Goal: Task Accomplishment & Management: Use online tool/utility

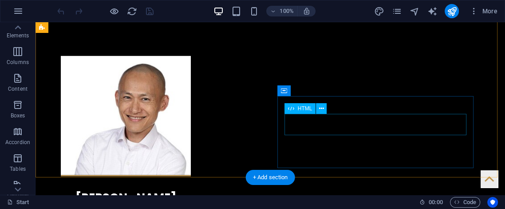
scroll to position [1183, 0]
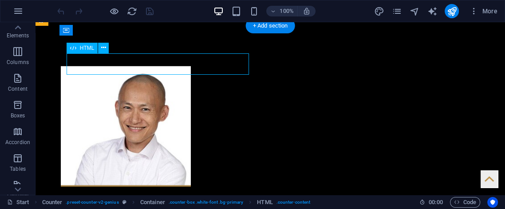
drag, startPoint x: 162, startPoint y: 64, endPoint x: 168, endPoint y: 62, distance: 6.2
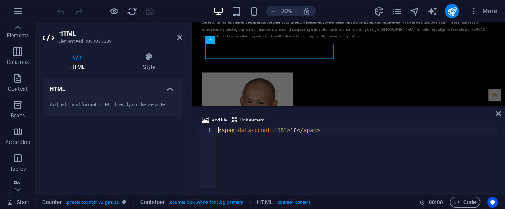
scroll to position [1173, 0]
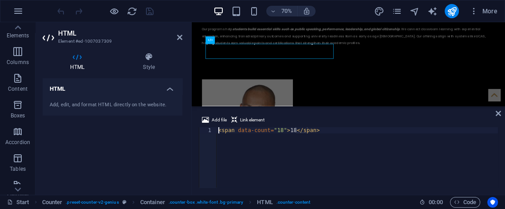
click at [279, 130] on div "< span data-count = "18" > 18 </ span >" at bounding box center [357, 163] width 281 height 73
drag, startPoint x: 499, startPoint y: 117, endPoint x: 496, endPoint y: 108, distance: 9.8
click at [498, 113] on aside "Add file Link element <span data-count="18">18</span> 1 < span data-count = "18…" at bounding box center [348, 150] width 313 height 89
click at [498, 117] on icon at bounding box center [498, 113] width 5 height 7
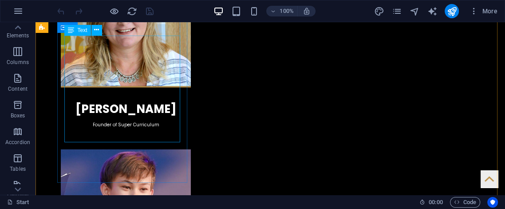
scroll to position [1381, 0]
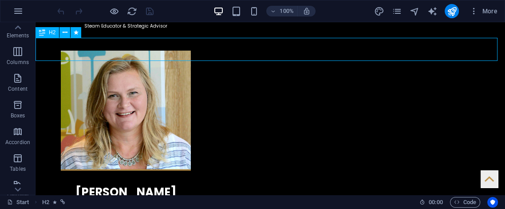
click at [52, 29] on div "H2" at bounding box center [48, 32] width 24 height 11
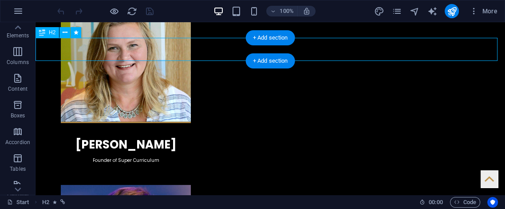
select select "alternate"
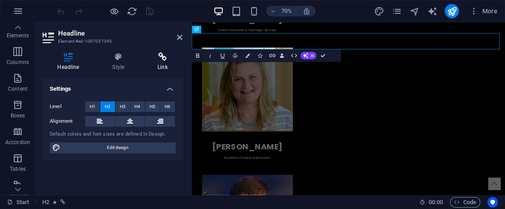
click at [161, 61] on h4 "Link" at bounding box center [162, 61] width 39 height 19
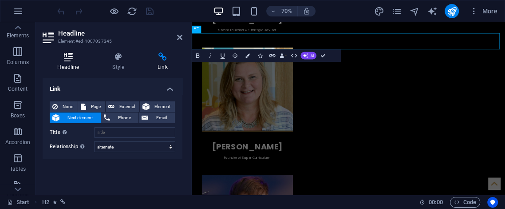
click at [64, 61] on h4 "Headline" at bounding box center [70, 61] width 55 height 19
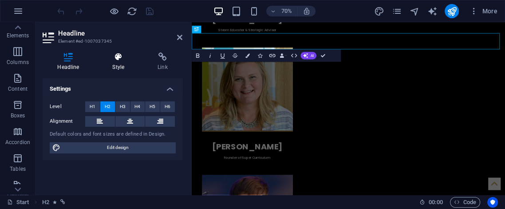
click at [107, 60] on icon at bounding box center [119, 56] width 42 height 9
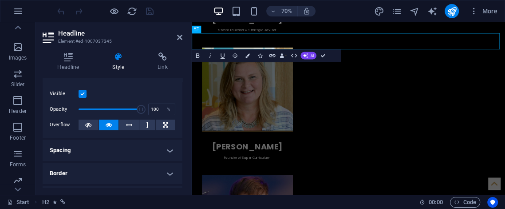
scroll to position [0, 0]
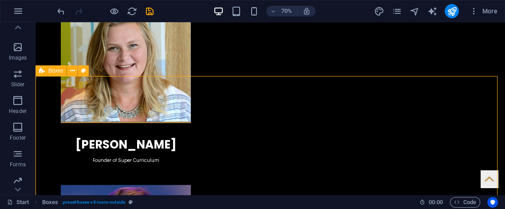
drag, startPoint x: 405, startPoint y: 86, endPoint x: 405, endPoint y: 79, distance: 7.6
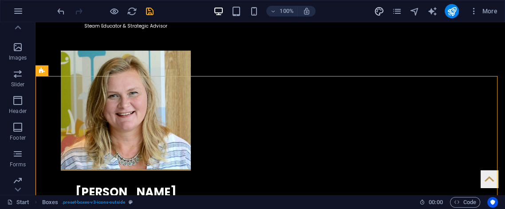
drag, startPoint x: 383, startPoint y: 12, endPoint x: 383, endPoint y: 7, distance: 5.8
click at [383, 7] on icon "design" at bounding box center [379, 11] width 10 height 10
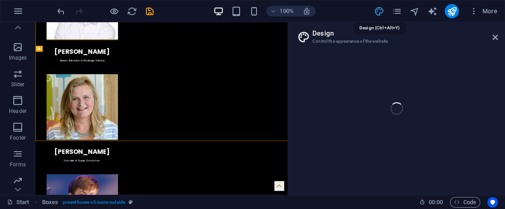
scroll to position [1475, 0]
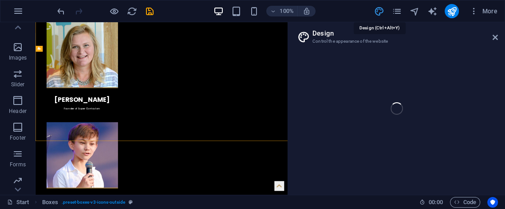
select select "px"
select select "400"
select select "px"
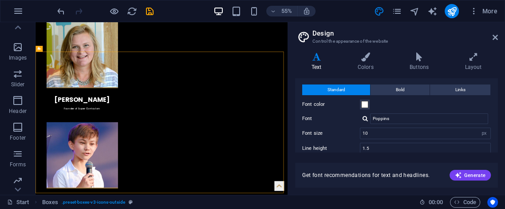
scroll to position [0, 0]
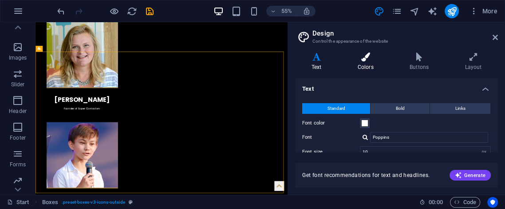
click at [368, 60] on h4 "Colors" at bounding box center [367, 61] width 52 height 19
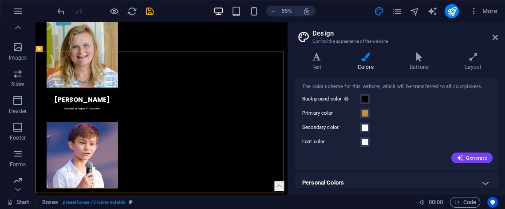
scroll to position [25, 0]
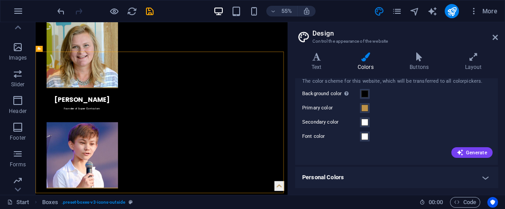
drag, startPoint x: 381, startPoint y: 170, endPoint x: 374, endPoint y: 171, distance: 7.1
click at [378, 176] on h4 "Personal Colors" at bounding box center [396, 176] width 203 height 21
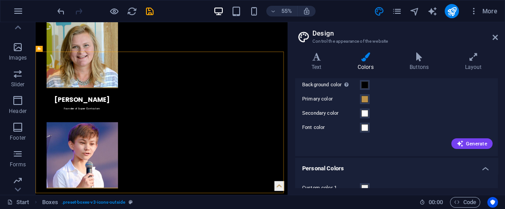
scroll to position [0, 0]
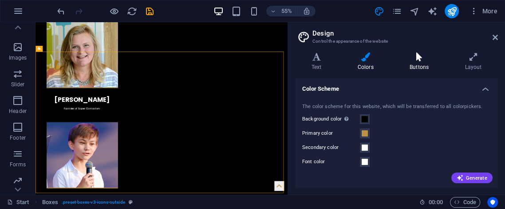
drag, startPoint x: 419, startPoint y: 63, endPoint x: 432, endPoint y: 62, distance: 12.9
click at [420, 63] on h4 "Buttons" at bounding box center [420, 61] width 55 height 19
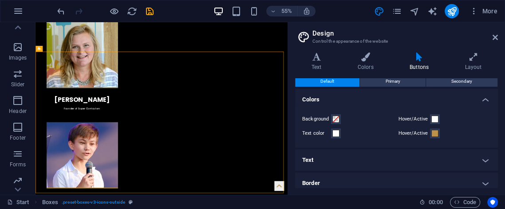
scroll to position [2, 0]
click at [338, 158] on h4 "Text" at bounding box center [396, 160] width 203 height 21
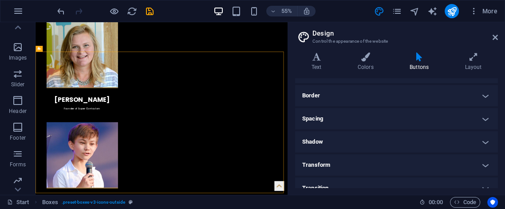
scroll to position [227, 0]
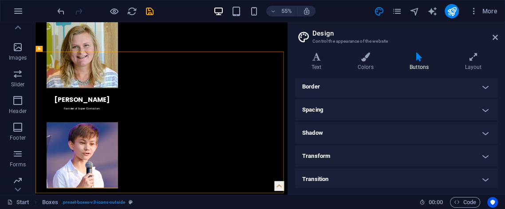
click at [495, 42] on header "Design Control the appearance of the website" at bounding box center [397, 33] width 201 height 23
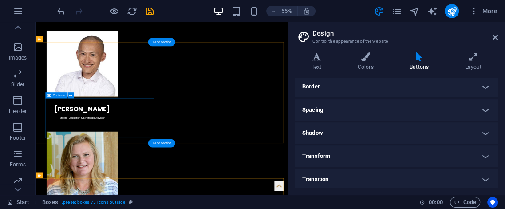
scroll to position [1245, 0]
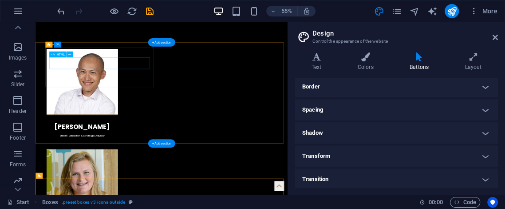
drag, startPoint x: 157, startPoint y: 95, endPoint x: 163, endPoint y: 96, distance: 6.7
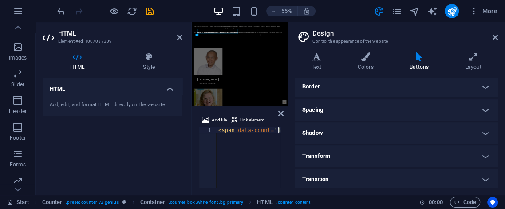
scroll to position [1278, 0]
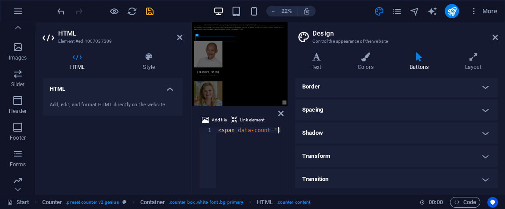
click at [496, 42] on header "Design Control the appearance of the website" at bounding box center [397, 33] width 201 height 23
click at [495, 39] on icon at bounding box center [495, 37] width 5 height 7
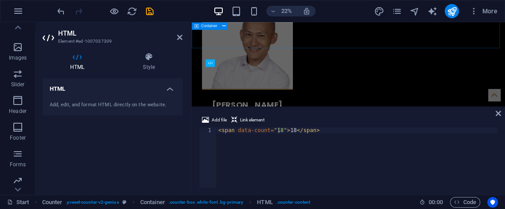
scroll to position [1140, 0]
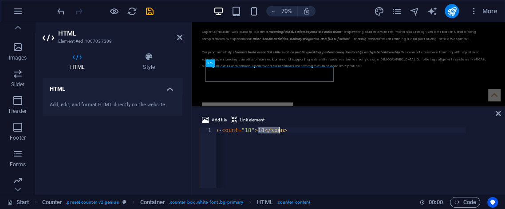
click at [291, 131] on div "< span data-count = "18" > 18 </ span >" at bounding box center [324, 162] width 281 height 71
click at [268, 129] on div "< span data-count = "18" > 18" at bounding box center [345, 162] width 281 height 71
click at [61, 14] on icon "undo" at bounding box center [61, 11] width 10 height 10
click at [276, 124] on div "Add file Link element" at bounding box center [348, 120] width 299 height 13
click at [292, 132] on div "< span data-count = "18" > 18 </ span >" at bounding box center [357, 163] width 281 height 73
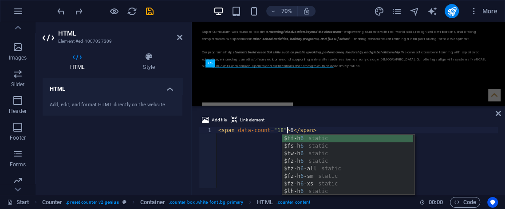
scroll to position [0, 6]
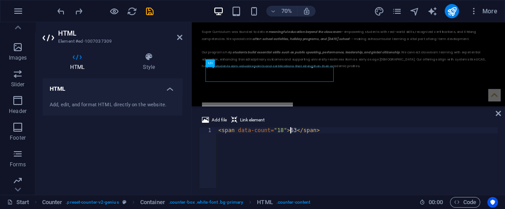
click at [278, 129] on div "< span data-count = "18" > 63 </ span >" at bounding box center [357, 163] width 281 height 73
type textarea "<span data-count="63">63</span>"
click at [501, 114] on div "Add file Link element <span data-count="63">63</span> 1 < span data-count = "63…" at bounding box center [348, 150] width 313 height 87
click at [500, 111] on icon at bounding box center [498, 113] width 5 height 7
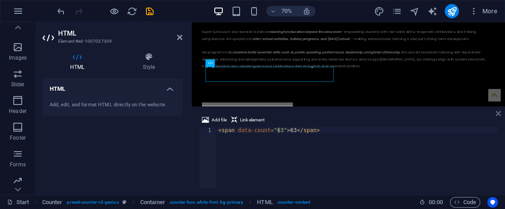
scroll to position [1150, 0]
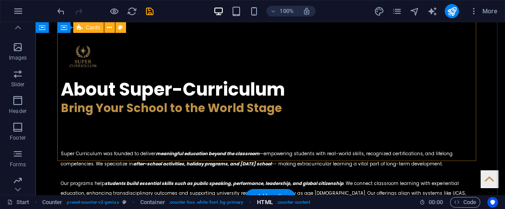
scroll to position [953, 0]
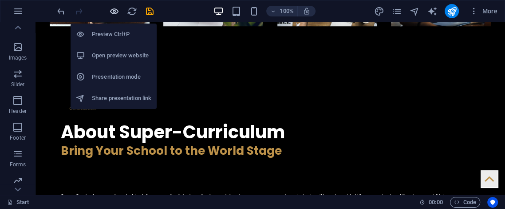
click at [111, 7] on icon "button" at bounding box center [114, 11] width 10 height 10
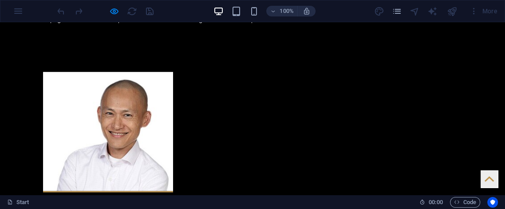
scroll to position [1226, 0]
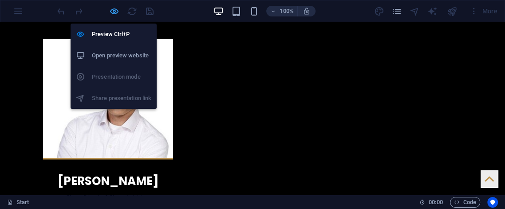
click at [111, 15] on icon "button" at bounding box center [114, 11] width 10 height 10
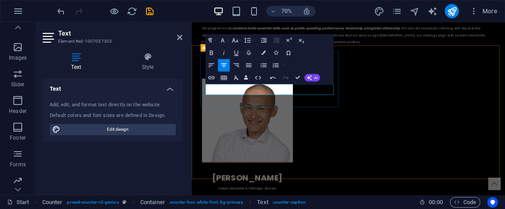
drag, startPoint x: 449, startPoint y: 105, endPoint x: 292, endPoint y: 111, distance: 156.8
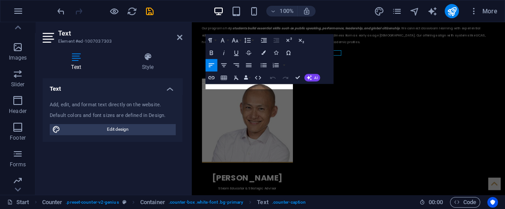
drag, startPoint x: 55, startPoint y: 44, endPoint x: 93, endPoint y: 68, distance: 44.9
click at [93, 68] on h4 "Text" at bounding box center [78, 61] width 71 height 19
click at [247, 64] on icon "button" at bounding box center [249, 65] width 6 height 4
click at [277, 79] on button "Undo" at bounding box center [273, 77] width 12 height 12
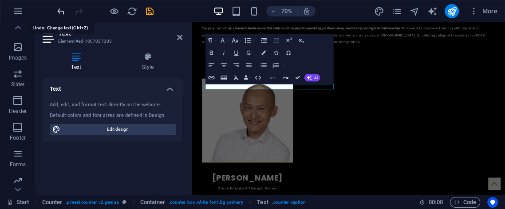
click at [59, 16] on icon "undo" at bounding box center [61, 11] width 10 height 10
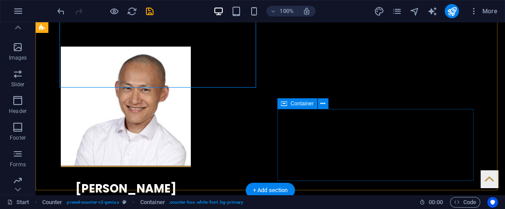
drag, startPoint x: 284, startPoint y: 115, endPoint x: 295, endPoint y: 107, distance: 13.1
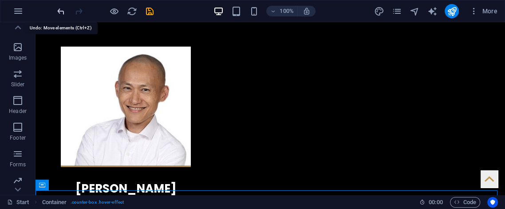
click at [59, 13] on icon "undo" at bounding box center [61, 11] width 10 height 10
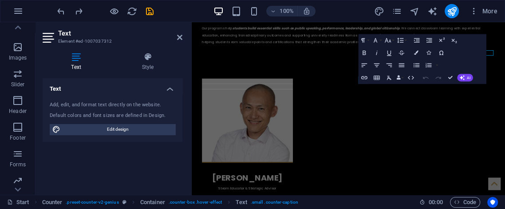
click at [365, 65] on icon "button" at bounding box center [364, 65] width 8 height 8
click at [62, 10] on icon "undo" at bounding box center [61, 11] width 10 height 10
click at [55, 10] on div "70% More" at bounding box center [252, 10] width 504 height 21
click at [60, 14] on icon "undo" at bounding box center [61, 11] width 10 height 10
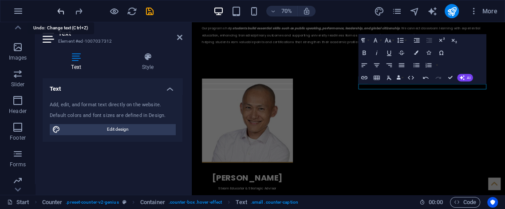
click at [59, 10] on icon "undo" at bounding box center [61, 11] width 10 height 10
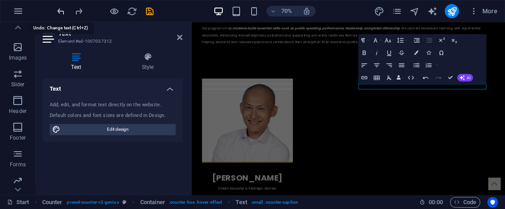
click at [59, 10] on icon "undo" at bounding box center [61, 11] width 10 height 10
drag, startPoint x: 59, startPoint y: 10, endPoint x: 185, endPoint y: 47, distance: 131.9
click at [82, 15] on div at bounding box center [104, 11] width 99 height 14
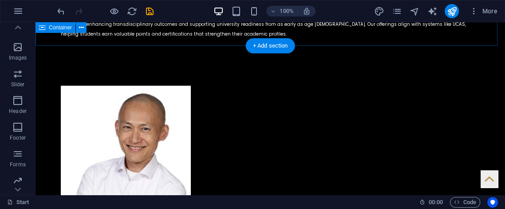
scroll to position [1163, 0]
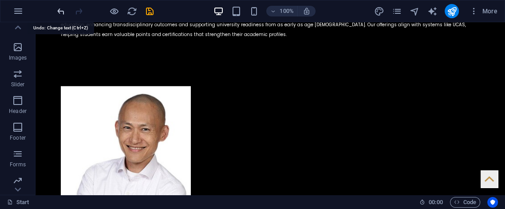
click at [62, 8] on icon "undo" at bounding box center [61, 11] width 10 height 10
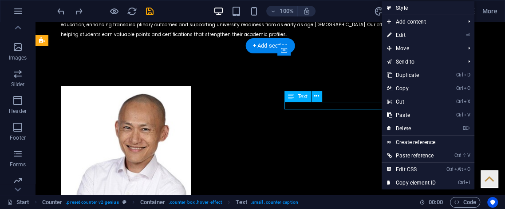
drag, startPoint x: 381, startPoint y: 103, endPoint x: 371, endPoint y: 105, distance: 10.4
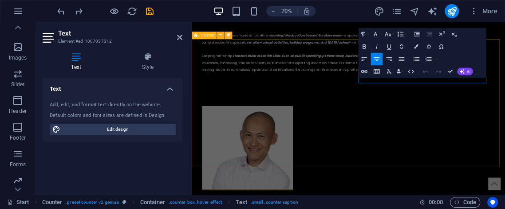
scroll to position [1211, 0]
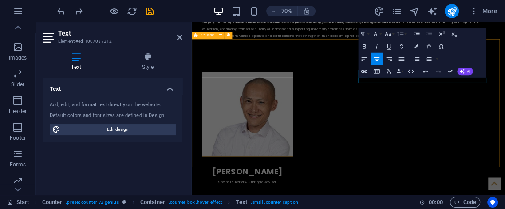
drag, startPoint x: 425, startPoint y: 144, endPoint x: 514, endPoint y: 109, distance: 95.8
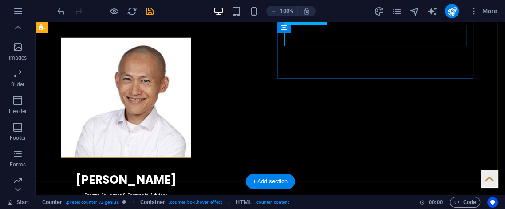
drag, startPoint x: 366, startPoint y: 37, endPoint x: 285, endPoint y: 43, distance: 81.5
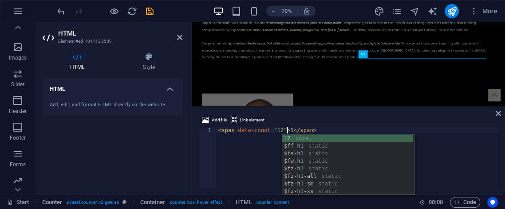
scroll to position [0, 6]
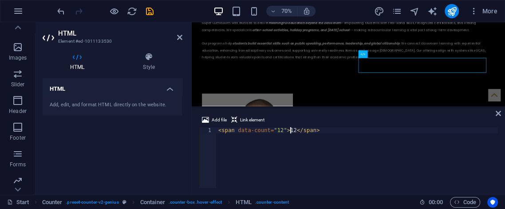
type textarea "<span data-count="12">12</span>"
click at [501, 110] on div "Add file Link element <span data-count="12">12</span> 1 < span data-count = "12…" at bounding box center [348, 150] width 313 height 87
click at [496, 115] on aside "Add file Link element <span data-count="12">12</span> 1 < span data-count = "12…" at bounding box center [348, 150] width 313 height 89
drag, startPoint x: 497, startPoint y: 114, endPoint x: 462, endPoint y: 89, distance: 43.0
click at [497, 114] on icon at bounding box center [498, 113] width 5 height 7
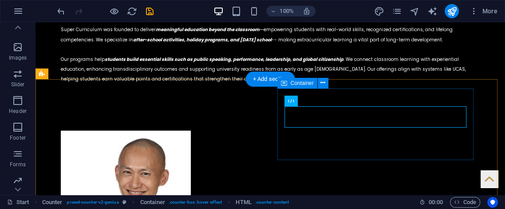
scroll to position [1130, 0]
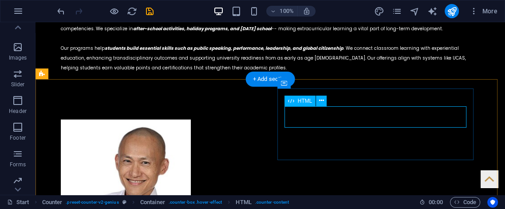
drag, startPoint x: 371, startPoint y: 121, endPoint x: 371, endPoint y: 128, distance: 7.1
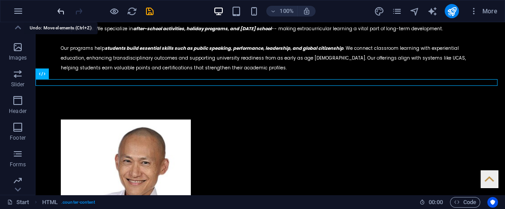
click at [62, 8] on icon "undo" at bounding box center [61, 11] width 10 height 10
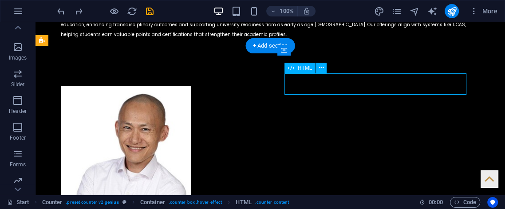
drag, startPoint x: 355, startPoint y: 84, endPoint x: 268, endPoint y: 113, distance: 91.2
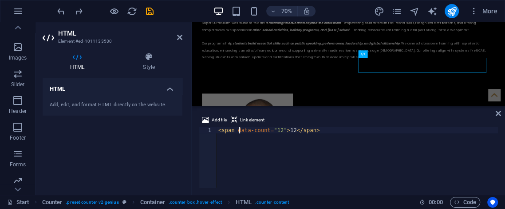
click at [240, 132] on div "< span data-count = "12" > 12 </ span >" at bounding box center [357, 163] width 281 height 73
click at [285, 129] on div "< span data-count = "12" > 12 </ span >" at bounding box center [357, 163] width 281 height 73
click at [264, 122] on button "Link element" at bounding box center [248, 119] width 36 height 11
click at [272, 125] on div "Add file Link element" at bounding box center [348, 120] width 299 height 13
click at [278, 131] on div "< span data-count = "12" > 12 </ span >" at bounding box center [357, 163] width 281 height 73
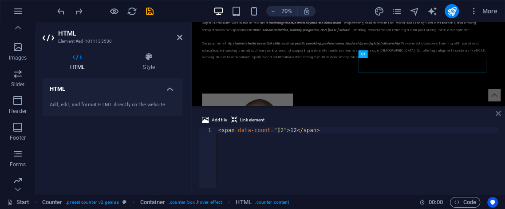
click at [498, 112] on icon at bounding box center [498, 113] width 5 height 7
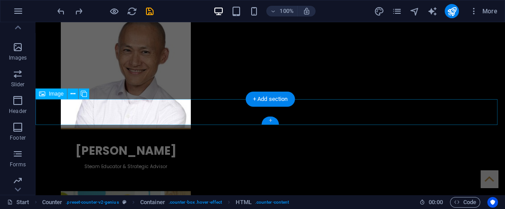
scroll to position [1294, 0]
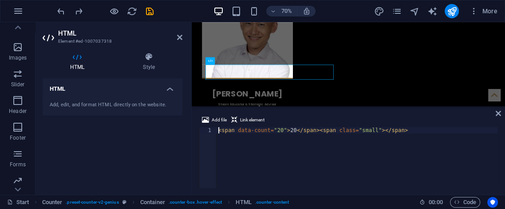
click at [158, 46] on div "HTML Style HTML Add, edit, and format HTML directly on the website. Counter Ele…" at bounding box center [113, 119] width 154 height 149
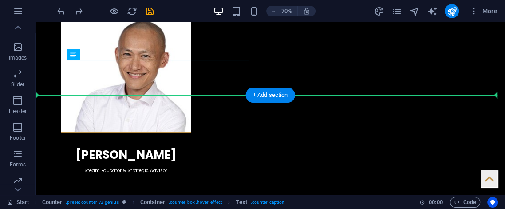
drag, startPoint x: 150, startPoint y: 116, endPoint x: 271, endPoint y: 86, distance: 125.2
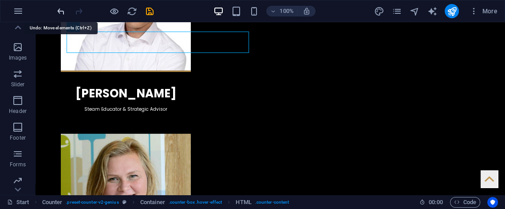
click at [62, 9] on icon "undo" at bounding box center [61, 11] width 10 height 10
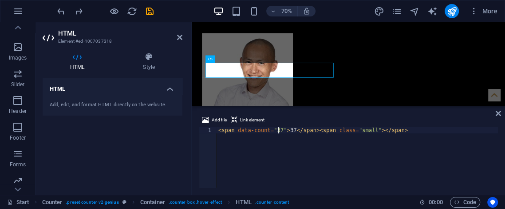
scroll to position [0, 5]
type textarea "<span data-count="37">37</span><span class="small"></span>"
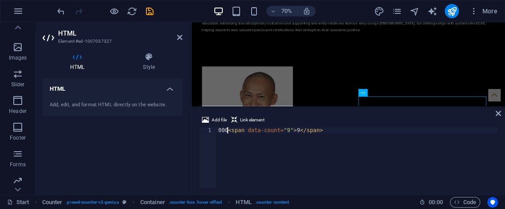
scroll to position [0, 0]
type textarea "<span data-count="9">9</span>"
click at [60, 6] on icon "undo" at bounding box center [61, 11] width 10 height 10
click at [59, 6] on icon "undo" at bounding box center [61, 11] width 10 height 10
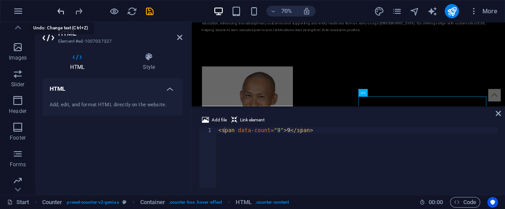
click at [59, 6] on icon "undo" at bounding box center [61, 11] width 10 height 10
click at [80, 8] on icon "redo" at bounding box center [79, 11] width 10 height 10
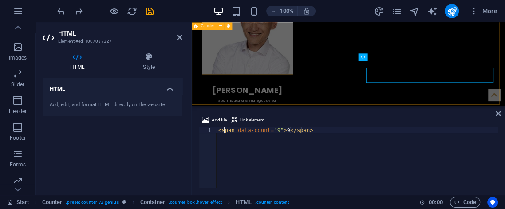
scroll to position [1242, 0]
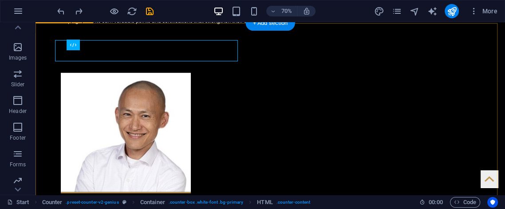
scroll to position [1186, 0]
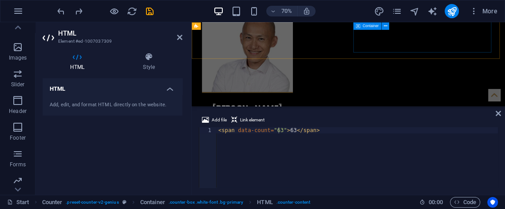
scroll to position [1242, 0]
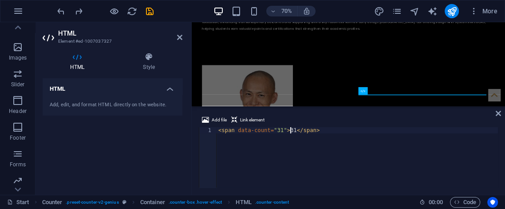
scroll to position [0, 6]
type textarea "<span data-count="31">31</span>"
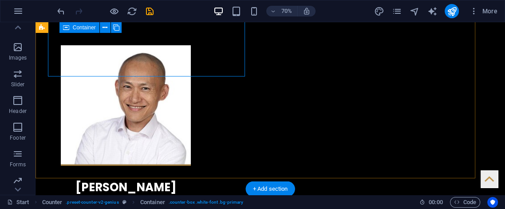
drag, startPoint x: 109, startPoint y: 102, endPoint x: 246, endPoint y: 77, distance: 139.0
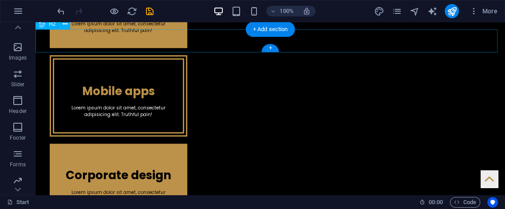
scroll to position [361, 0]
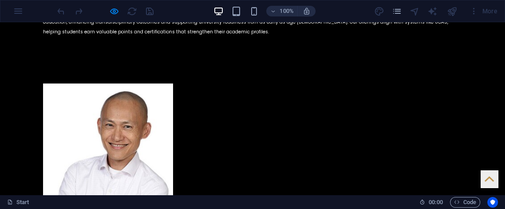
scroll to position [1150, 0]
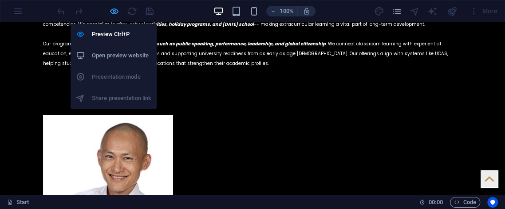
drag, startPoint x: 112, startPoint y: 13, endPoint x: 117, endPoint y: 14, distance: 5.4
click at [113, 12] on icon "button" at bounding box center [114, 11] width 10 height 10
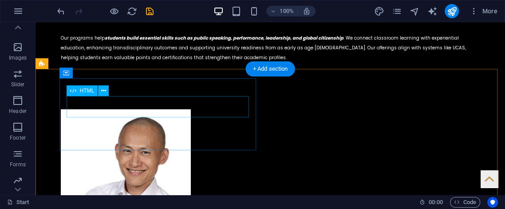
drag, startPoint x: 154, startPoint y: 105, endPoint x: 163, endPoint y: 102, distance: 9.8
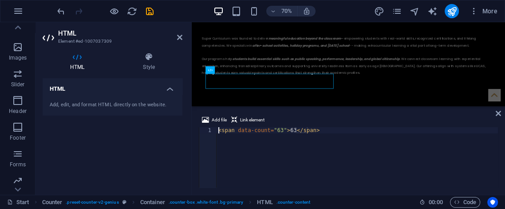
scroll to position [0, 0]
type textarea "<span data-count="63">63</span>"
drag, startPoint x: 390, startPoint y: 51, endPoint x: 354, endPoint y: 31, distance: 40.5
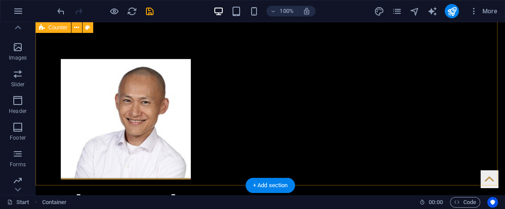
scroll to position [1175, 0]
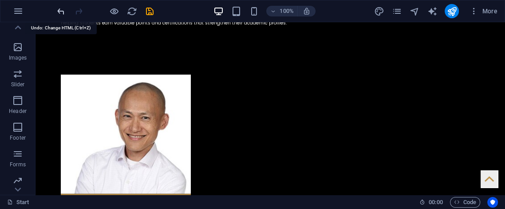
click at [60, 9] on icon "undo" at bounding box center [61, 11] width 10 height 10
click at [61, 8] on icon "undo" at bounding box center [61, 11] width 10 height 10
click at [61, 10] on icon "undo" at bounding box center [61, 11] width 10 height 10
click at [79, 10] on icon "redo" at bounding box center [79, 11] width 10 height 10
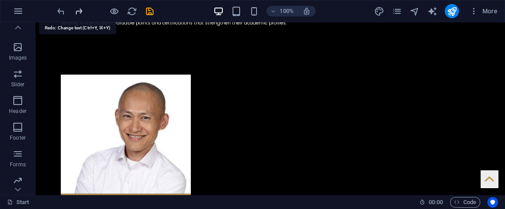
click at [79, 10] on icon "redo" at bounding box center [79, 11] width 10 height 10
click at [79, 10] on div at bounding box center [104, 11] width 99 height 14
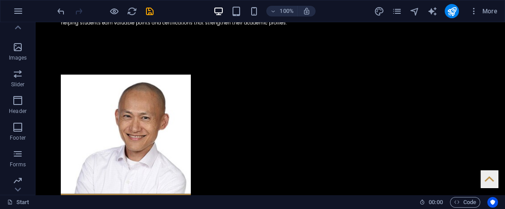
click at [79, 10] on div at bounding box center [104, 11] width 99 height 14
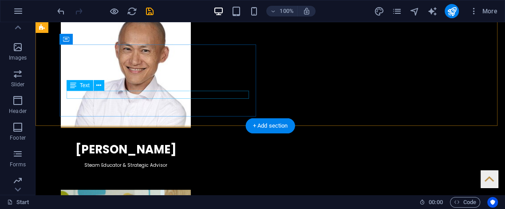
scroll to position [1142, 0]
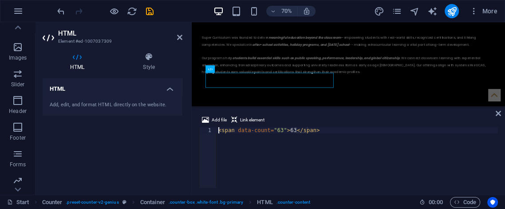
scroll to position [0, 0]
type textarea "0<span data-count="63">63</span>"
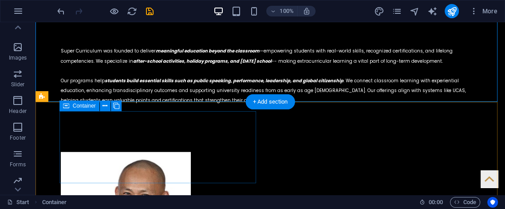
scroll to position [1109, 0]
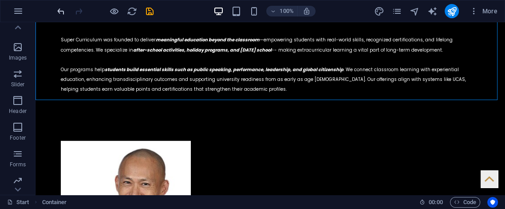
click at [60, 16] on button "undo" at bounding box center [60, 11] width 11 height 11
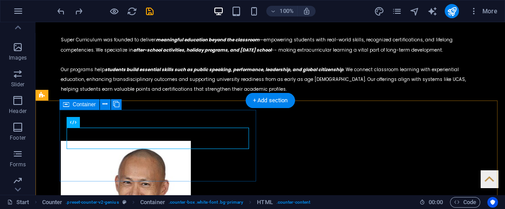
drag, startPoint x: 154, startPoint y: 151, endPoint x: 154, endPoint y: 146, distance: 4.5
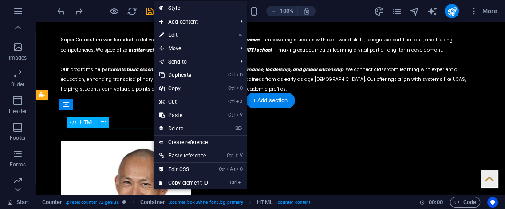
drag, startPoint x: 136, startPoint y: 145, endPoint x: 137, endPoint y: 138, distance: 6.7
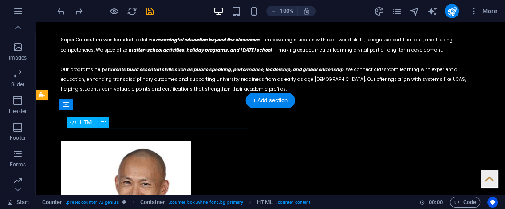
scroll to position [1099, 0]
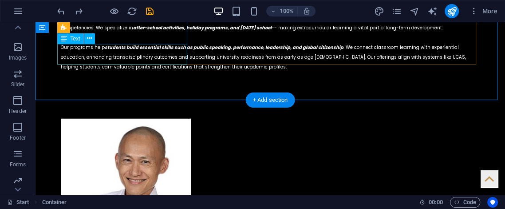
scroll to position [1109, 0]
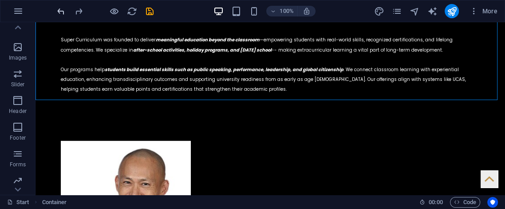
click at [59, 12] on icon "undo" at bounding box center [61, 11] width 10 height 10
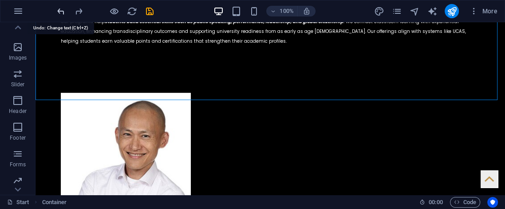
scroll to position [1231, 0]
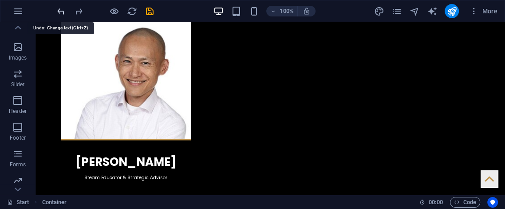
click at [59, 12] on icon "undo" at bounding box center [61, 11] width 10 height 10
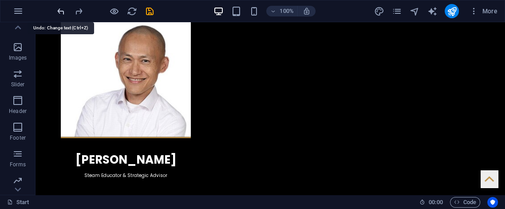
click at [63, 8] on icon "undo" at bounding box center [61, 11] width 10 height 10
click at [64, 6] on icon "undo" at bounding box center [61, 11] width 10 height 10
click at [65, 6] on icon "undo" at bounding box center [61, 11] width 10 height 10
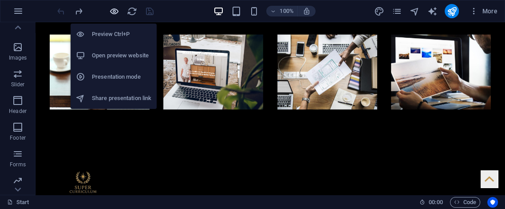
click at [113, 9] on icon "button" at bounding box center [114, 11] width 10 height 10
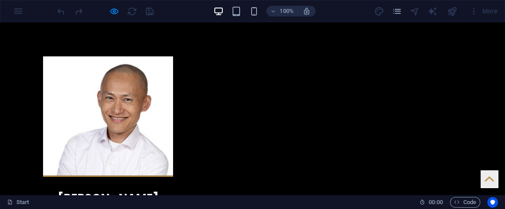
scroll to position [1208, 0]
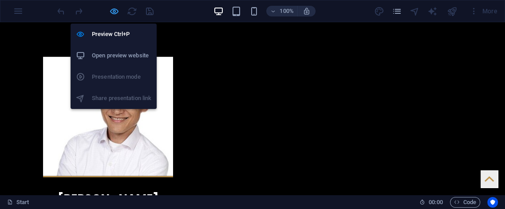
click at [117, 10] on icon "button" at bounding box center [114, 11] width 10 height 10
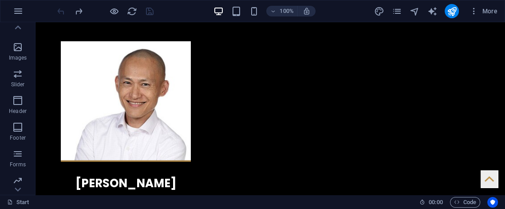
click at [55, 11] on div at bounding box center [104, 11] width 99 height 14
drag, startPoint x: 55, startPoint y: 11, endPoint x: 98, endPoint y: 32, distance: 47.4
click at [75, 24] on section "Favorites Elements Columns Content Boxes Accordion Tables Features Images Slide…" at bounding box center [252, 108] width 505 height 172
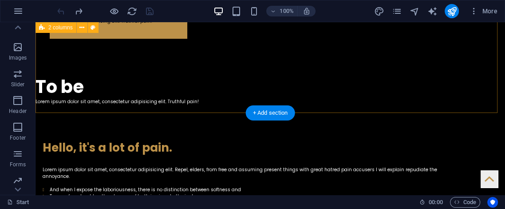
scroll to position [526, 0]
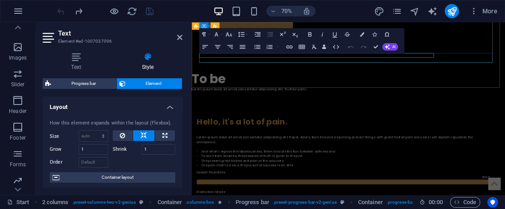
click at [205, 48] on icon "button" at bounding box center [205, 47] width 8 height 8
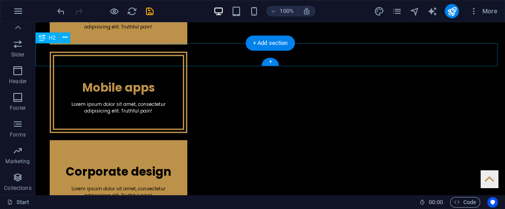
scroll to position [328, 0]
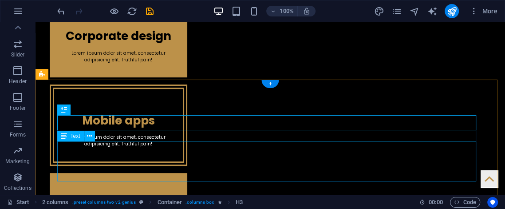
scroll to position [361, 0]
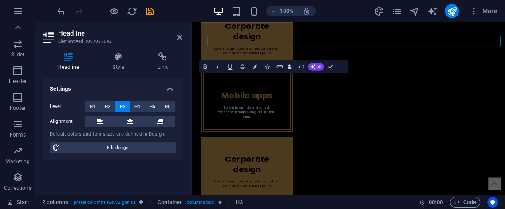
scroll to position [414, 0]
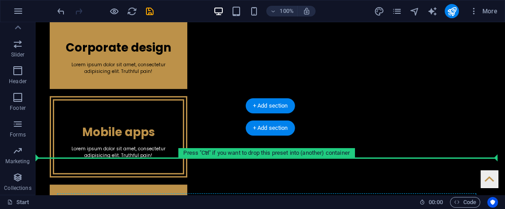
scroll to position [263, 0]
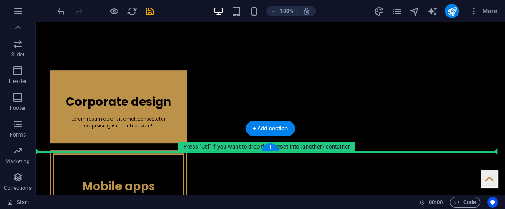
drag, startPoint x: 83, startPoint y: 126, endPoint x: 105, endPoint y: 145, distance: 28.4
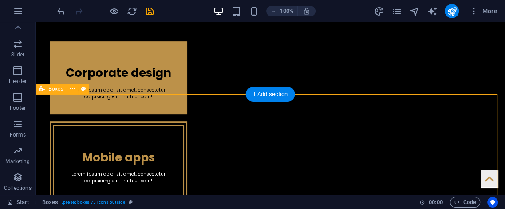
scroll to position [229, 0]
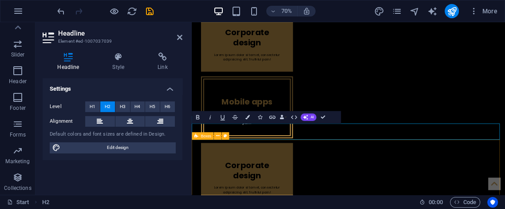
scroll to position [376, 0]
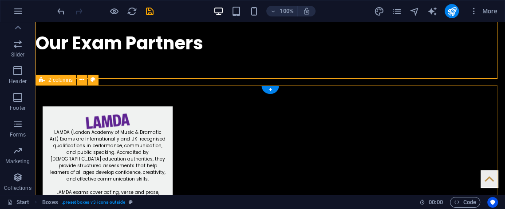
scroll to position [573, 0]
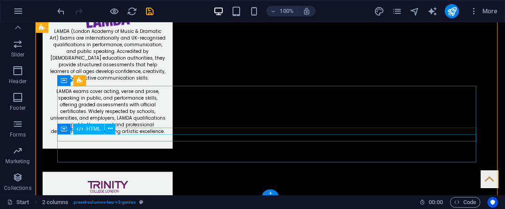
scroll to position [672, 0]
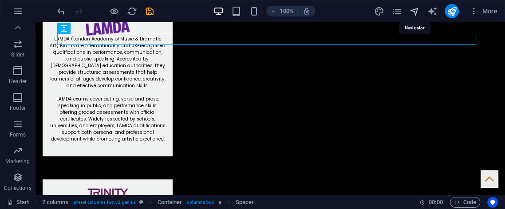
click at [415, 12] on icon "navigator" at bounding box center [414, 11] width 10 height 10
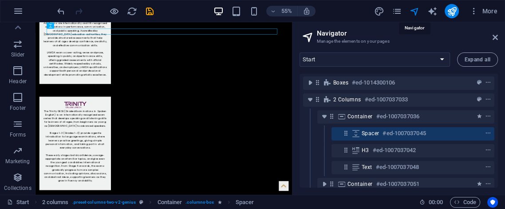
scroll to position [109, 0]
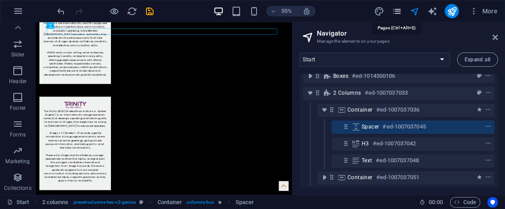
click at [395, 8] on icon "pages" at bounding box center [396, 11] width 10 height 10
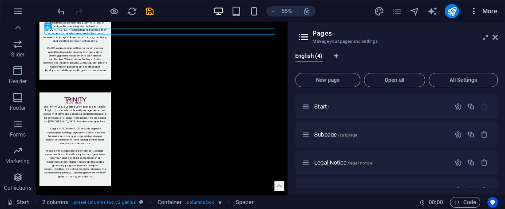
click at [471, 10] on icon "button" at bounding box center [473, 11] width 9 height 9
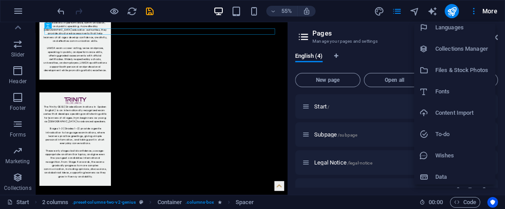
scroll to position [73, 0]
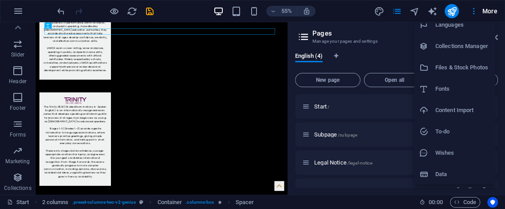
click at [244, 60] on div at bounding box center [252, 104] width 505 height 209
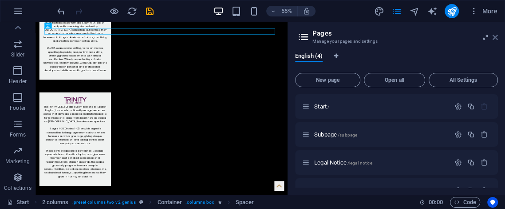
click at [493, 39] on icon at bounding box center [495, 37] width 5 height 7
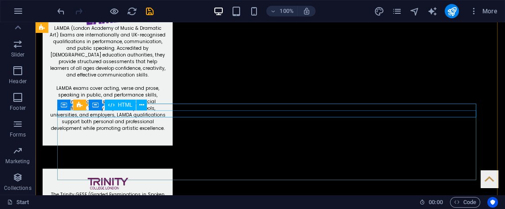
scroll to position [672, 0]
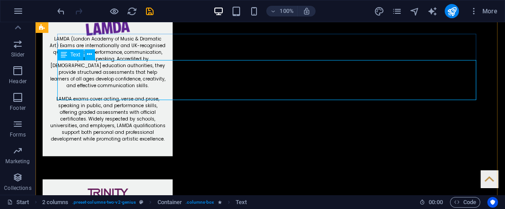
drag, startPoint x: 201, startPoint y: 97, endPoint x: 50, endPoint y: 124, distance: 154.2
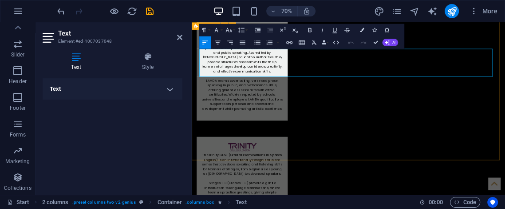
drag, startPoint x: 367, startPoint y: 105, endPoint x: 445, endPoint y: 70, distance: 86.2
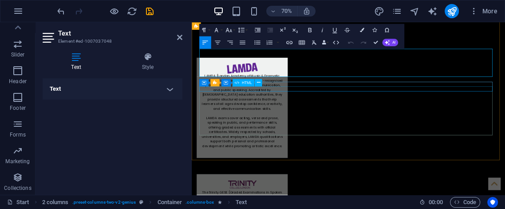
scroll to position [725, 0]
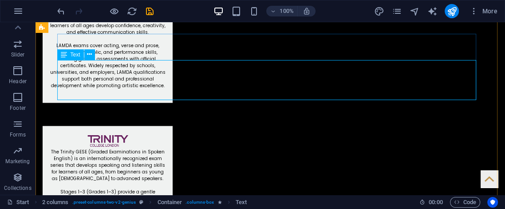
scroll to position [672, 0]
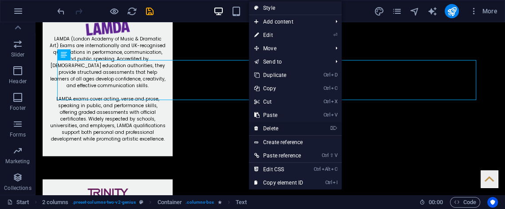
click at [286, 128] on link "⌦ Delete" at bounding box center [278, 128] width 59 height 13
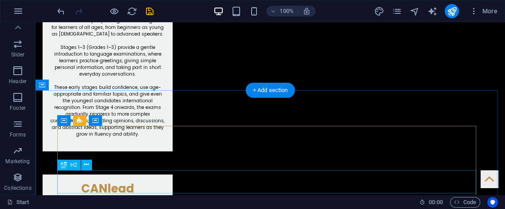
scroll to position [770, 0]
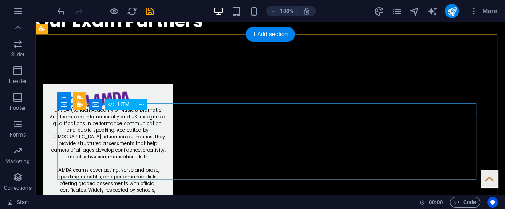
scroll to position [639, 0]
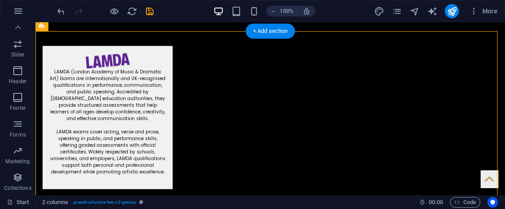
drag, startPoint x: 100, startPoint y: 89, endPoint x: 93, endPoint y: 87, distance: 7.0
click at [62, 12] on icon "undo" at bounding box center [61, 11] width 10 height 10
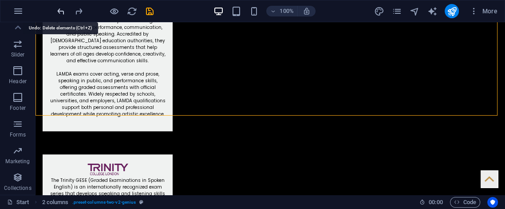
scroll to position [746, 0]
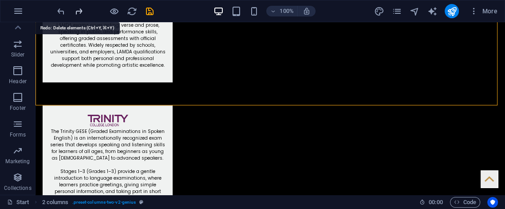
click at [74, 12] on icon "redo" at bounding box center [79, 11] width 10 height 10
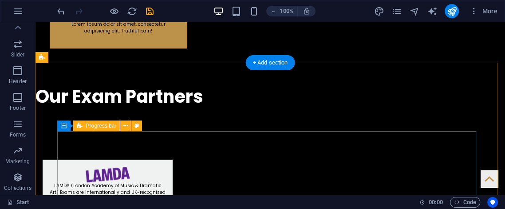
scroll to position [614, 0]
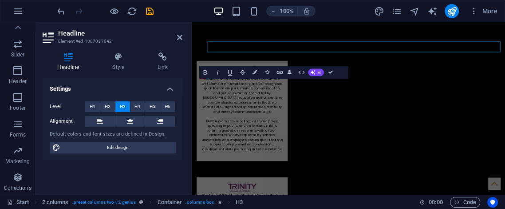
scroll to position [0, 0]
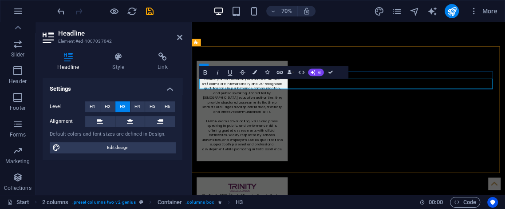
drag, startPoint x: 471, startPoint y: 75, endPoint x: 544, endPoint y: 55, distance: 76.3
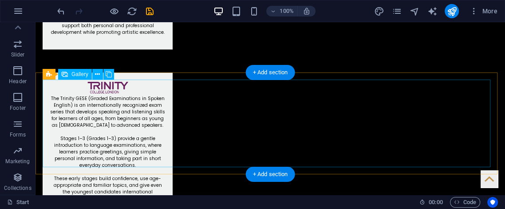
scroll to position [647, 0]
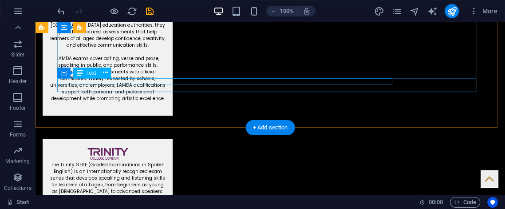
scroll to position [548, 0]
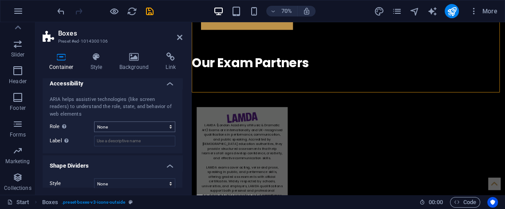
scroll to position [233, 0]
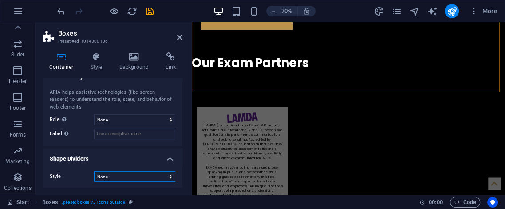
click at [130, 175] on select "None Triangle Square Diagonal Polygon 1 Polygon 2 Zigzag Multiple Zigzags Waves…" at bounding box center [134, 176] width 81 height 11
click at [94, 171] on select "None Triangle Square Diagonal Polygon 1 Polygon 2 Zigzag Multiple Zigzags Waves…" at bounding box center [134, 176] width 81 height 11
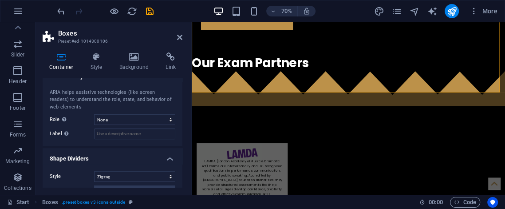
click at [67, 13] on div at bounding box center [104, 11] width 99 height 14
click at [65, 12] on icon "undo" at bounding box center [61, 11] width 10 height 10
select select "none"
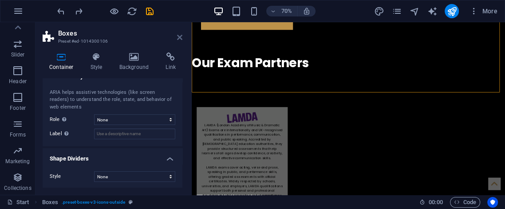
click at [178, 37] on icon at bounding box center [179, 37] width 5 height 7
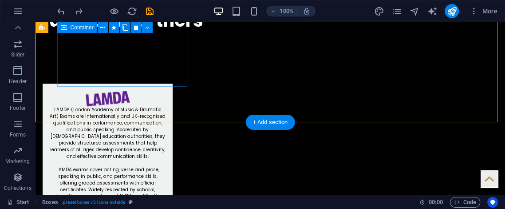
scroll to position [548, 0]
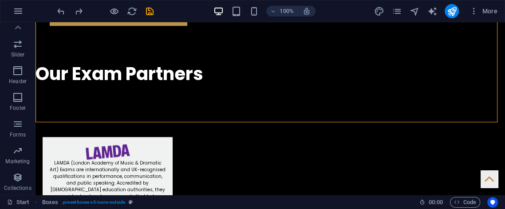
drag, startPoint x: 43, startPoint y: 100, endPoint x: 111, endPoint y: 95, distance: 68.5
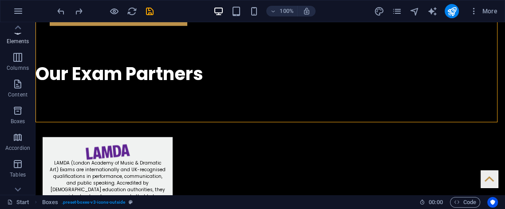
scroll to position [0, 0]
click at [20, 38] on span "Favorites" at bounding box center [18, 36] width 36 height 21
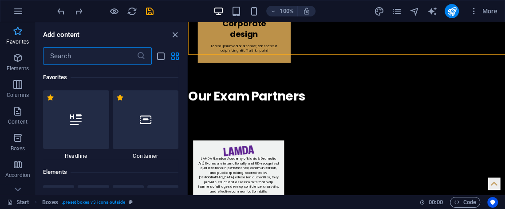
click at [20, 36] on icon "button" at bounding box center [17, 31] width 11 height 11
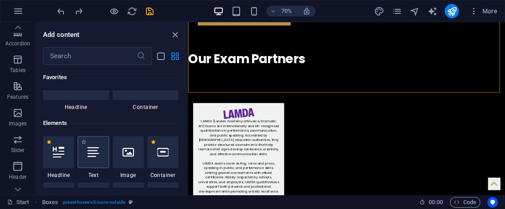
scroll to position [99, 0]
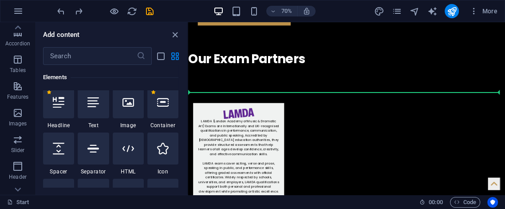
select select "%"
select select "px"
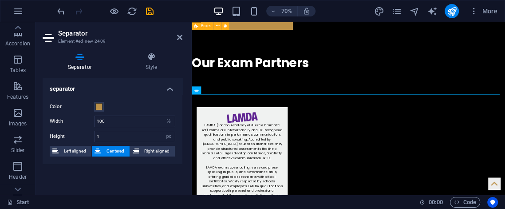
scroll to position [601, 0]
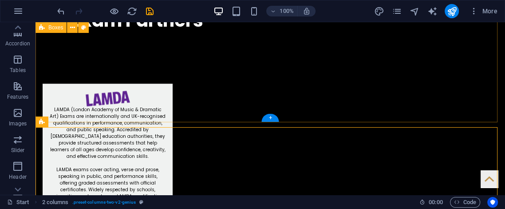
scroll to position [548, 0]
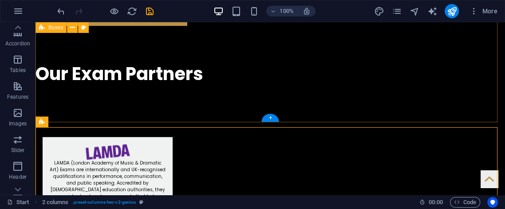
drag, startPoint x: 75, startPoint y: 87, endPoint x: 36, endPoint y: 81, distance: 39.5
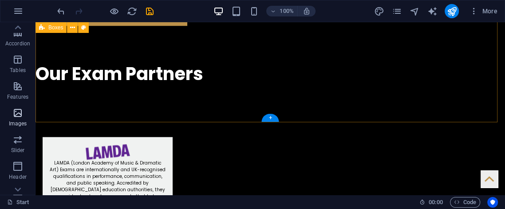
drag, startPoint x: 24, startPoint y: 137, endPoint x: 24, endPoint y: 130, distance: 7.1
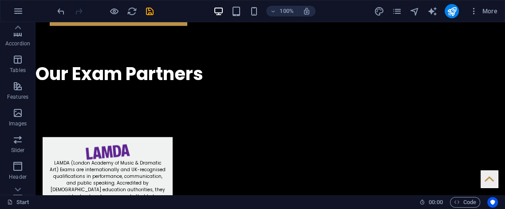
drag, startPoint x: 60, startPoint y: 152, endPoint x: 237, endPoint y: 153, distance: 177.1
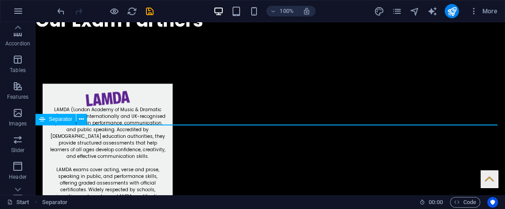
select select "%"
select select "px"
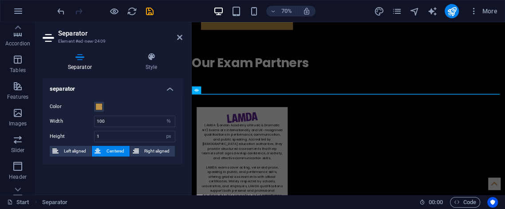
drag, startPoint x: 75, startPoint y: 150, endPoint x: 83, endPoint y: 144, distance: 9.5
click at [75, 150] on span "Left aligned" at bounding box center [75, 151] width 28 height 11
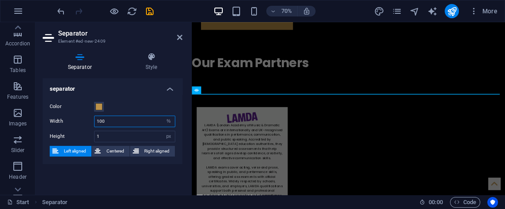
click at [116, 122] on input "100" at bounding box center [135, 121] width 80 height 11
type input "1"
type input "90"
drag, startPoint x: 103, startPoint y: 152, endPoint x: 105, endPoint y: 143, distance: 8.7
click at [103, 148] on button "Centered" at bounding box center [110, 151] width 37 height 11
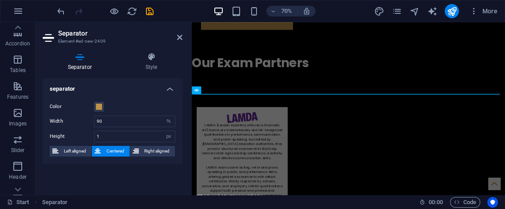
click at [176, 32] on h2 "Separator" at bounding box center [120, 33] width 124 height 8
click at [181, 40] on link at bounding box center [179, 38] width 5 height 8
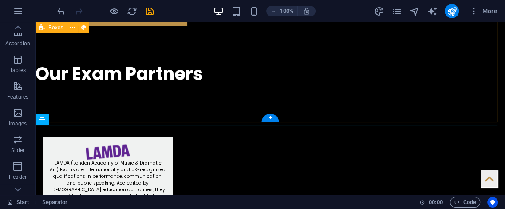
drag, startPoint x: 164, startPoint y: 110, endPoint x: 162, endPoint y: 106, distance: 5.0
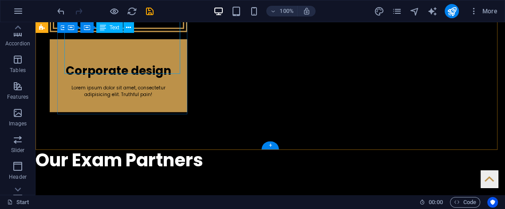
scroll to position [417, 0]
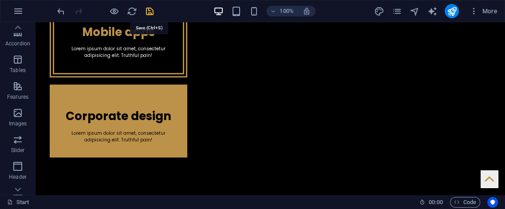
click at [150, 12] on icon "save" at bounding box center [150, 11] width 10 height 10
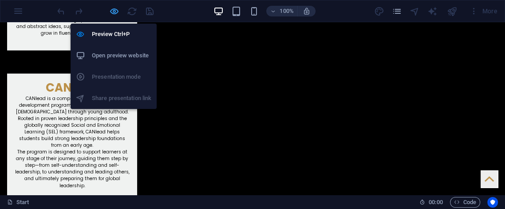
click at [114, 6] on icon "button" at bounding box center [114, 11] width 10 height 10
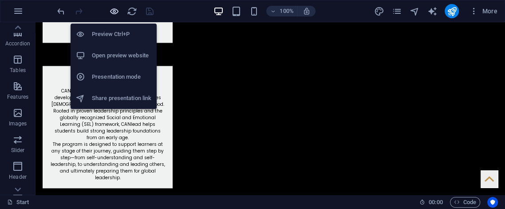
scroll to position [967, 0]
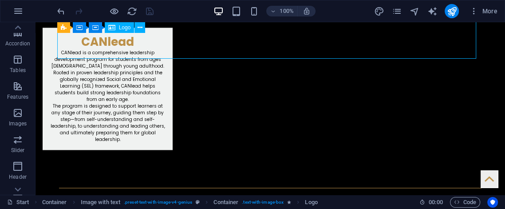
select select "px"
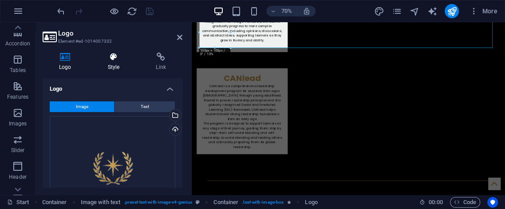
click at [120, 55] on icon at bounding box center [113, 56] width 45 height 9
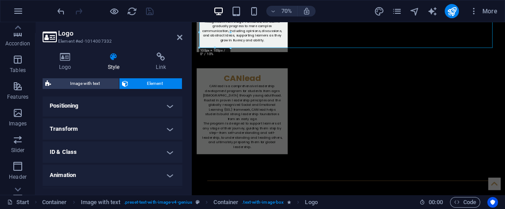
scroll to position [283, 0]
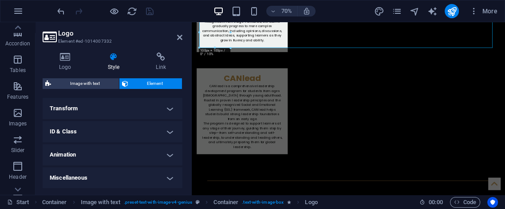
click at [92, 153] on h4 "Animation" at bounding box center [113, 154] width 140 height 21
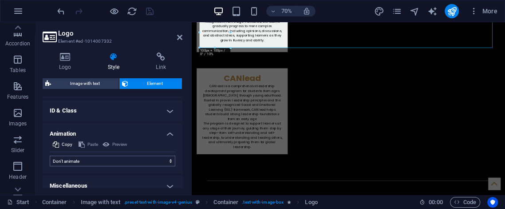
scroll to position [312, 0]
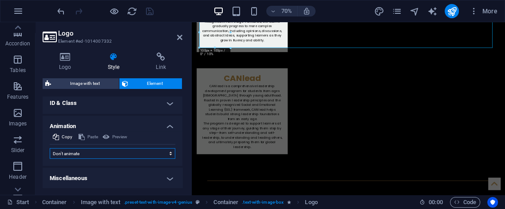
click at [90, 148] on select "Don't animate Show / Hide Slide up/down Zoom in/out Slide left to right Slide r…" at bounding box center [113, 153] width 126 height 11
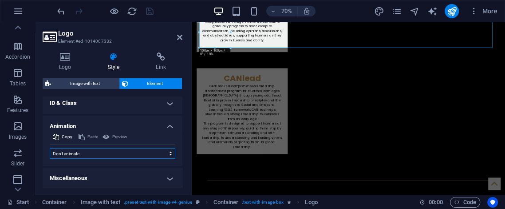
scroll to position [99, 0]
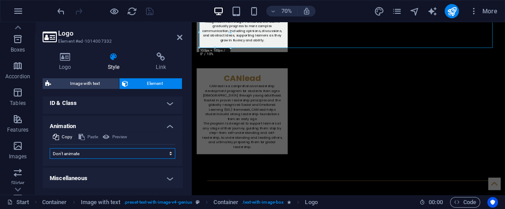
click at [75, 153] on select "Don't animate Show / Hide Slide up/down Zoom in/out Slide left to right Slide r…" at bounding box center [113, 153] width 126 height 11
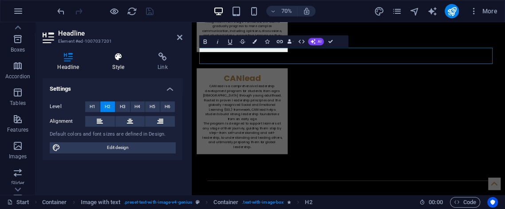
click at [129, 63] on h4 "Style" at bounding box center [120, 61] width 45 height 19
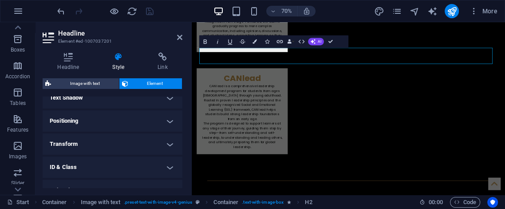
scroll to position [283, 0]
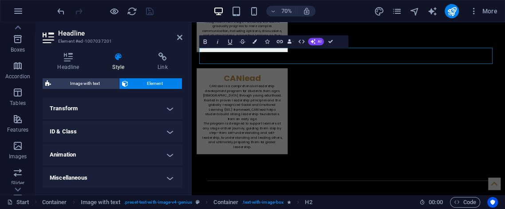
click at [116, 152] on h4 "Animation" at bounding box center [113, 154] width 140 height 21
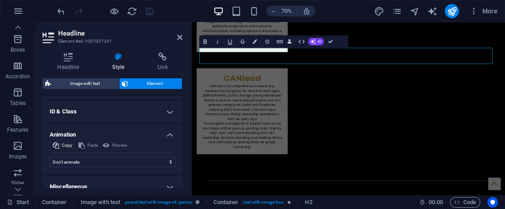
scroll to position [312, 0]
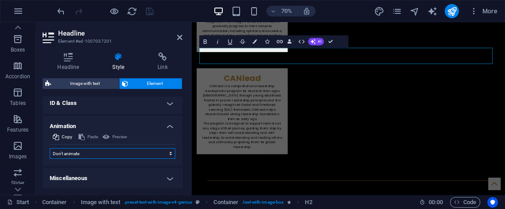
click at [120, 148] on select "Don't animate Show / Hide Slide up/down Zoom in/out Slide left to right Slide r…" at bounding box center [113, 153] width 126 height 11
select select "move-right-to-left"
click at [50, 148] on select "Don't animate Show / Hide Slide up/down Zoom in/out Slide left to right Slide r…" at bounding box center [113, 153] width 126 height 11
select select "scroll"
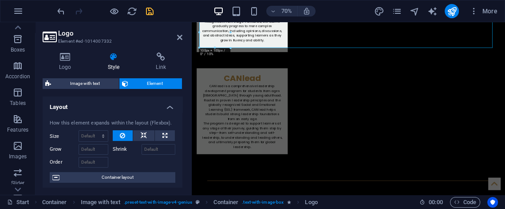
click at [110, 62] on h4 "Style" at bounding box center [115, 61] width 48 height 19
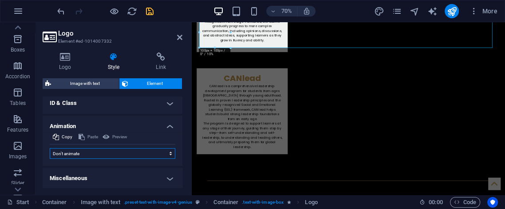
click at [90, 155] on select "Don't animate Show / Hide Slide up/down Zoom in/out Slide left to right Slide r…" at bounding box center [113, 153] width 126 height 11
select select "move-left-to-right"
click at [50, 148] on select "Don't animate Show / Hide Slide up/down Zoom in/out Slide left to right Slide r…" at bounding box center [113, 153] width 126 height 11
select select "scroll"
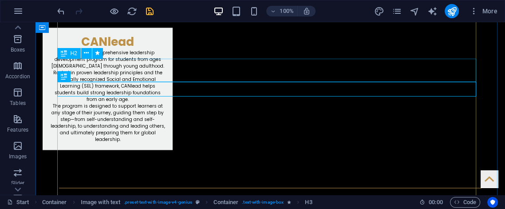
select select "move-right-to-left"
select select "s"
select select "scroll"
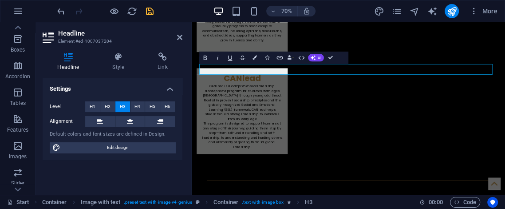
click at [118, 73] on div "Headline Style Link Settings Level H1 H2 H3 H4 H5 H6 Alignment Default colors a…" at bounding box center [113, 119] width 140 height 135
click at [118, 64] on h4 "Style" at bounding box center [120, 61] width 45 height 19
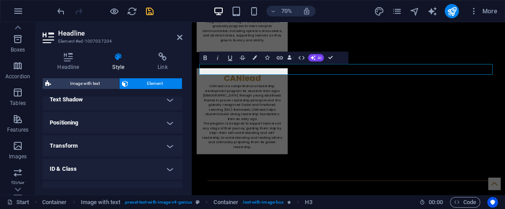
scroll to position [283, 0]
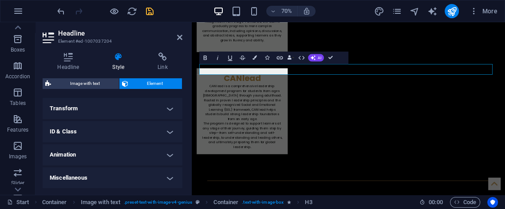
click at [111, 147] on h4 "Animation" at bounding box center [113, 154] width 140 height 21
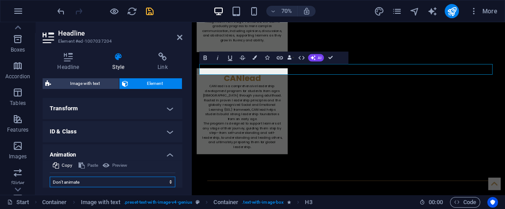
click at [103, 181] on select "Don't animate Show / Hide Slide up/down Zoom in/out Slide left to right Slide r…" at bounding box center [113, 181] width 126 height 11
select select "move-left-to-right"
click at [50, 176] on select "Don't animate Show / Hide Slide up/down Zoom in/out Slide left to right Slide r…" at bounding box center [113, 181] width 126 height 11
select select "scroll"
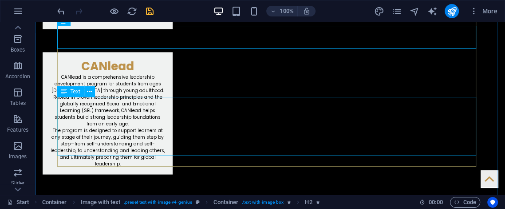
scroll to position [1000, 0]
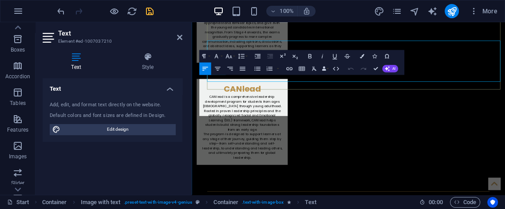
scroll to position [1049, 0]
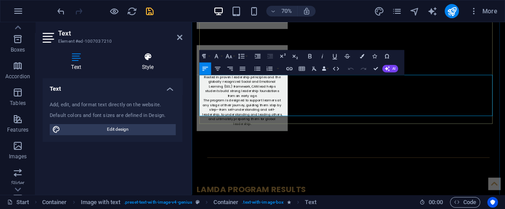
click at [152, 62] on h4 "Style" at bounding box center [147, 61] width 69 height 19
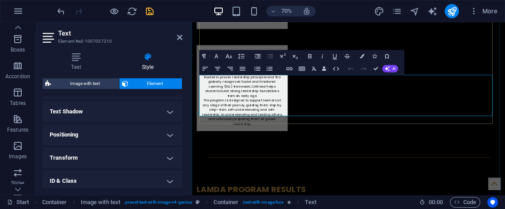
scroll to position [283, 0]
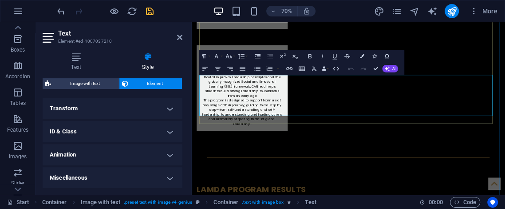
click at [100, 156] on h4 "Animation" at bounding box center [113, 154] width 140 height 21
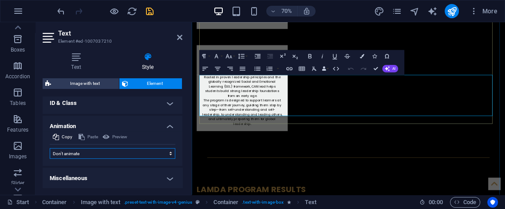
click at [93, 152] on select "Don't animate Show / Hide Slide up/down Zoom in/out Slide left to right Slide r…" at bounding box center [113, 153] width 126 height 11
select select "slide"
click at [50, 148] on select "Don't animate Show / Hide Slide up/down Zoom in/out Slide left to right Slide r…" at bounding box center [113, 153] width 126 height 11
select select "scroll"
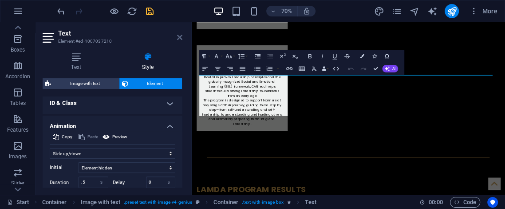
click at [182, 36] on icon at bounding box center [179, 37] width 5 height 7
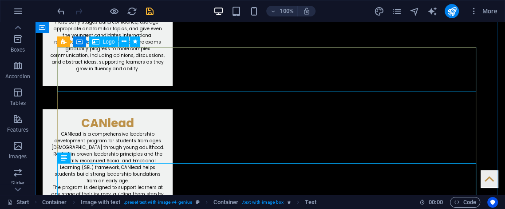
scroll to position [738, 0]
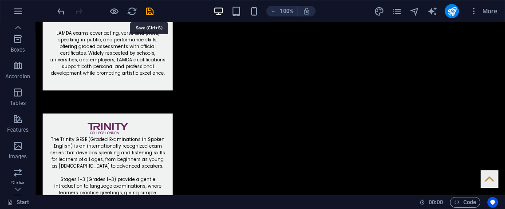
click at [146, 10] on icon "save" at bounding box center [150, 11] width 10 height 10
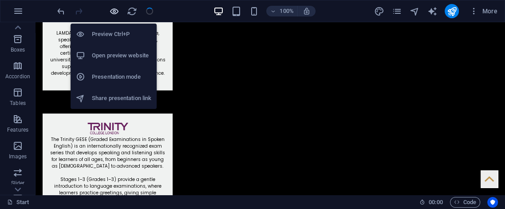
click at [111, 13] on icon "button" at bounding box center [114, 11] width 10 height 10
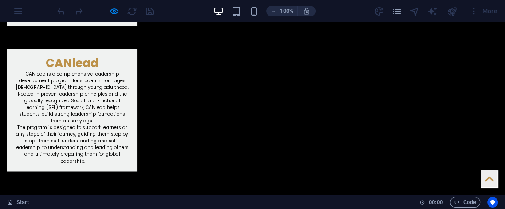
scroll to position [1002, 0]
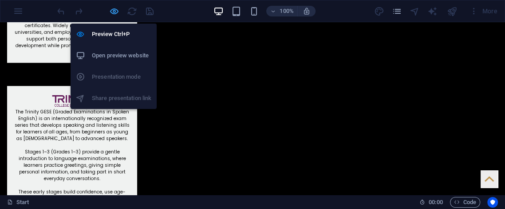
click at [114, 7] on icon "button" at bounding box center [114, 11] width 10 height 10
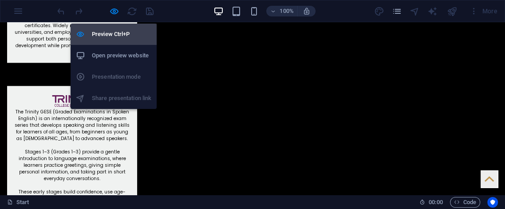
scroll to position [770, 0]
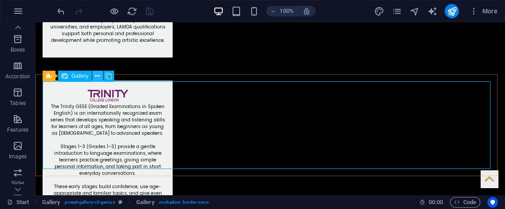
click at [99, 74] on icon at bounding box center [97, 75] width 5 height 9
click at [86, 80] on div "Gallery" at bounding box center [75, 76] width 34 height 11
select select "3"
select select "px"
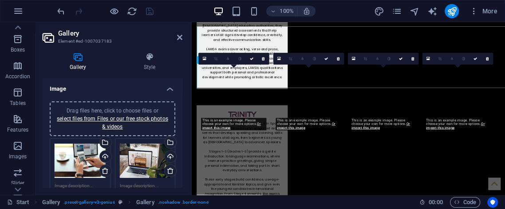
scroll to position [824, 0]
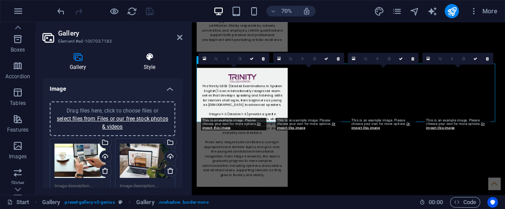
click at [149, 63] on h4 "Style" at bounding box center [150, 61] width 66 height 19
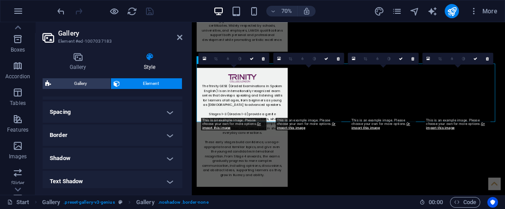
scroll to position [283, 0]
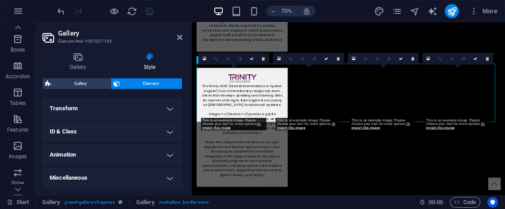
click at [133, 149] on h4 "Animation" at bounding box center [113, 154] width 140 height 21
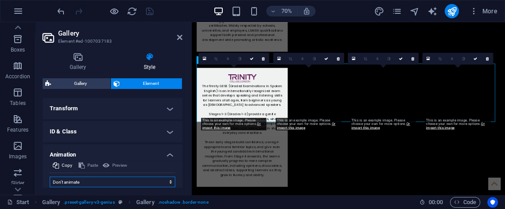
click at [107, 176] on select "Don't animate Show / Hide Slide up/down Zoom in/out Slide left to right Slide r…" at bounding box center [113, 181] width 126 height 11
select select "fade"
click at [50, 176] on select "Don't animate Show / Hide Slide up/down Zoom in/out Slide left to right Slide r…" at bounding box center [113, 181] width 126 height 11
select select "scroll"
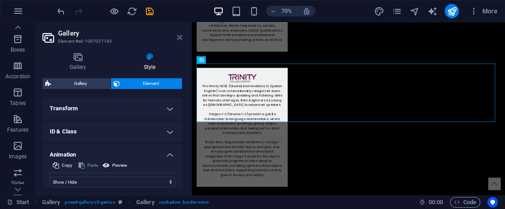
click at [181, 36] on icon at bounding box center [179, 37] width 5 height 7
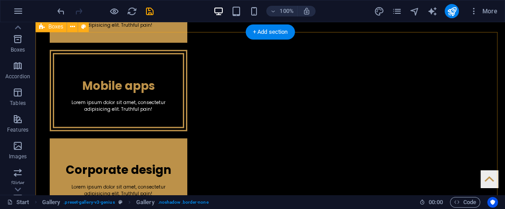
scroll to position [343, 0]
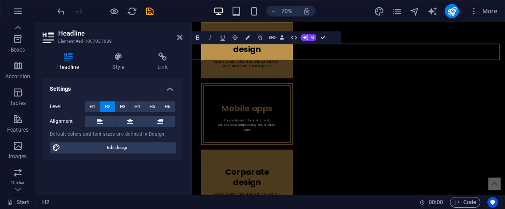
scroll to position [391, 0]
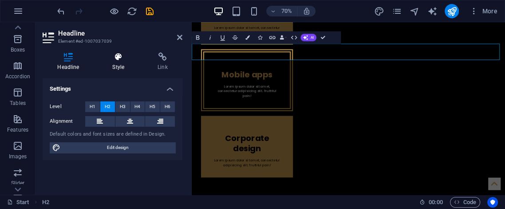
click at [128, 60] on icon at bounding box center [119, 56] width 42 height 9
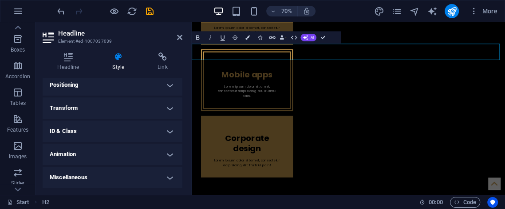
drag, startPoint x: 114, startPoint y: 160, endPoint x: 118, endPoint y: 152, distance: 8.3
click at [116, 159] on h4 "Animation" at bounding box center [113, 153] width 140 height 21
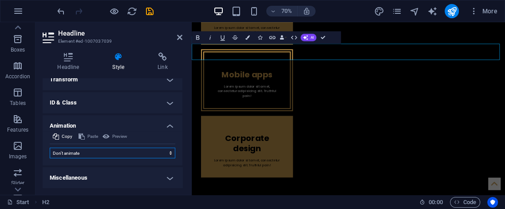
click at [116, 152] on select "Don't animate Show / Hide Slide up/down Zoom in/out Slide left to right Slide r…" at bounding box center [113, 152] width 126 height 11
select select "move-left-to-right"
click at [50, 147] on select "Don't animate Show / Hide Slide up/down Zoom in/out Slide left to right Slide r…" at bounding box center [113, 152] width 126 height 11
select select "scroll"
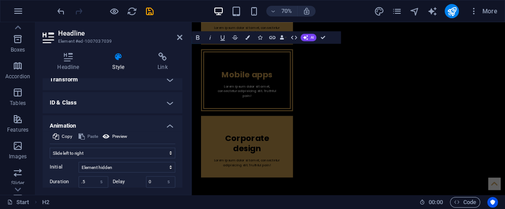
click at [175, 34] on h2 "Headline" at bounding box center [120, 33] width 124 height 8
click at [175, 32] on h2 "Headline" at bounding box center [120, 33] width 124 height 8
click at [188, 40] on aside "Headline Element #ed-1007037039 Headline Style Link Settings Level H1 H2 H3 H4 …" at bounding box center [114, 108] width 156 height 172
click at [182, 39] on icon at bounding box center [179, 37] width 5 height 7
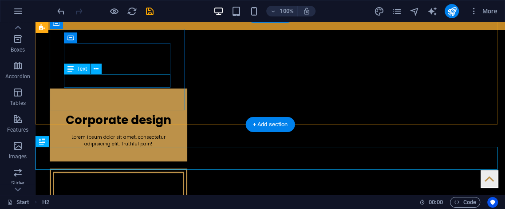
drag, startPoint x: 120, startPoint y: 110, endPoint x: 124, endPoint y: 121, distance: 11.6
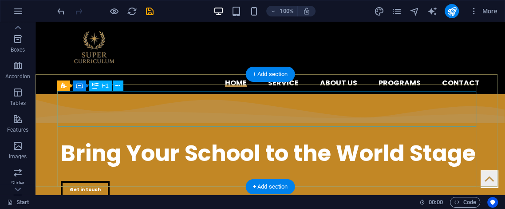
scroll to position [0, 0]
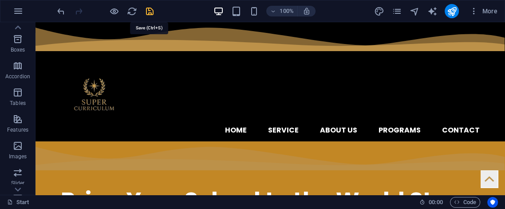
click at [153, 14] on icon "save" at bounding box center [150, 11] width 10 height 10
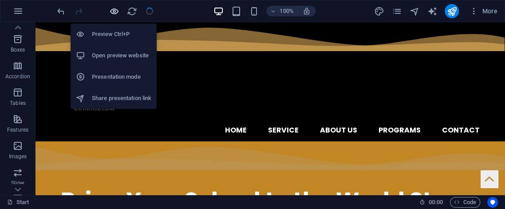
click at [117, 14] on icon "button" at bounding box center [114, 11] width 10 height 10
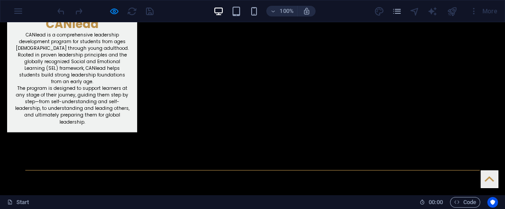
scroll to position [1019, 0]
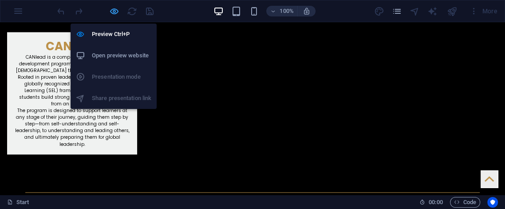
click at [113, 12] on icon "button" at bounding box center [114, 11] width 10 height 10
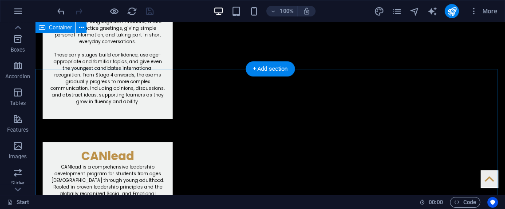
scroll to position [877, 0]
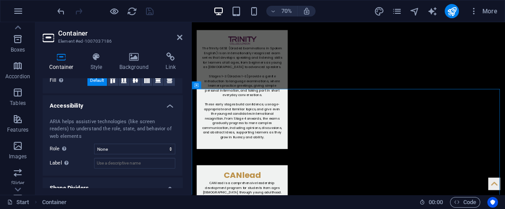
scroll to position [168, 0]
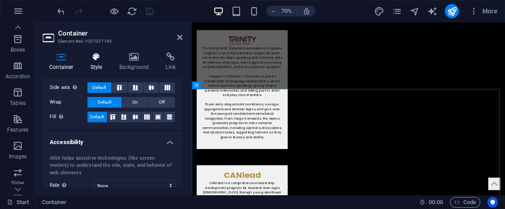
click at [98, 59] on icon at bounding box center [96, 56] width 25 height 9
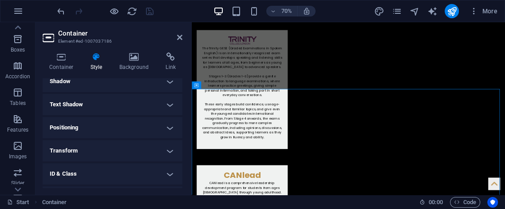
scroll to position [170, 0]
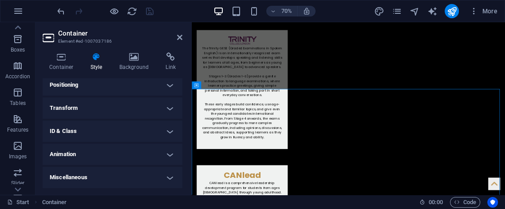
click at [94, 154] on h4 "Animation" at bounding box center [113, 153] width 140 height 21
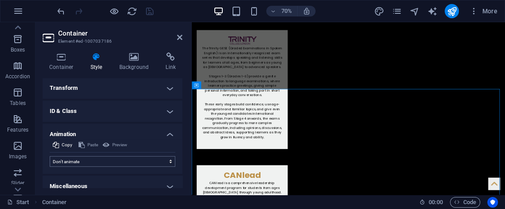
scroll to position [199, 0]
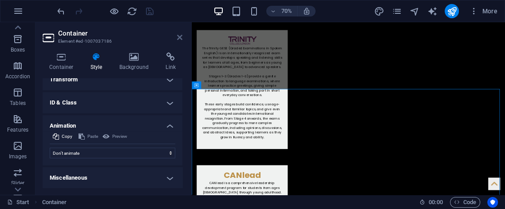
drag, startPoint x: 142, startPoint y: 15, endPoint x: 178, endPoint y: 35, distance: 40.7
click at [178, 35] on icon at bounding box center [179, 37] width 5 height 7
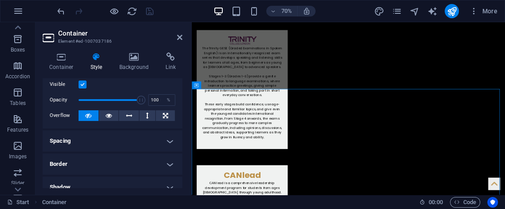
scroll to position [33, 0]
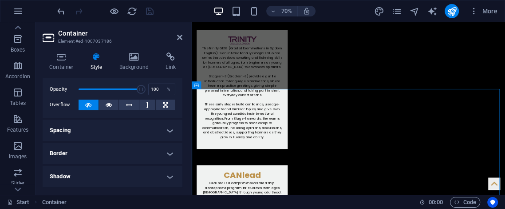
click at [124, 52] on div "Container Style Background Link Size Height Default px rem % vh vw Min. height …" at bounding box center [113, 119] width 154 height 149
click at [137, 54] on icon at bounding box center [134, 56] width 43 height 9
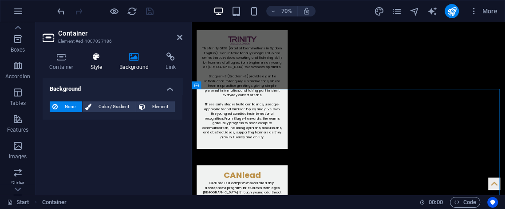
click at [98, 57] on icon at bounding box center [96, 56] width 25 height 9
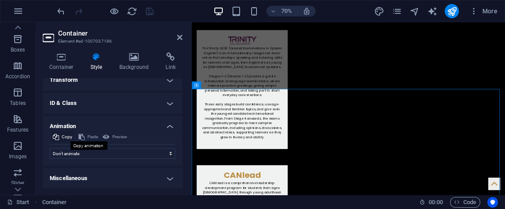
scroll to position [199, 0]
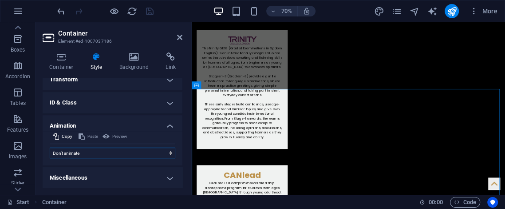
click at [83, 153] on select "Don't animate Show / Hide Slide up/down Zoom in/out Slide left to right Slide r…" at bounding box center [113, 152] width 126 height 11
click at [50, 147] on select "Don't animate Show / Hide Slide up/down Zoom in/out Slide left to right Slide r…" at bounding box center [113, 152] width 126 height 11
click at [176, 36] on h2 "Container" at bounding box center [120, 33] width 124 height 8
click at [181, 35] on header "Container Element #ed-1007037186" at bounding box center [113, 33] width 140 height 23
click at [182, 36] on icon at bounding box center [179, 37] width 5 height 7
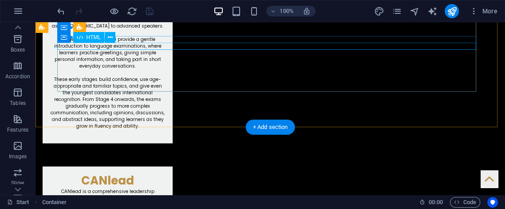
scroll to position [713, 0]
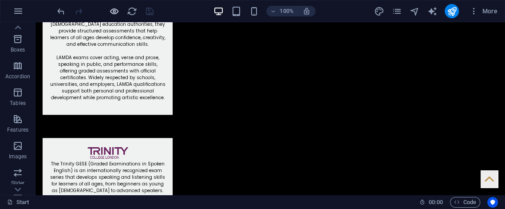
click at [116, 12] on icon "button" at bounding box center [114, 11] width 10 height 10
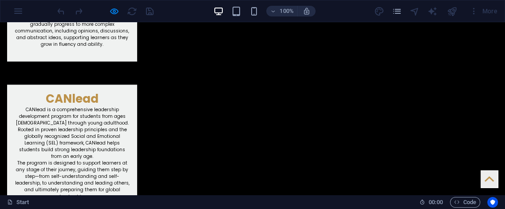
scroll to position [978, 0]
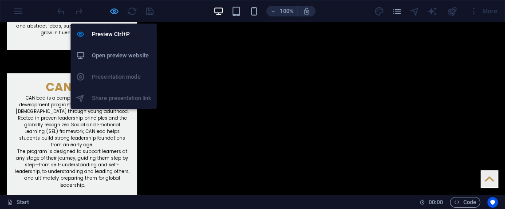
click at [114, 12] on icon "button" at bounding box center [114, 11] width 10 height 10
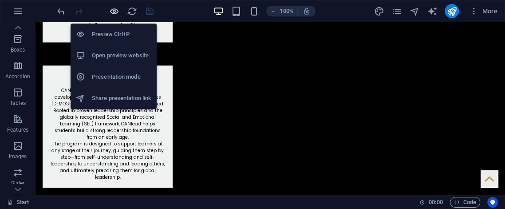
scroll to position [968, 0]
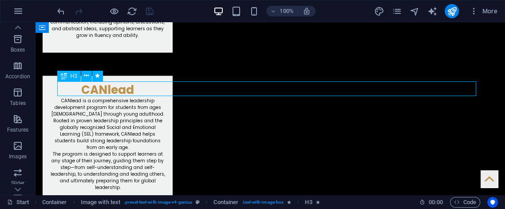
select select "move-left-to-right"
select select "s"
select select "scroll"
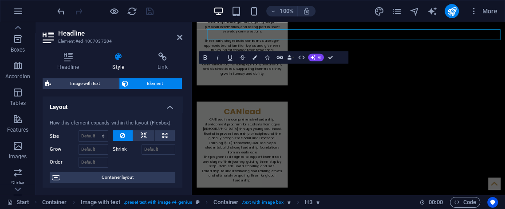
scroll to position [1016, 0]
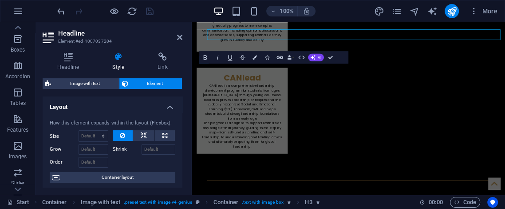
drag, startPoint x: 28, startPoint y: 73, endPoint x: 64, endPoint y: 96, distance: 43.3
click at [64, 96] on div "Image with text Element Layout How this element expands within the layout (Flex…" at bounding box center [113, 132] width 140 height 109
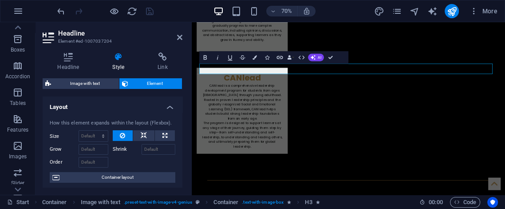
click at [176, 34] on h2 "Headline" at bounding box center [120, 33] width 124 height 8
click at [181, 36] on icon at bounding box center [179, 37] width 5 height 7
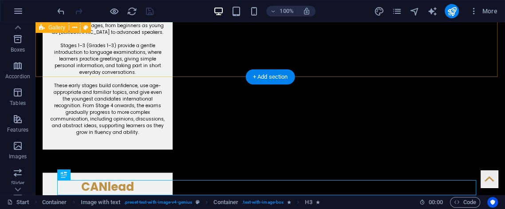
scroll to position [869, 0]
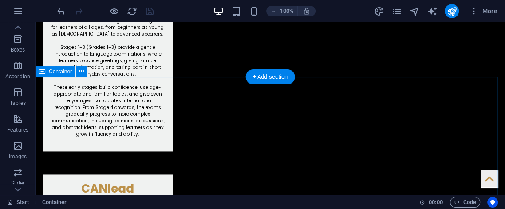
click at [79, 71] on icon at bounding box center [81, 71] width 5 height 9
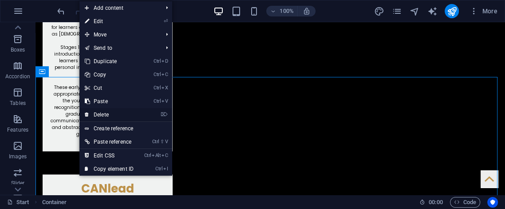
click at [103, 110] on link "⌦ Delete" at bounding box center [108, 114] width 59 height 13
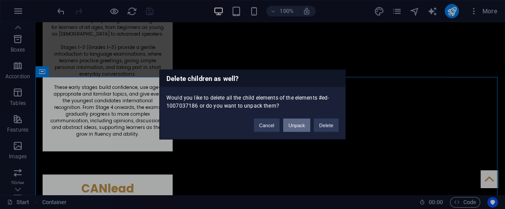
drag, startPoint x: 300, startPoint y: 123, endPoint x: 258, endPoint y: 95, distance: 50.3
click at [300, 122] on button "Unpack" at bounding box center [296, 124] width 27 height 13
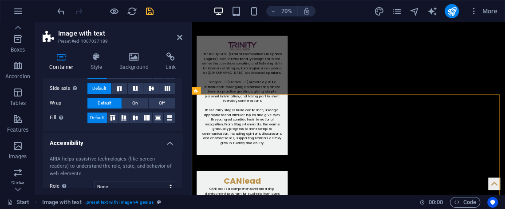
scroll to position [233, 0]
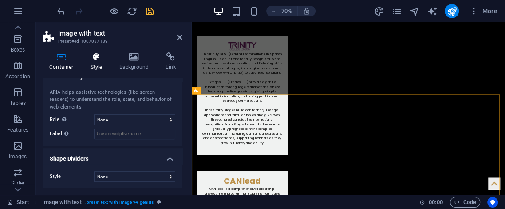
click at [98, 57] on icon at bounding box center [96, 56] width 25 height 9
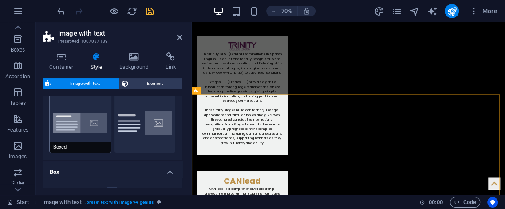
scroll to position [0, 0]
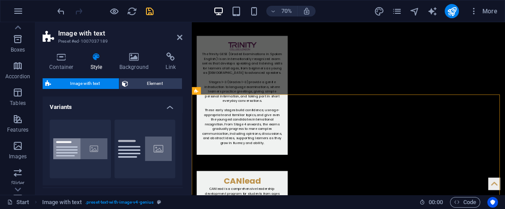
drag, startPoint x: 169, startPoint y: 107, endPoint x: 162, endPoint y: 97, distance: 12.7
click at [166, 102] on h4 "Variants" at bounding box center [113, 104] width 140 height 16
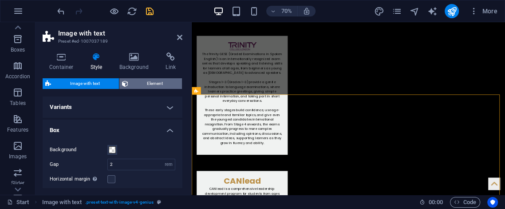
click at [159, 79] on span "Element" at bounding box center [155, 83] width 49 height 11
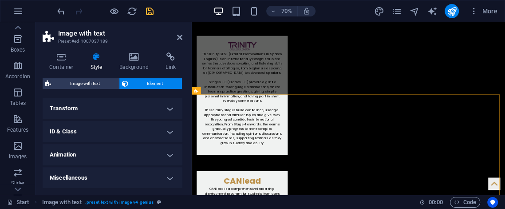
click at [103, 154] on h4 "Animation" at bounding box center [113, 154] width 140 height 21
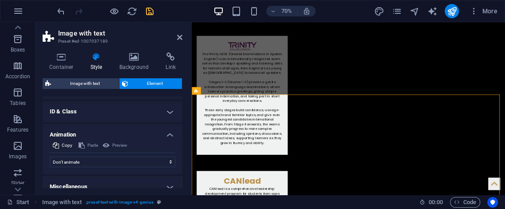
scroll to position [217, 0]
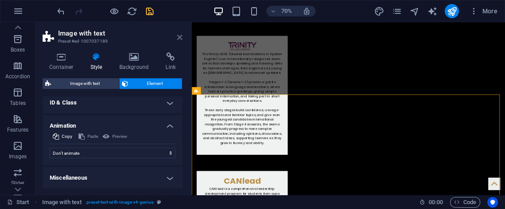
click at [182, 36] on icon at bounding box center [179, 37] width 5 height 7
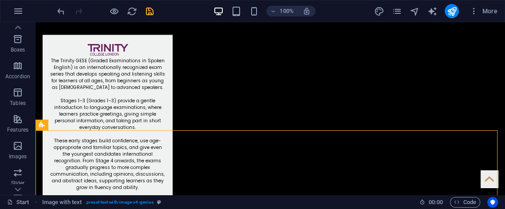
drag, startPoint x: 143, startPoint y: 8, endPoint x: 147, endPoint y: 10, distance: 4.6
click at [147, 10] on span "save" at bounding box center [149, 11] width 11 height 10
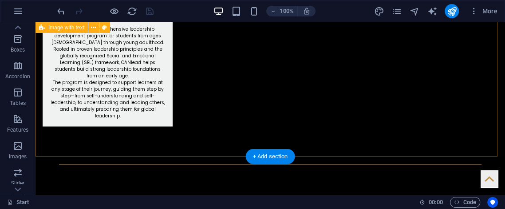
scroll to position [1046, 0]
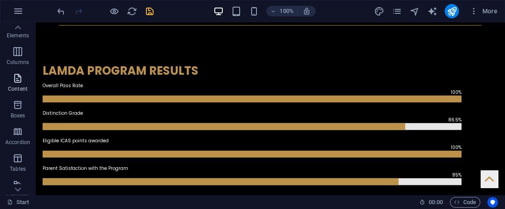
scroll to position [0, 0]
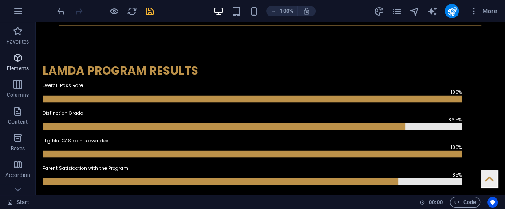
click at [35, 61] on span "Elements" at bounding box center [18, 62] width 36 height 21
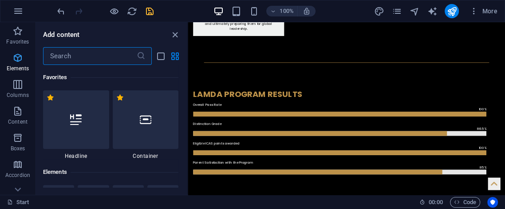
scroll to position [1227, 0]
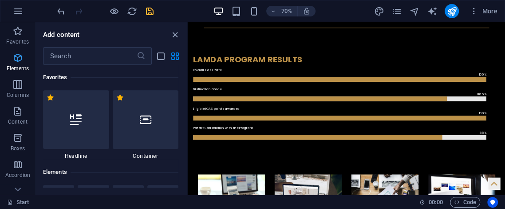
click at [17, 57] on icon "button" at bounding box center [17, 57] width 11 height 11
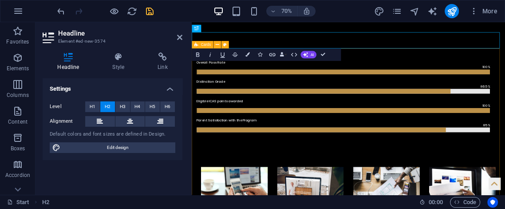
scroll to position [1228, 0]
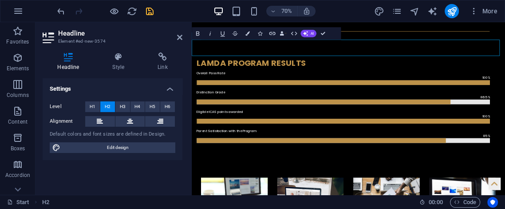
click at [182, 32] on h2 "Headline" at bounding box center [120, 33] width 124 height 8
drag, startPoint x: 179, startPoint y: 38, endPoint x: 134, endPoint y: 7, distance: 54.5
click at [179, 38] on icon at bounding box center [179, 37] width 5 height 7
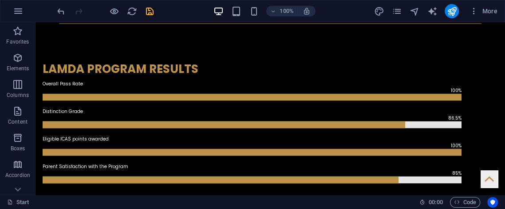
click at [55, 8] on div "100% More" at bounding box center [252, 10] width 504 height 21
click at [62, 7] on icon "undo" at bounding box center [61, 11] width 10 height 10
click at [68, 11] on div at bounding box center [104, 11] width 99 height 14
click at [62, 11] on icon "undo" at bounding box center [61, 11] width 10 height 10
click at [26, 70] on span "Elements" at bounding box center [18, 62] width 36 height 21
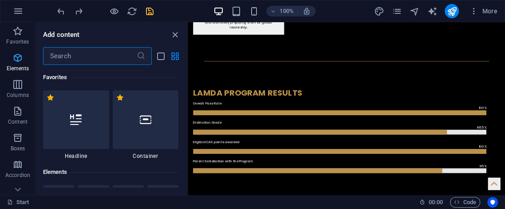
scroll to position [1230, 0]
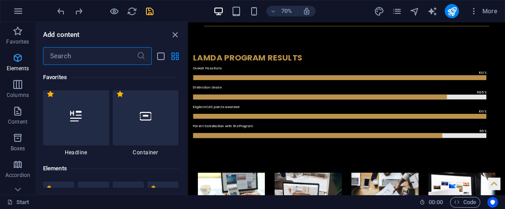
click at [18, 57] on icon "button" at bounding box center [17, 57] width 11 height 11
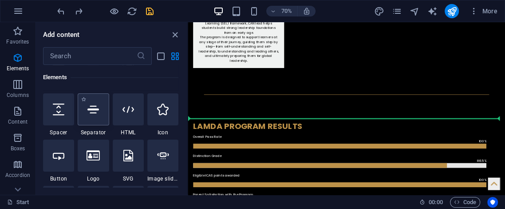
scroll to position [1140, 0]
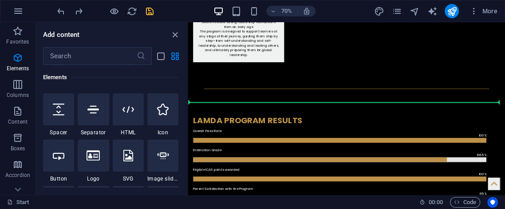
select select "%"
select select "px"
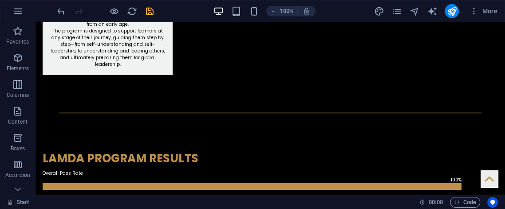
drag, startPoint x: 248, startPoint y: 102, endPoint x: 244, endPoint y: 104, distance: 4.6
drag, startPoint x: 244, startPoint y: 104, endPoint x: 203, endPoint y: 102, distance: 40.9
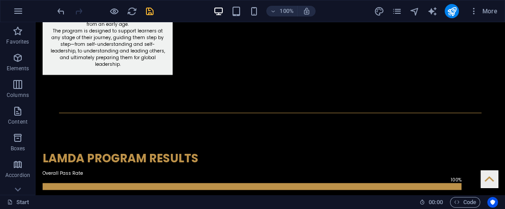
drag, startPoint x: 195, startPoint y: 105, endPoint x: 99, endPoint y: 107, distance: 95.4
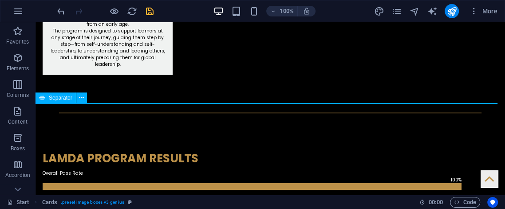
select select "%"
select select "px"
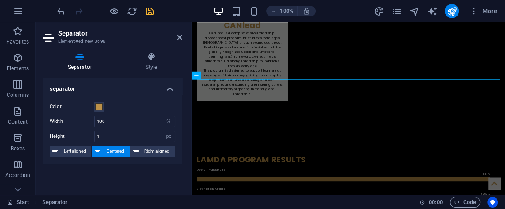
scroll to position [1139, 0]
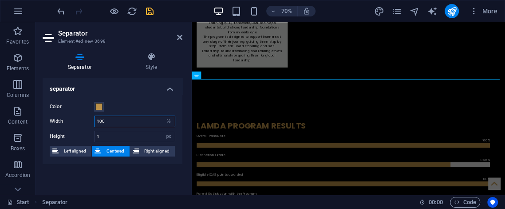
click at [130, 120] on input "100" at bounding box center [135, 121] width 80 height 11
type input "1"
click at [130, 116] on input "number" at bounding box center [135, 121] width 80 height 11
type input "90"
drag, startPoint x: 147, startPoint y: 57, endPoint x: 142, endPoint y: 60, distance: 5.4
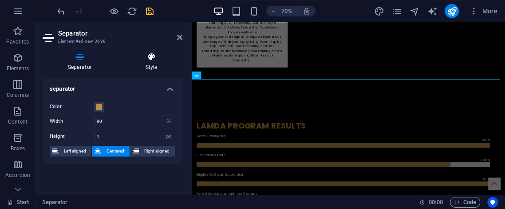
click at [147, 57] on icon at bounding box center [151, 56] width 62 height 9
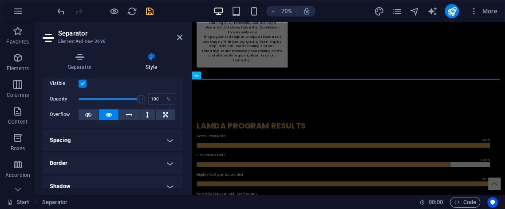
scroll to position [33, 0]
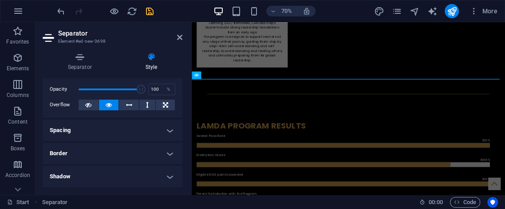
drag, startPoint x: 100, startPoint y: 155, endPoint x: 102, endPoint y: 150, distance: 6.0
click at [101, 152] on h4 "Border" at bounding box center [113, 152] width 140 height 21
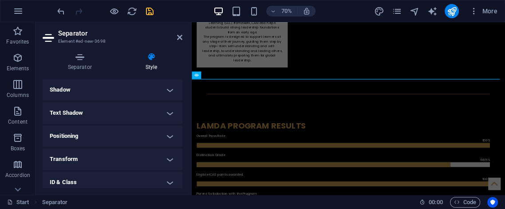
scroll to position [197, 0]
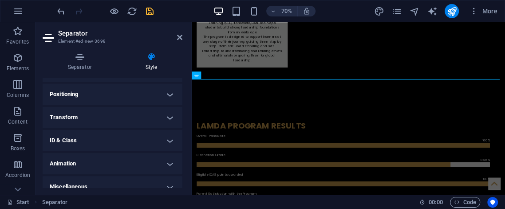
click at [103, 89] on h4 "Positioning" at bounding box center [113, 93] width 140 height 21
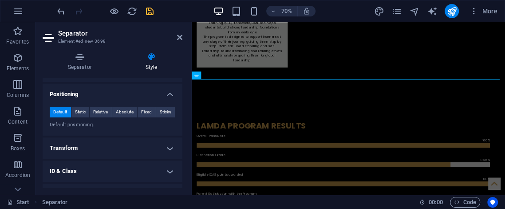
drag, startPoint x: 107, startPoint y: 143, endPoint x: 107, endPoint y: 134, distance: 9.8
click at [107, 140] on h4 "Transform" at bounding box center [113, 147] width 140 height 21
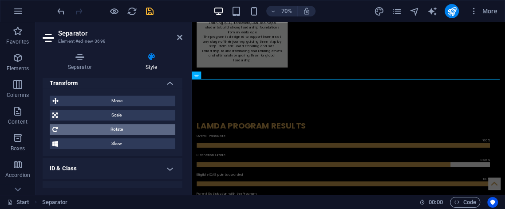
scroll to position [298, 0]
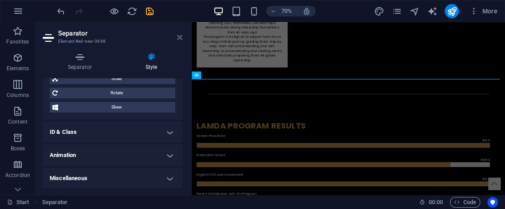
click at [178, 37] on icon at bounding box center [179, 37] width 5 height 7
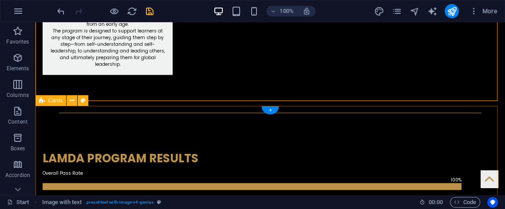
drag, startPoint x: 181, startPoint y: 133, endPoint x: 128, endPoint y: 107, distance: 58.6
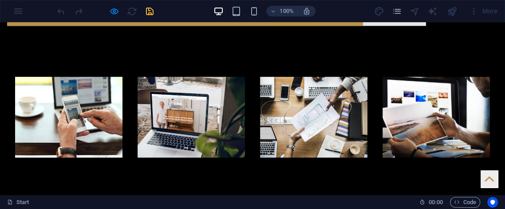
scroll to position [1290, 0]
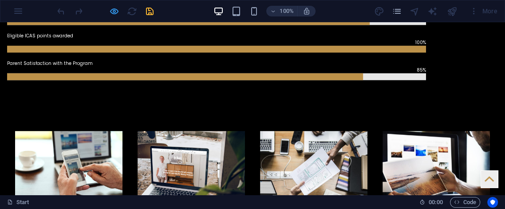
click at [115, 7] on div at bounding box center [104, 11] width 99 height 14
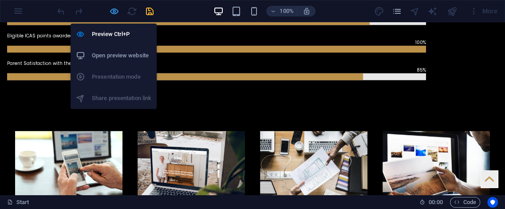
click at [115, 8] on icon "button" at bounding box center [114, 11] width 10 height 10
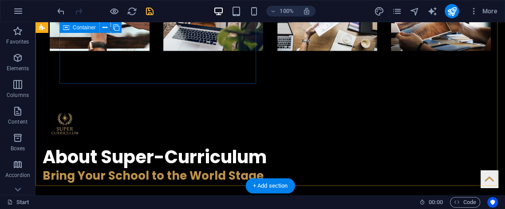
scroll to position [1444, 0]
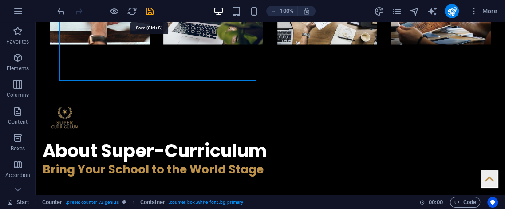
click at [153, 14] on icon "save" at bounding box center [150, 11] width 10 height 10
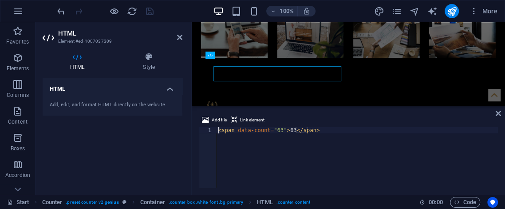
scroll to position [1385, 0]
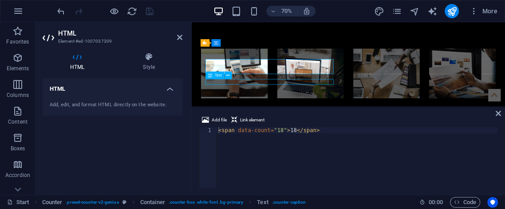
scroll to position [1394, 0]
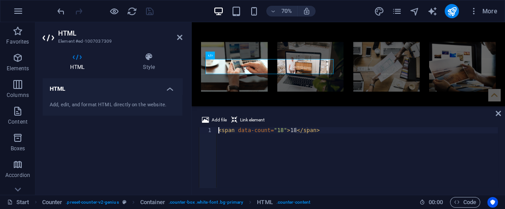
scroll to position [1385, 0]
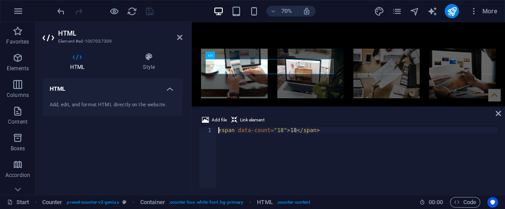
drag, startPoint x: 283, startPoint y: 126, endPoint x: 276, endPoint y: 124, distance: 7.2
click at [282, 125] on div "Add file Link element" at bounding box center [348, 120] width 299 height 13
click at [275, 130] on div "< span data-count = "18" > 18 </ span >" at bounding box center [357, 163] width 281 height 73
click at [280, 129] on div "< span data-count = "18" > 18 </ span >" at bounding box center [357, 163] width 281 height 73
click at [277, 128] on div "< span data-count = "18" > 18 </ span >" at bounding box center [357, 163] width 281 height 73
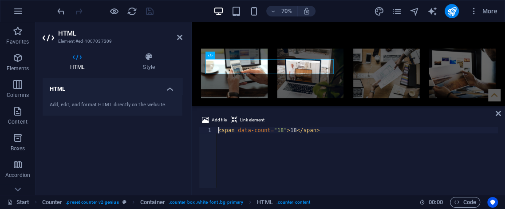
click at [219, 130] on div "< span data-count = "18" > 18 </ span >" at bounding box center [357, 163] width 281 height 73
type textarea "0<span data-count="18">18</span>"
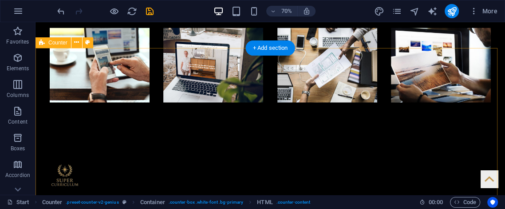
scroll to position [1394, 0]
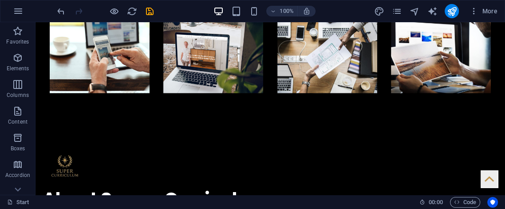
drag, startPoint x: 270, startPoint y: 119, endPoint x: 0, endPoint y: 0, distance: 295.3
click at [61, 10] on icon "undo" at bounding box center [61, 11] width 10 height 10
click at [58, 11] on icon "undo" at bounding box center [61, 11] width 10 height 10
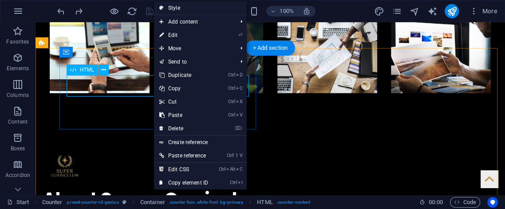
drag, startPoint x: 189, startPoint y: 109, endPoint x: 150, endPoint y: 87, distance: 45.5
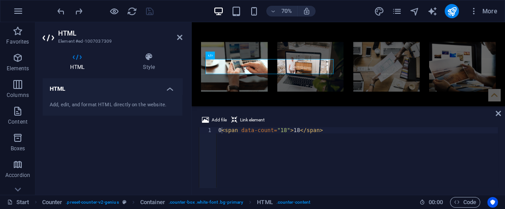
scroll to position [1385, 0]
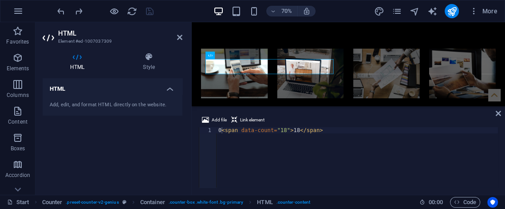
click at [150, 87] on h4 "HTML" at bounding box center [113, 86] width 140 height 16
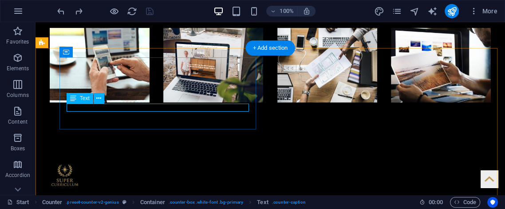
scroll to position [1394, 0]
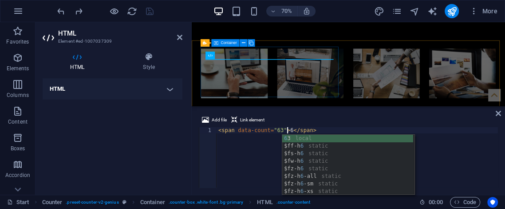
scroll to position [0, 6]
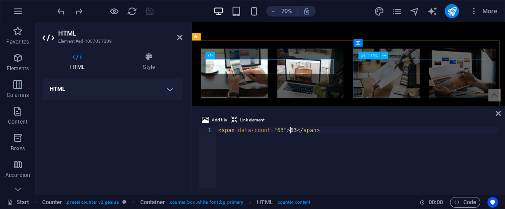
type textarea "<span data-count="63">63</span>"
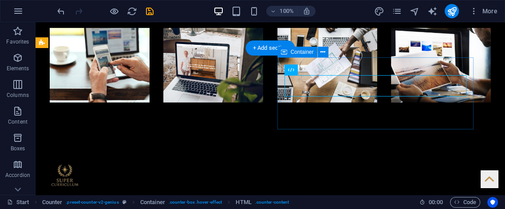
scroll to position [1394, 0]
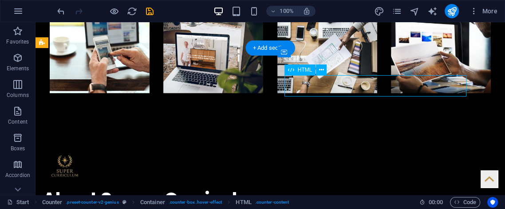
drag, startPoint x: 395, startPoint y: 84, endPoint x: 329, endPoint y: 110, distance: 71.7
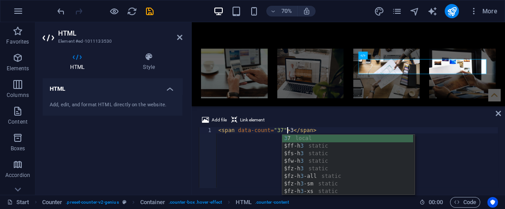
scroll to position [0, 6]
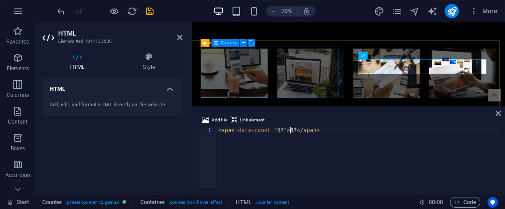
type textarea "<span data-count="37">37</span>"
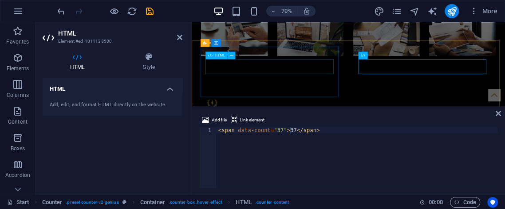
scroll to position [1483, 0]
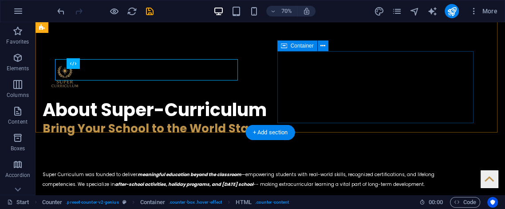
scroll to position [1493, 0]
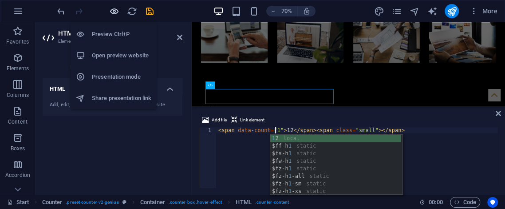
scroll to position [0, 5]
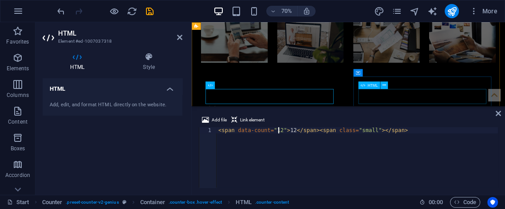
type textarea "<span data-count="12">12</span><span class="small"></span>"
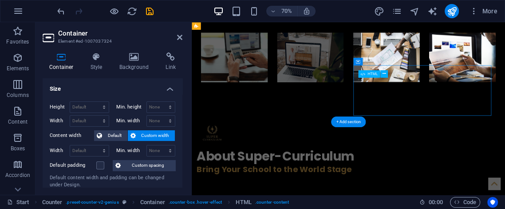
scroll to position [1509, 0]
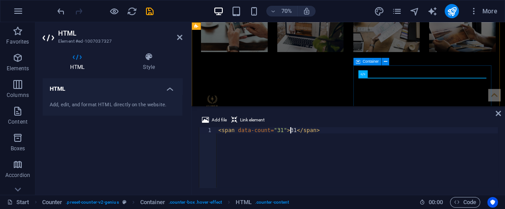
scroll to position [0, 6]
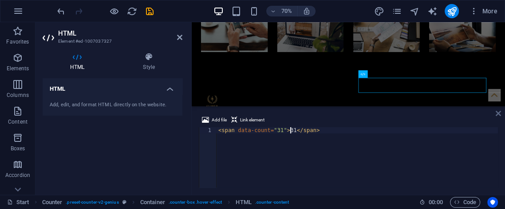
type textarea "<span data-count="31">31</span>"
drag, startPoint x: 500, startPoint y: 111, endPoint x: 363, endPoint y: 66, distance: 144.4
click at [500, 111] on icon at bounding box center [498, 113] width 5 height 7
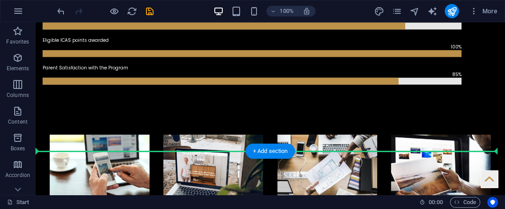
scroll to position [1311, 0]
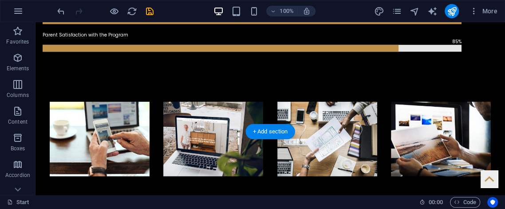
drag, startPoint x: 69, startPoint y: 101, endPoint x: 326, endPoint y: 145, distance: 260.7
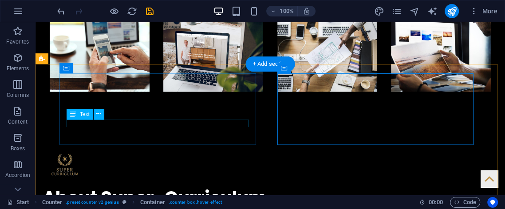
scroll to position [1378, 0]
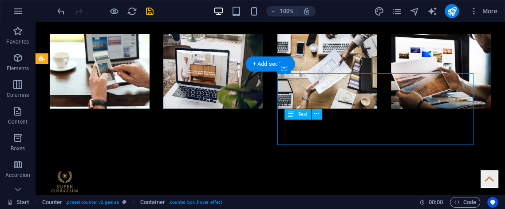
drag, startPoint x: 365, startPoint y: 119, endPoint x: 284, endPoint y: 165, distance: 92.6
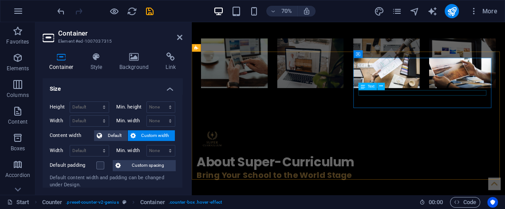
drag, startPoint x: 475, startPoint y: 126, endPoint x: 547, endPoint y: 95, distance: 78.3
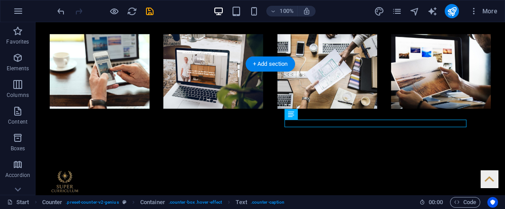
drag, startPoint x: 391, startPoint y: 95, endPoint x: 320, endPoint y: 127, distance: 77.8
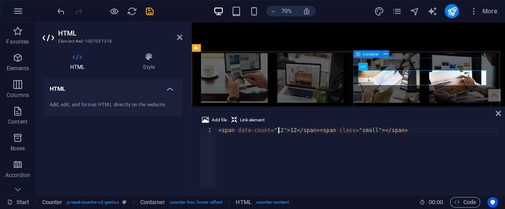
scroll to position [1369, 0]
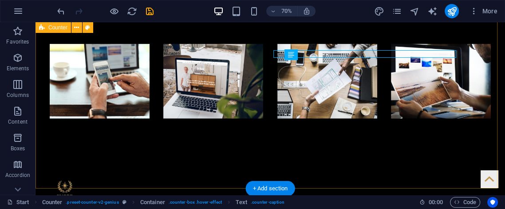
scroll to position [1437, 0]
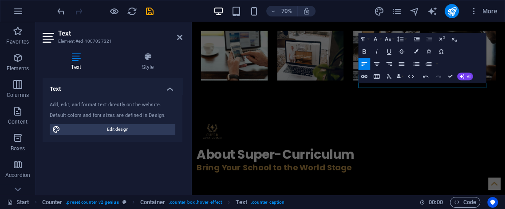
click at [367, 62] on icon "button" at bounding box center [364, 64] width 8 height 8
drag, startPoint x: 375, startPoint y: 66, endPoint x: 375, endPoint y: 62, distance: 4.5
click at [375, 63] on icon "button" at bounding box center [377, 64] width 8 height 8
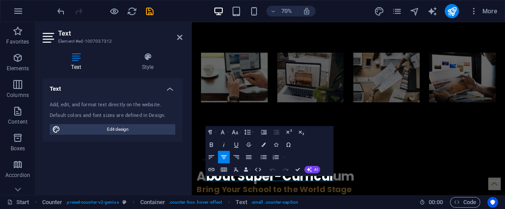
scroll to position [1408, 0]
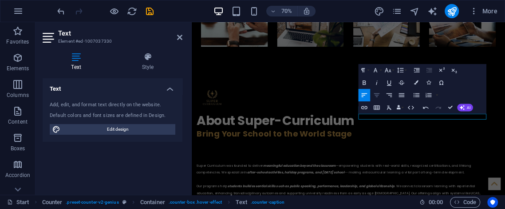
click at [375, 95] on icon "button" at bounding box center [377, 95] width 8 height 8
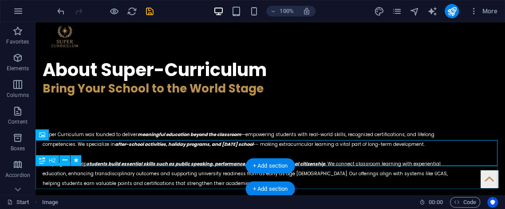
scroll to position [1584, 0]
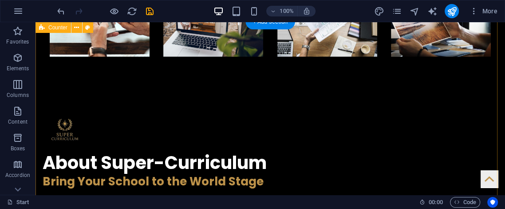
scroll to position [1420, 0]
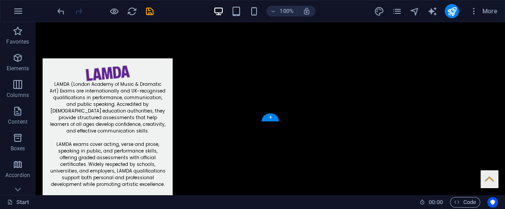
drag, startPoint x: 46, startPoint y: 120, endPoint x: 67, endPoint y: 103, distance: 26.2
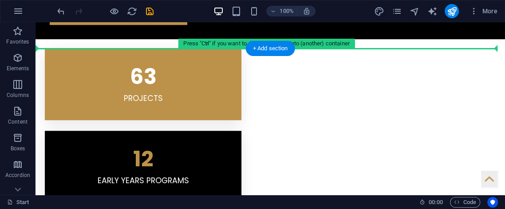
drag, startPoint x: 46, startPoint y: 50, endPoint x: 54, endPoint y: 80, distance: 30.9
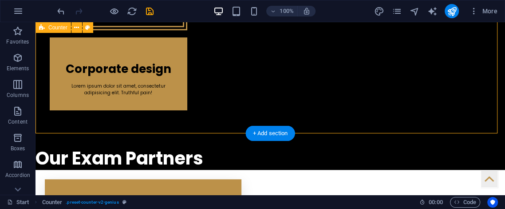
scroll to position [300, 0]
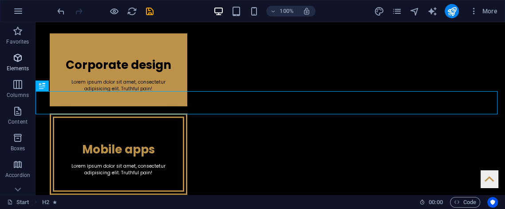
drag, startPoint x: 13, startPoint y: 74, endPoint x: 20, endPoint y: 56, distance: 18.5
click at [15, 72] on span "Elements" at bounding box center [18, 62] width 36 height 21
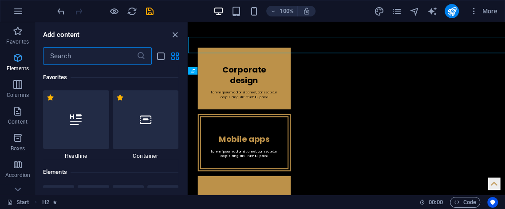
scroll to position [347, 0]
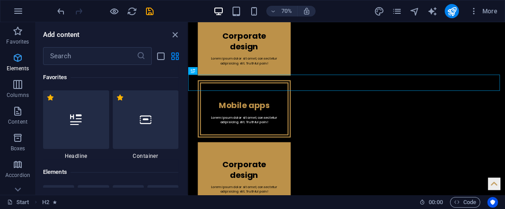
click at [20, 54] on icon "button" at bounding box center [17, 57] width 11 height 11
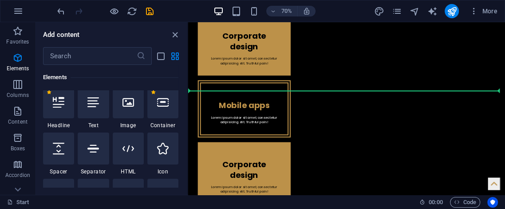
select select "px"
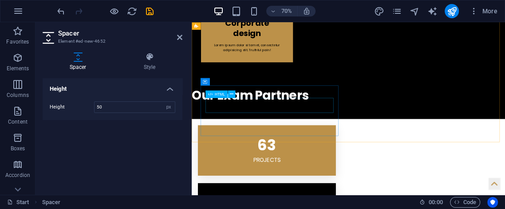
scroll to position [577, 0]
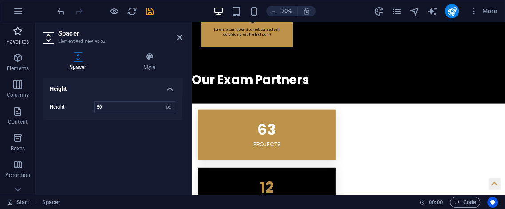
drag, startPoint x: 0, startPoint y: 63, endPoint x: 3, endPoint y: 39, distance: 24.6
click at [0, 62] on span "Elements" at bounding box center [18, 62] width 36 height 21
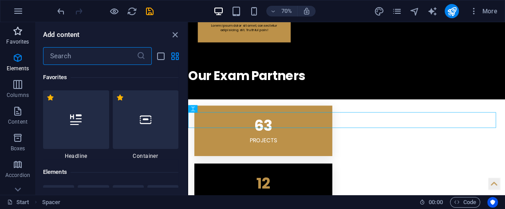
scroll to position [316, 0]
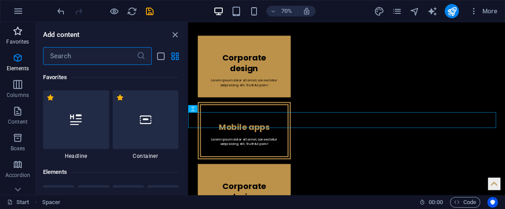
click at [3, 39] on span "Favorites" at bounding box center [18, 36] width 36 height 21
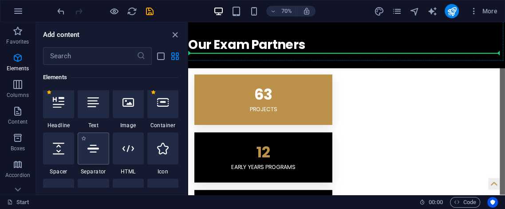
scroll to position [595, 0]
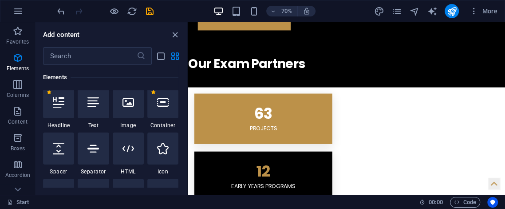
select select "%"
select select "px"
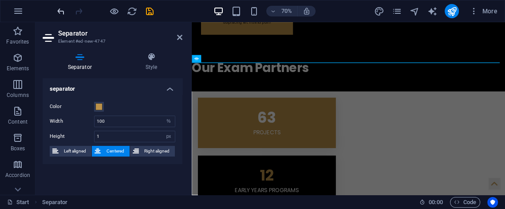
click at [57, 12] on icon "undo" at bounding box center [61, 11] width 10 height 10
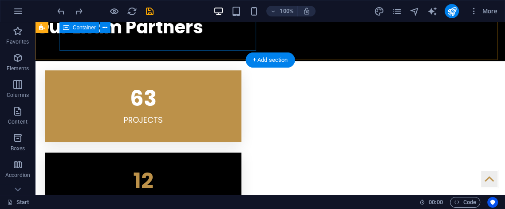
scroll to position [496, 0]
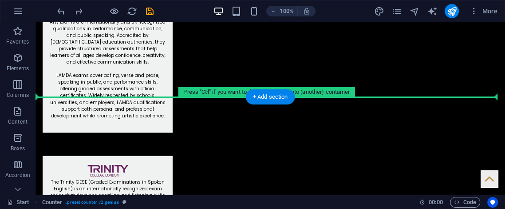
drag, startPoint x: 46, startPoint y: 104, endPoint x: 82, endPoint y: 38, distance: 75.6
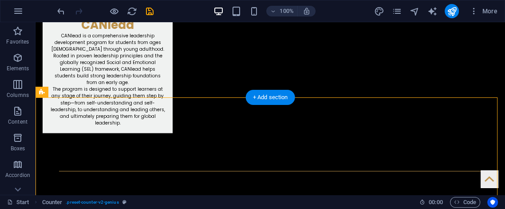
scroll to position [871, 0]
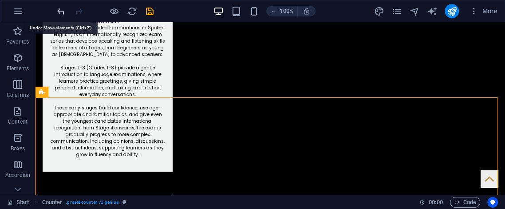
click at [59, 13] on icon "undo" at bounding box center [61, 11] width 10 height 10
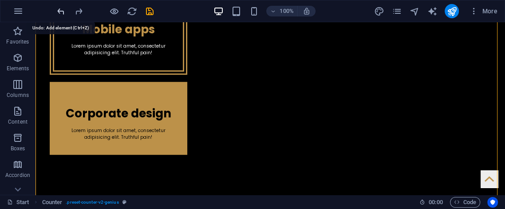
click at [60, 14] on icon "undo" at bounding box center [61, 11] width 10 height 10
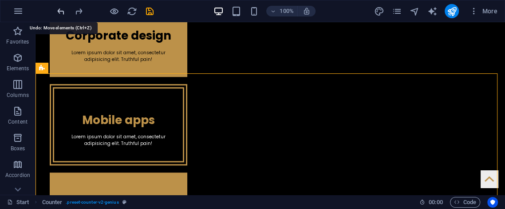
scroll to position [316, 0]
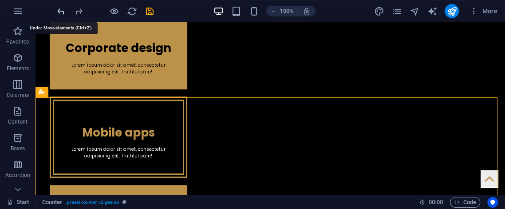
click at [61, 14] on icon "undo" at bounding box center [61, 11] width 10 height 10
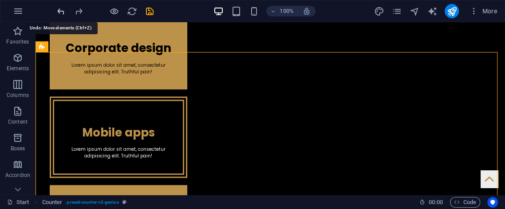
click at [62, 13] on icon "undo" at bounding box center [61, 11] width 10 height 10
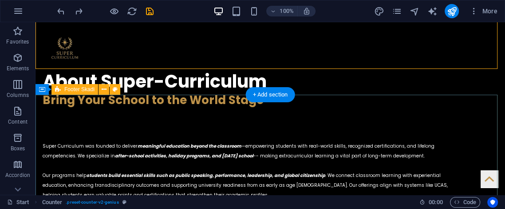
scroll to position [1557, 0]
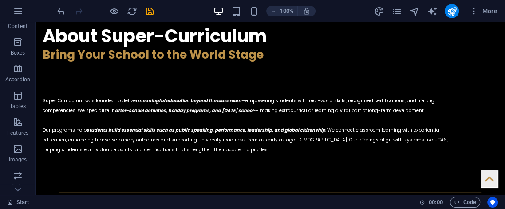
scroll to position [0, 0]
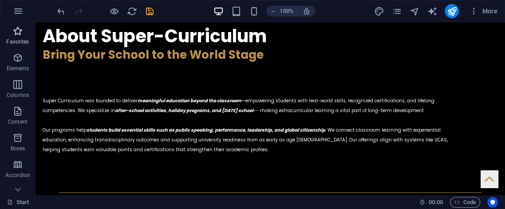
drag, startPoint x: 16, startPoint y: 72, endPoint x: 9, endPoint y: 37, distance: 35.7
click at [16, 69] on span "Elements" at bounding box center [18, 62] width 36 height 21
click at [9, 37] on span "Favorites" at bounding box center [18, 36] width 36 height 21
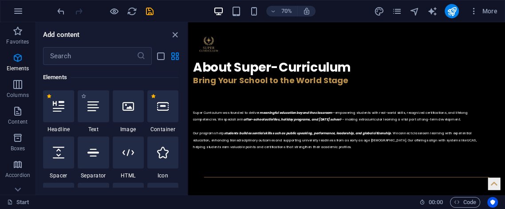
scroll to position [91, 0]
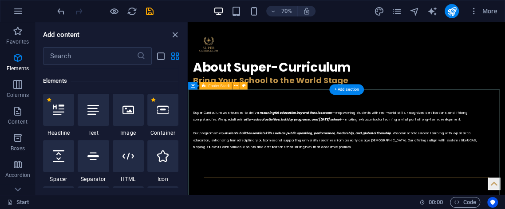
drag, startPoint x: 236, startPoint y: 181, endPoint x: 203, endPoint y: 124, distance: 65.4
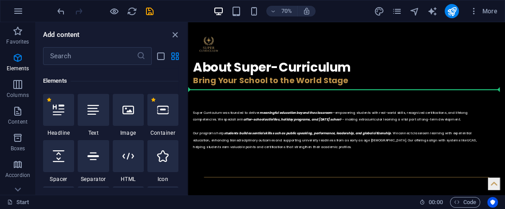
select select "px"
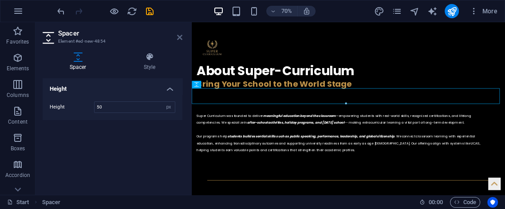
click at [180, 39] on icon at bounding box center [179, 37] width 5 height 7
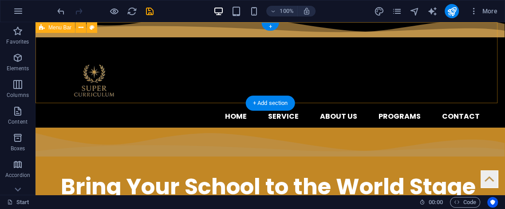
scroll to position [0, 0]
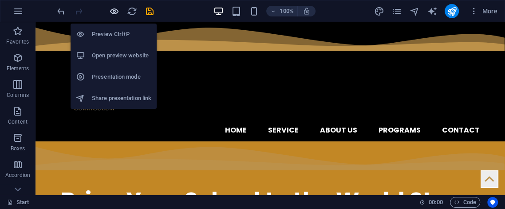
click at [115, 13] on icon "button" at bounding box center [114, 11] width 10 height 10
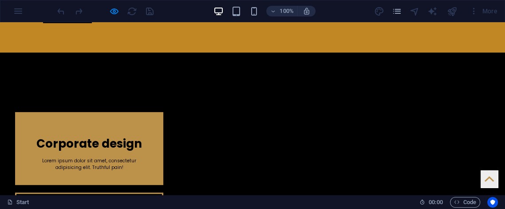
scroll to position [230, 0]
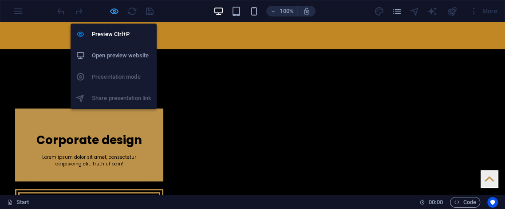
drag, startPoint x: 112, startPoint y: 13, endPoint x: 114, endPoint y: 24, distance: 11.2
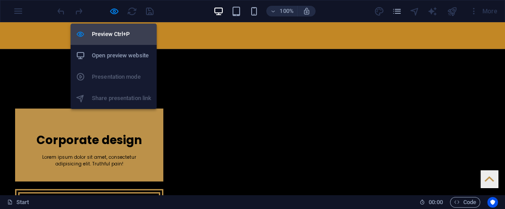
click at [112, 13] on icon "button" at bounding box center [114, 11] width 10 height 10
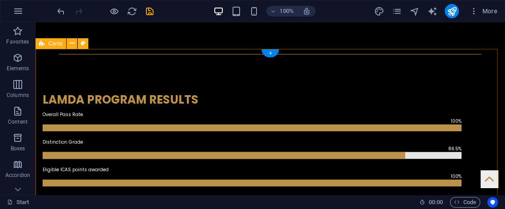
scroll to position [1150, 0]
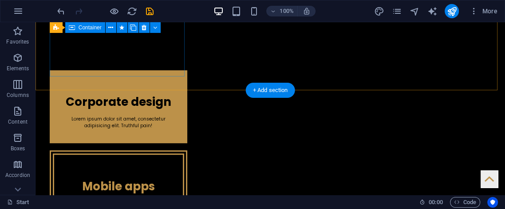
scroll to position [170, 0]
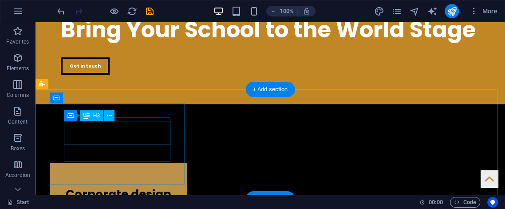
drag, startPoint x: 89, startPoint y: 117, endPoint x: 102, endPoint y: 128, distance: 17.0
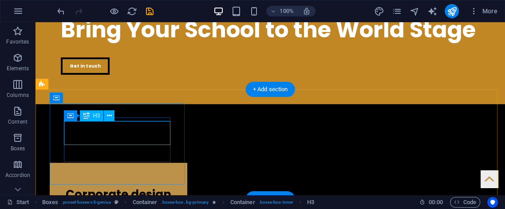
click at [76, 180] on div "Corporate design" at bounding box center [118, 192] width 109 height 24
click at [86, 180] on div "Corporate design" at bounding box center [118, 192] width 109 height 24
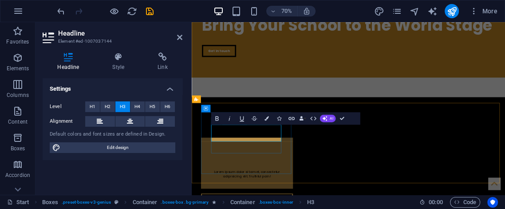
click at [57, 7] on icon "undo" at bounding box center [61, 11] width 10 height 10
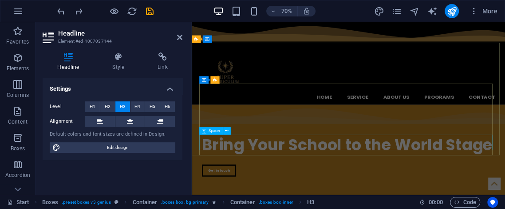
scroll to position [180, 0]
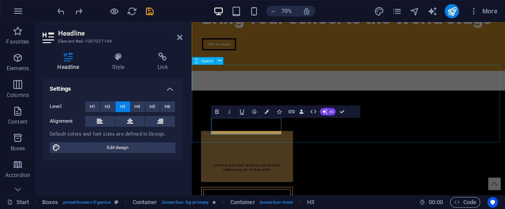
click at [284, 119] on div at bounding box center [416, 174] width 448 height 111
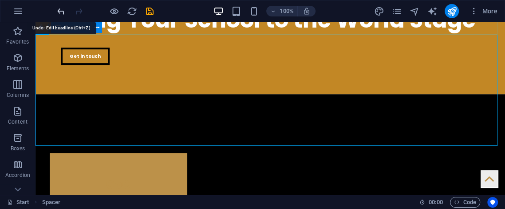
click at [60, 8] on icon "undo" at bounding box center [61, 11] width 10 height 10
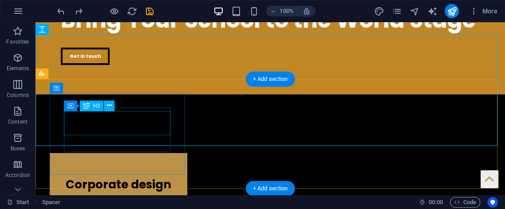
click at [126, 170] on div "Corporate design" at bounding box center [118, 182] width 109 height 24
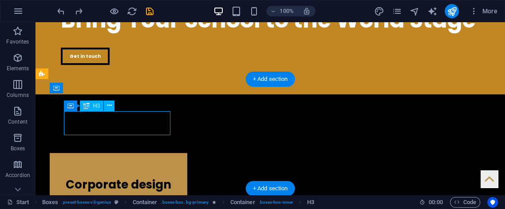
click at [125, 170] on div "Corporate design" at bounding box center [118, 182] width 109 height 24
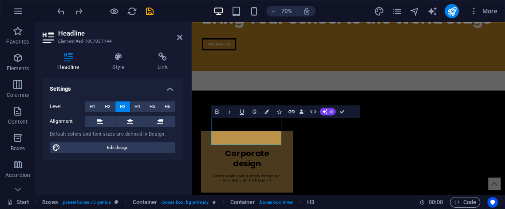
click at [126, 128] on div "Level H1 H2 H3 H4 H5 H6 Alignment Default colors and font sizes are defined in …" at bounding box center [113, 127] width 140 height 66
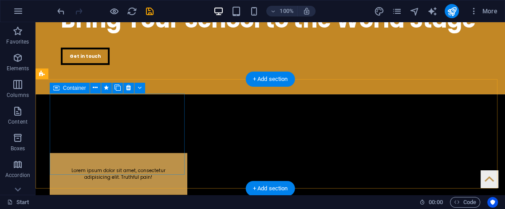
click at [126, 153] on div "Lorem ipsum dolor sit amet, consectetur adipisicing elit. Truthful pain!" at bounding box center [119, 174] width 138 height 42
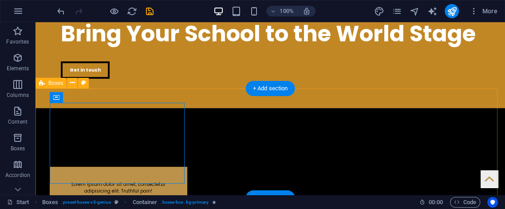
scroll to position [147, 0]
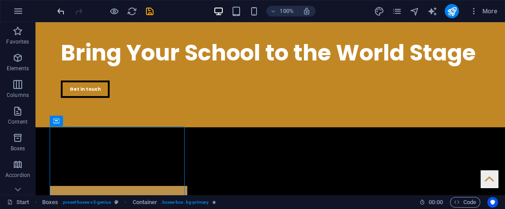
click at [63, 13] on icon "undo" at bounding box center [61, 11] width 10 height 10
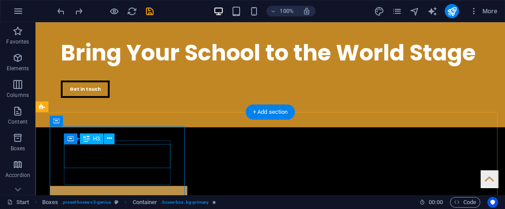
drag, startPoint x: 122, startPoint y: 158, endPoint x: 122, endPoint y: 152, distance: 6.2
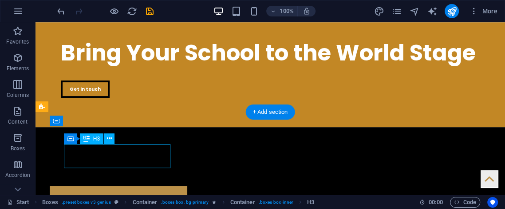
drag, startPoint x: 98, startPoint y: 155, endPoint x: 104, endPoint y: 155, distance: 6.2
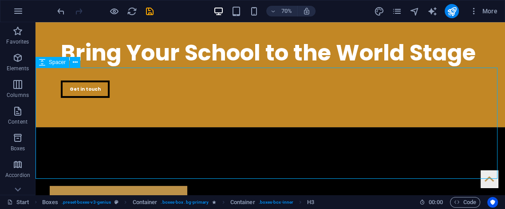
drag, startPoint x: 226, startPoint y: 130, endPoint x: 325, endPoint y: 101, distance: 103.3
click at [325, 127] on div at bounding box center [270, 182] width 469 height 111
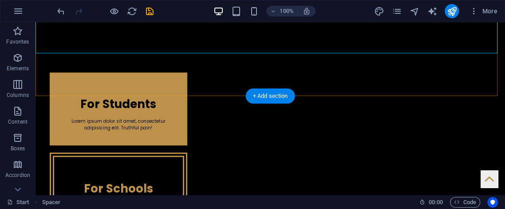
scroll to position [279, 0]
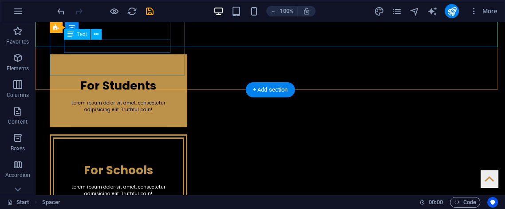
click at [123, 99] on div "Lorem ipsum dolor sit amet, consectetur adipisicing elit. Truthful pain!" at bounding box center [118, 105] width 109 height 13
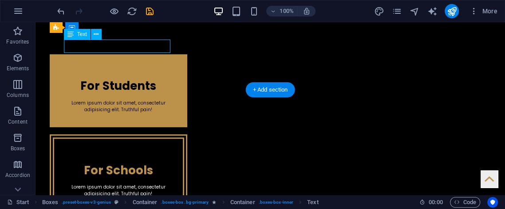
click at [124, 99] on div "Lorem ipsum dolor sit amet, consectetur adipisicing elit. Truthful pain!" at bounding box center [118, 105] width 109 height 13
click at [122, 99] on div "Lorem ipsum dolor sit amet, consectetur adipisicing elit. Truthful pain!" at bounding box center [118, 105] width 109 height 13
click at [126, 99] on div "Lorem ipsum dolor sit amet, consectetur adipisicing elit. Truthful pain!" at bounding box center [118, 105] width 109 height 13
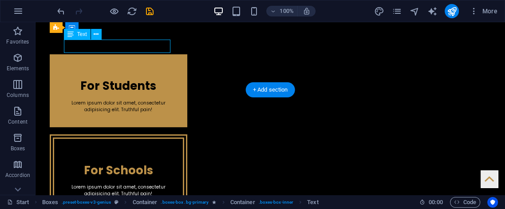
scroll to position [327, 0]
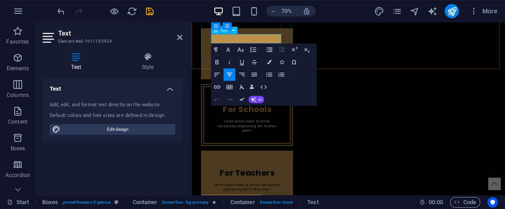
click at [247, 76] on span "Lorem ipsum dolor sit amet, consectetur adipisicing elit. Truthful pain!" at bounding box center [271, 82] width 94 height 13
drag, startPoint x: 224, startPoint y: 41, endPoint x: 283, endPoint y: 47, distance: 59.3
click at [284, 76] on p "Lorem ipsum dolor sit amet, consectetur adipisicing elit. Truthful pain!" at bounding box center [270, 82] width 103 height 13
drag, startPoint x: 231, startPoint y: 40, endPoint x: 278, endPoint y: 50, distance: 48.0
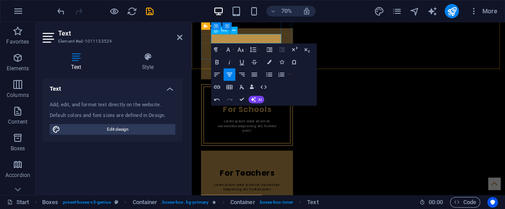
click at [278, 76] on span "Lorem ipsum dolor sit amet, consectetur adipisicing elit. Truth" at bounding box center [271, 82] width 94 height 13
drag, startPoint x: 212, startPoint y: 54, endPoint x: 371, endPoint y: 34, distance: 160.9
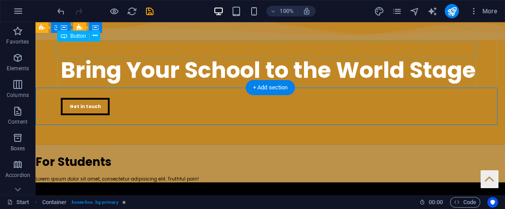
scroll to position [158, 0]
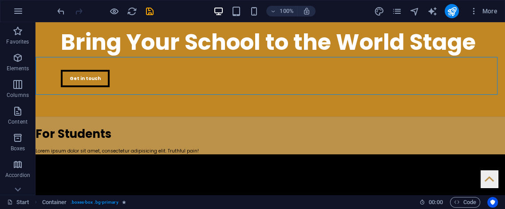
click at [53, 12] on div "100% More" at bounding box center [252, 10] width 504 height 21
click at [63, 11] on icon "undo" at bounding box center [61, 11] width 10 height 10
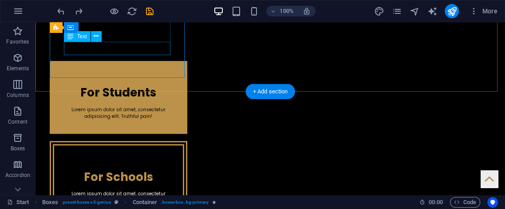
scroll to position [256, 0]
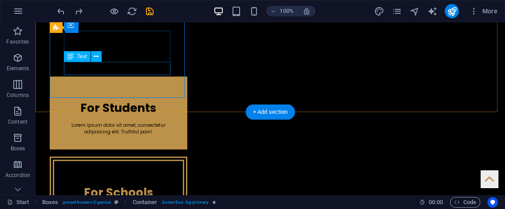
click at [110, 122] on div "Lorem ipsum dolor sit amet, consectetur adipisicing elit. Truth ful pain!" at bounding box center [118, 128] width 109 height 13
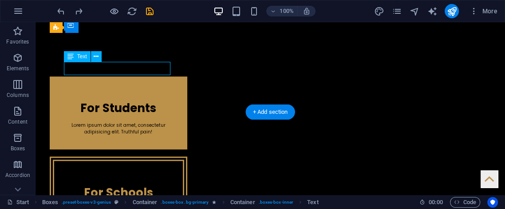
click at [110, 122] on div "Lorem ipsum dolor sit amet, consectetur adipisicing elit. Truth ful pain!" at bounding box center [118, 128] width 109 height 13
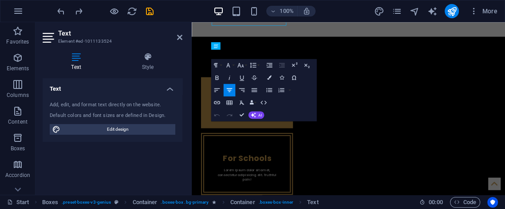
scroll to position [304, 0]
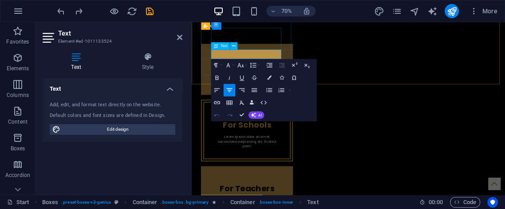
click at [213, 49] on div "Text" at bounding box center [220, 46] width 19 height 8
drag, startPoint x: 222, startPoint y: 65, endPoint x: 316, endPoint y: 83, distance: 95.3
click at [316, 83] on div "For Students Lorem ipsum dolor sit amet, consectetur adipisicing elit. Truth fu…" at bounding box center [270, 89] width 131 height 73
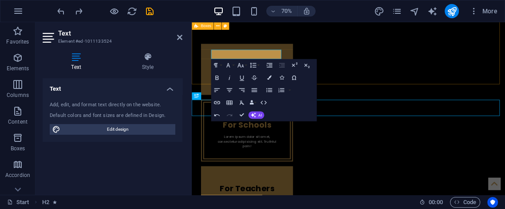
scroll to position [256, 0]
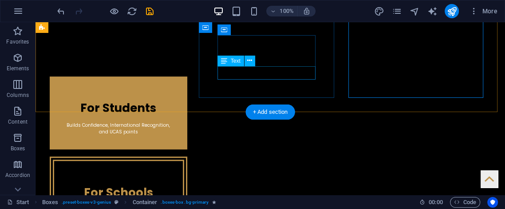
click at [169, 205] on div "Lorem ipsum dolor sit amet, consectetur adipisicing elit. Truthful pain!" at bounding box center [118, 211] width 100 height 13
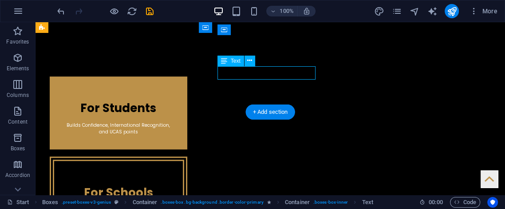
click at [169, 205] on div "Lorem ipsum dolor sit amet, consectetur adipisicing elit. Truthful pain!" at bounding box center [118, 211] width 100 height 13
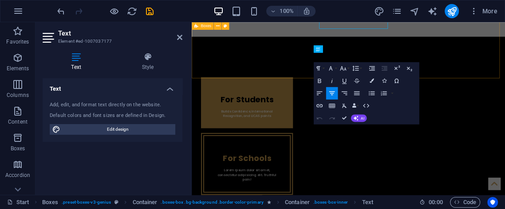
scroll to position [304, 0]
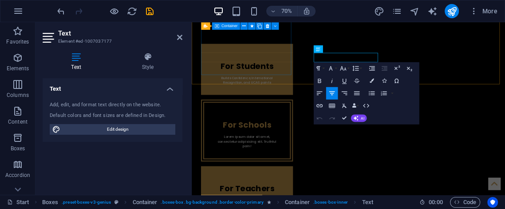
click at [274, 98] on div "Builds Confidence, International Recognition, and UCAS points" at bounding box center [270, 104] width 103 height 13
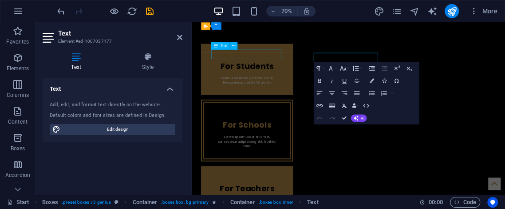
scroll to position [256, 0]
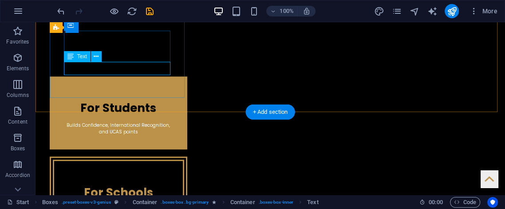
click at [140, 122] on div "Builds Confidence, International Recognition, and UCAS points" at bounding box center [118, 128] width 109 height 13
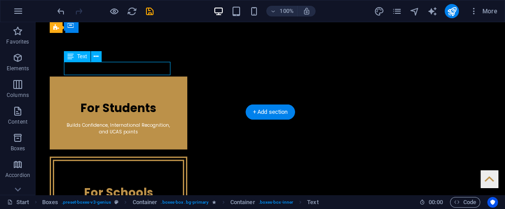
click at [143, 122] on div "Builds Confidence, International Recognition, and UCAS points" at bounding box center [118, 128] width 109 height 13
click at [141, 122] on div "Builds Confidence, International Recognition, and UCAS points" at bounding box center [118, 128] width 109 height 13
click at [132, 122] on div "Builds Confidence, International Recognition, and UCAS points" at bounding box center [118, 128] width 109 height 13
click at [138, 122] on div "Builds Confidence, International Recognition, and UCAS points" at bounding box center [118, 128] width 109 height 13
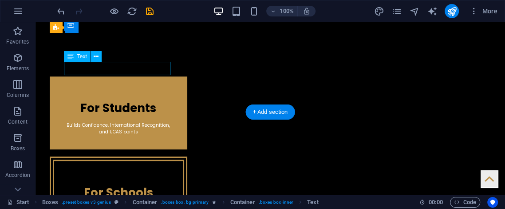
click at [137, 122] on div "Builds Confidence, International Recognition, and UCAS points" at bounding box center [118, 128] width 109 height 13
click at [135, 122] on div "Builds Confidence, International Recognition, and UCAS points" at bounding box center [118, 128] width 109 height 13
click at [137, 122] on div "Builds Confidence, International Recognition, and UCAS points" at bounding box center [118, 128] width 109 height 13
click at [127, 122] on div "Builds Confidence, International Recognition, and UCAS points" at bounding box center [118, 128] width 109 height 13
click at [123, 122] on div "Builds Confidence, International Recognition, and UCAS points" at bounding box center [118, 128] width 109 height 13
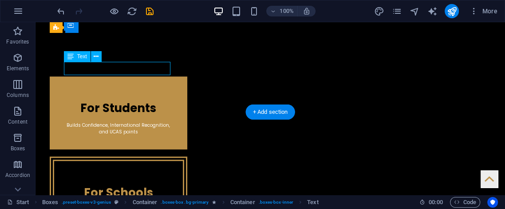
click at [123, 122] on div "Builds Confidence, International Recognition, and UCAS points" at bounding box center [118, 128] width 109 height 13
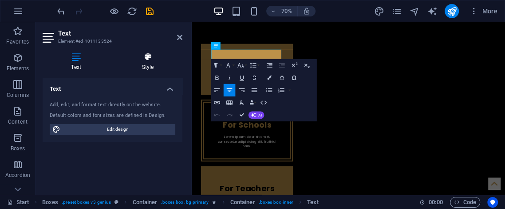
click at [122, 62] on h4 "Style" at bounding box center [147, 61] width 69 height 19
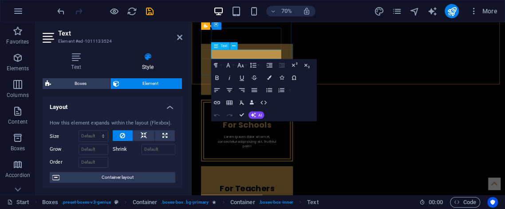
click at [284, 98] on p "Builds Confidence, International Recognition, and UCAS points" at bounding box center [270, 104] width 103 height 13
click at [288, 98] on p "Builds Confidence, International Recognition, and UCAS points" at bounding box center [270, 104] width 103 height 13
click at [144, 71] on div "Text Style Text Add, edit, and format text directly on the website. Default col…" at bounding box center [113, 119] width 140 height 135
click at [147, 69] on h4 "Style" at bounding box center [147, 61] width 69 height 19
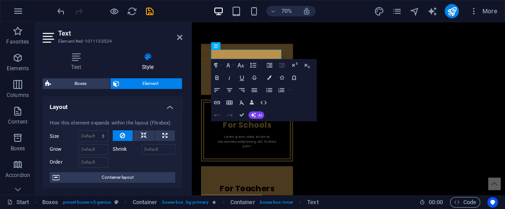
click at [147, 69] on h4 "Style" at bounding box center [147, 61] width 69 height 19
click at [287, 98] on p "Builds Confidence, International Recognition, and UCAS points" at bounding box center [270, 104] width 103 height 13
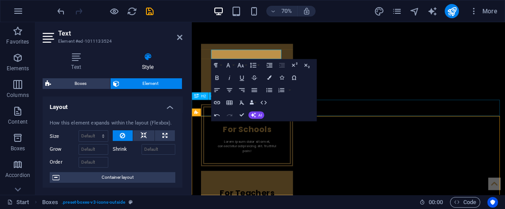
scroll to position [256, 0]
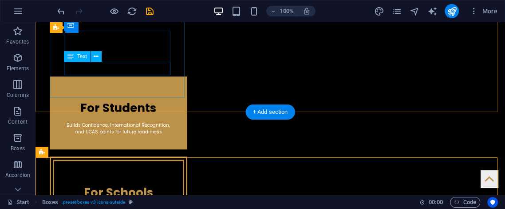
click at [154, 122] on div "Builds Confidence, International Recognition, and UCAS points for future readin…" at bounding box center [118, 128] width 109 height 13
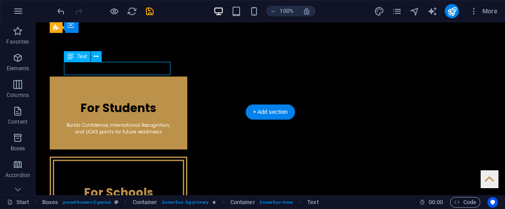
click at [154, 122] on div "Builds Confidence, International Recognition, and UCAS points for future readin…" at bounding box center [118, 128] width 109 height 13
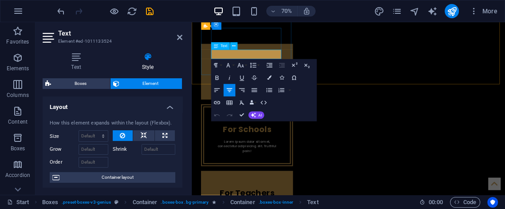
click at [292, 98] on p "Builds Confidence, International Recognition, and UCAS points for future readin…" at bounding box center [270, 108] width 103 height 20
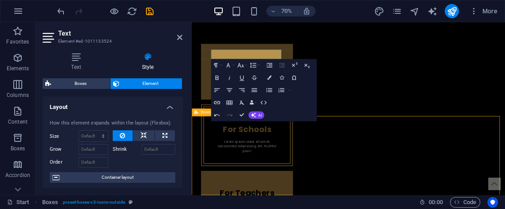
scroll to position [256, 0]
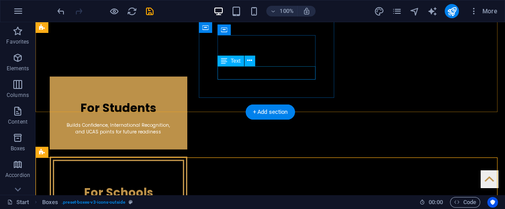
click at [169, 205] on div "Lorem ipsum dolor sit amet, consectetur adipisicing elit. Truthful pain!" at bounding box center [118, 211] width 100 height 13
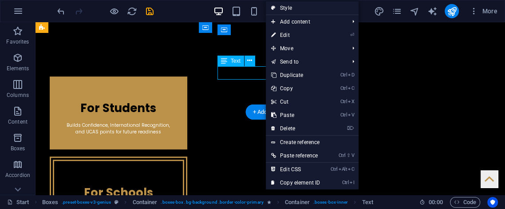
click at [169, 205] on div "Lorem ipsum dolor sit amet, consectetur adipisicing elit. Truthful pain!" at bounding box center [118, 211] width 100 height 13
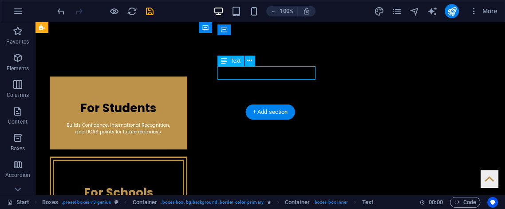
click at [169, 205] on div "Lorem ipsum dolor sit amet, consectetur adipisicing elit. Truthful pain!" at bounding box center [118, 211] width 100 height 13
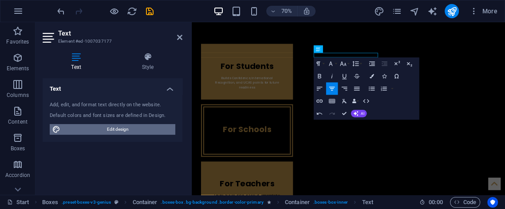
click at [88, 126] on span "Edit design" at bounding box center [118, 129] width 110 height 11
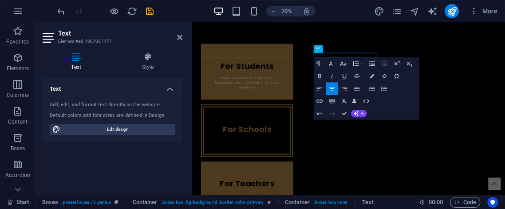
select select "px"
select select "400"
select select "px"
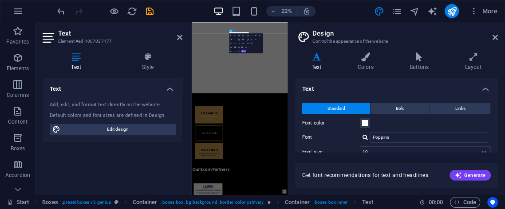
scroll to position [651, 0]
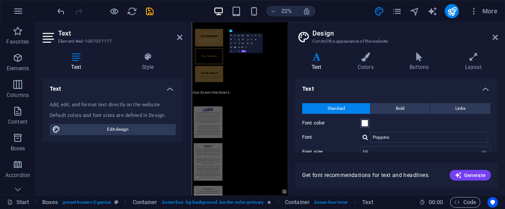
click at [359, 124] on label "Font color" at bounding box center [331, 123] width 58 height 11
click at [360, 124] on button "Font color" at bounding box center [365, 123] width 10 height 10
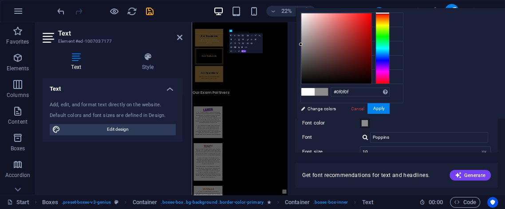
type input "#000000"
drag, startPoint x: 301, startPoint y: 12, endPoint x: 313, endPoint y: 104, distance: 93.1
click at [302, 107] on div "#000000 Supported formats #0852ed rgb(8, 82, 237) rgba(8, 82, 237, 90%) hsv(221…" at bounding box center [345, 127] width 98 height 239
click at [380, 108] on button "Apply" at bounding box center [378, 108] width 22 height 11
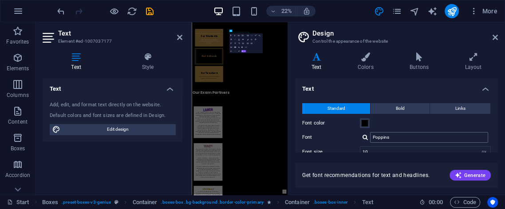
scroll to position [126, 0]
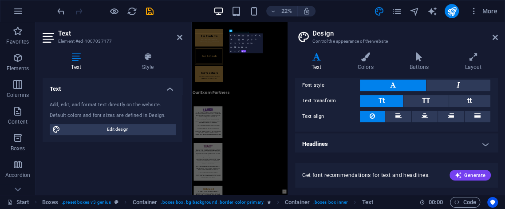
click at [494, 31] on h2 "Design" at bounding box center [404, 33] width 185 height 8
click at [492, 32] on h2 "Design" at bounding box center [404, 33] width 185 height 8
click at [493, 38] on icon at bounding box center [495, 37] width 5 height 7
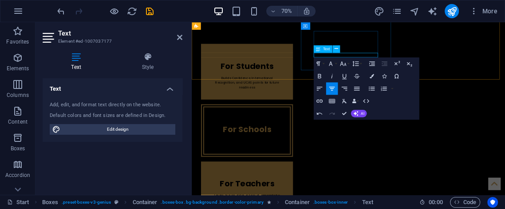
click at [318, 189] on p "​" at bounding box center [271, 192] width 94 height 7
drag, startPoint x: 341, startPoint y: 132, endPoint x: 340, endPoint y: 114, distance: 17.8
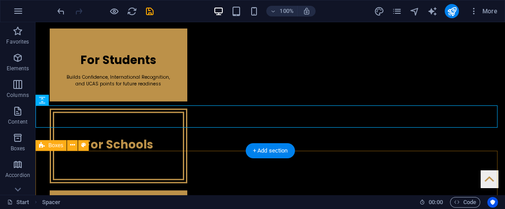
scroll to position [256, 0]
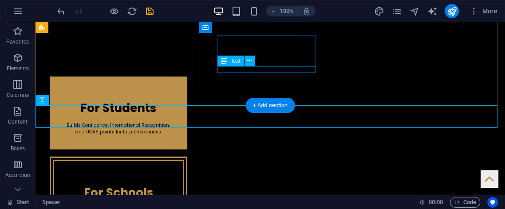
click at [169, 205] on div "En" at bounding box center [118, 208] width 100 height 7
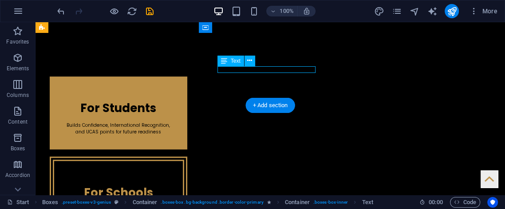
drag, startPoint x: 277, startPoint y: 70, endPoint x: 158, endPoint y: 91, distance: 121.3
click at [169, 205] on div "En" at bounding box center [118, 208] width 100 height 7
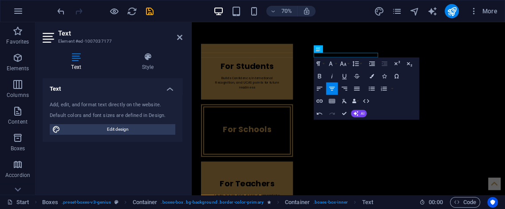
drag, startPoint x: 125, startPoint y: 123, endPoint x: 126, endPoint y: 117, distance: 5.8
click at [126, 121] on div "Add, edit, and format text directly on the website. Default colors and font siz…" at bounding box center [113, 117] width 140 height 47
click at [152, 51] on div "Text Style Text Add, edit, and format text directly on the website. Default col…" at bounding box center [113, 119] width 154 height 149
click at [150, 68] on h4 "Style" at bounding box center [147, 61] width 69 height 19
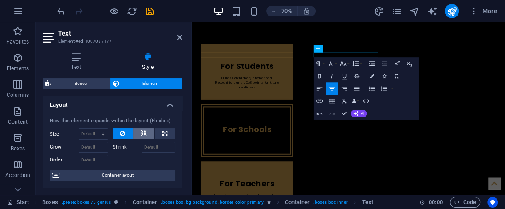
scroll to position [0, 0]
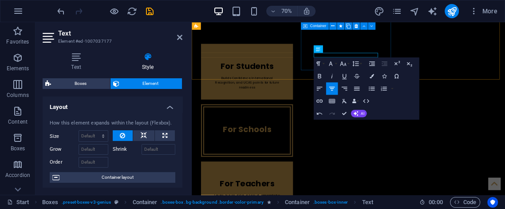
click at [336, 139] on div "For Schools EEn" at bounding box center [270, 176] width 131 height 75
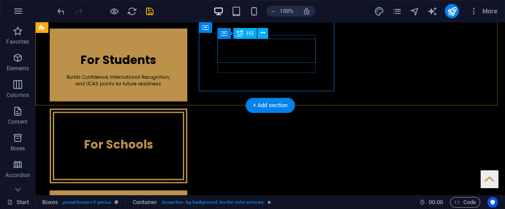
scroll to position [256, 0]
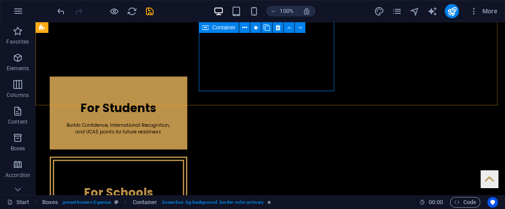
click at [208, 29] on icon at bounding box center [205, 27] width 6 height 11
click at [211, 30] on div "Container" at bounding box center [219, 27] width 40 height 11
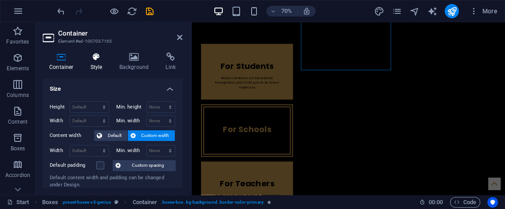
click at [99, 63] on h4 "Style" at bounding box center [98, 61] width 29 height 19
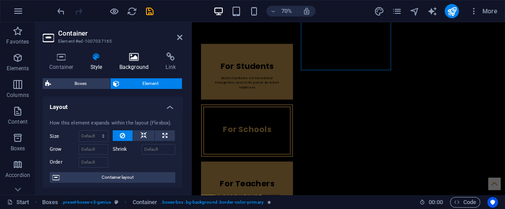
click at [141, 59] on icon at bounding box center [134, 56] width 43 height 9
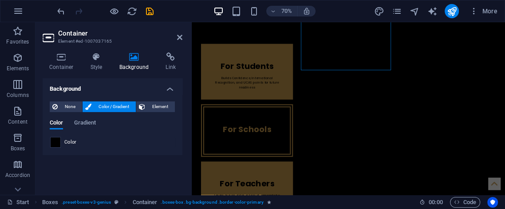
click at [54, 145] on span at bounding box center [56, 142] width 10 height 10
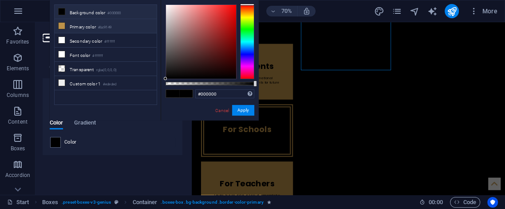
click at [70, 28] on li "Primary color #bc9149" at bounding box center [106, 26] width 102 height 14
type input "#bc9149"
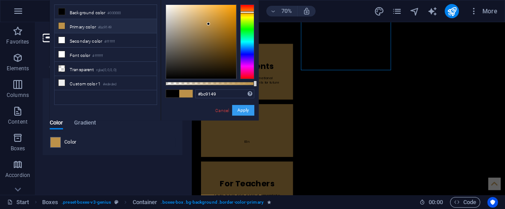
drag, startPoint x: 64, startPoint y: 120, endPoint x: 237, endPoint y: 107, distance: 173.1
click at [237, 107] on button "Apply" at bounding box center [243, 110] width 22 height 11
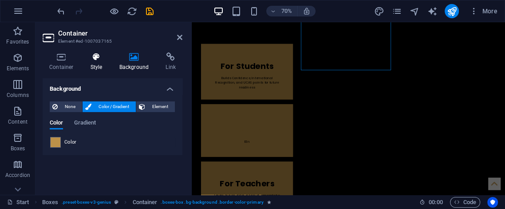
click at [101, 61] on h4 "Style" at bounding box center [98, 61] width 29 height 19
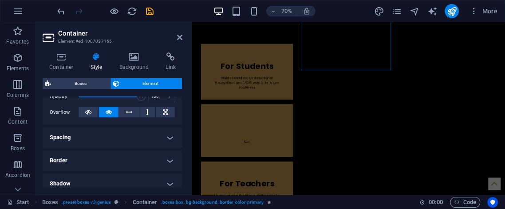
scroll to position [164, 0]
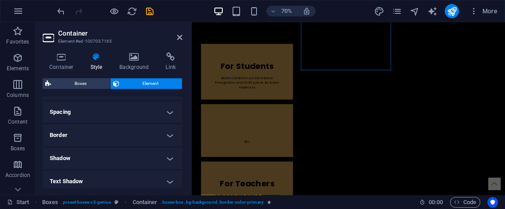
click at [111, 134] on h4 "Border" at bounding box center [113, 134] width 140 height 21
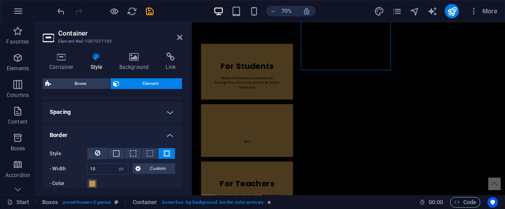
scroll to position [197, 0]
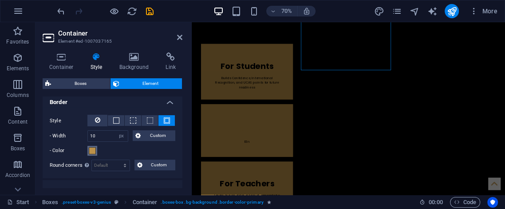
click at [91, 150] on span at bounding box center [92, 150] width 7 height 7
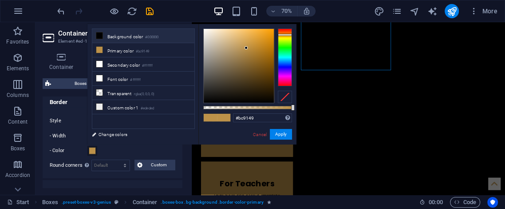
click at [110, 39] on li "Background color #000000" at bounding box center [143, 36] width 102 height 14
type input "#000000"
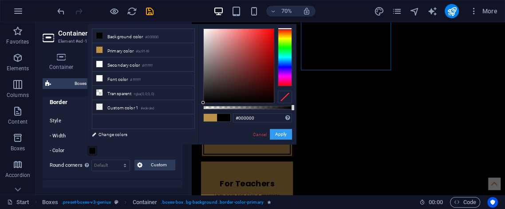
click at [290, 133] on button "Apply" at bounding box center [281, 134] width 22 height 11
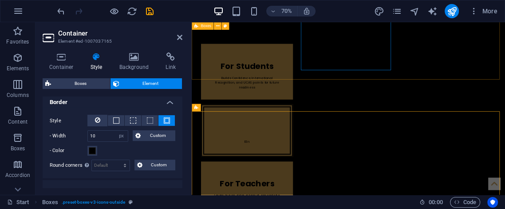
scroll to position [256, 0]
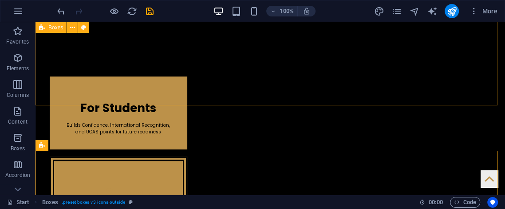
click at [339, 66] on div "For Students Builds Confidence, International Recognition, and UCAS points for …" at bounding box center [270, 193] width 469 height 263
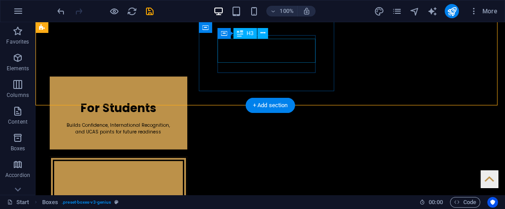
click at [169, 178] on div "For Schools" at bounding box center [118, 190] width 100 height 24
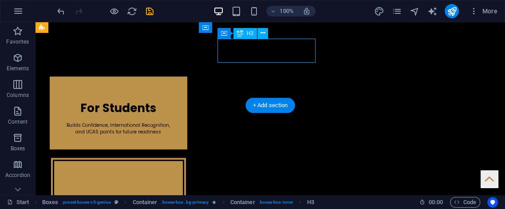
click at [169, 178] on div "For Schools" at bounding box center [118, 190] width 100 height 24
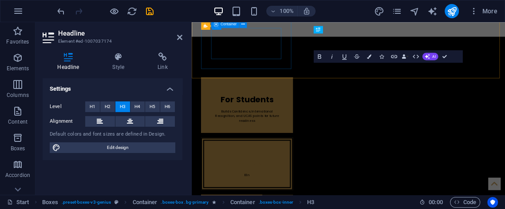
scroll to position [304, 0]
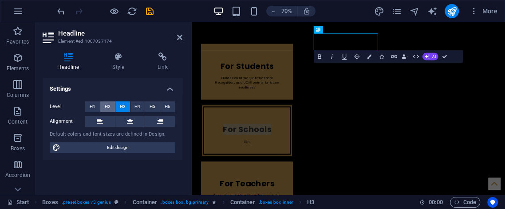
click at [110, 108] on span "H2" at bounding box center [108, 106] width 6 height 11
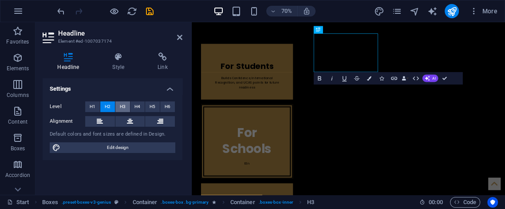
click at [123, 106] on span "H3" at bounding box center [123, 106] width 6 height 11
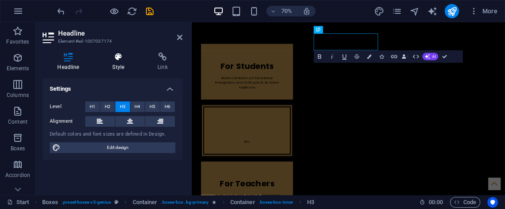
click at [117, 57] on icon at bounding box center [119, 56] width 42 height 9
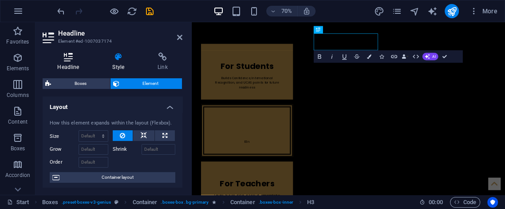
drag, startPoint x: 47, startPoint y: 55, endPoint x: 61, endPoint y: 59, distance: 14.3
click at [50, 57] on icon at bounding box center [68, 56] width 51 height 9
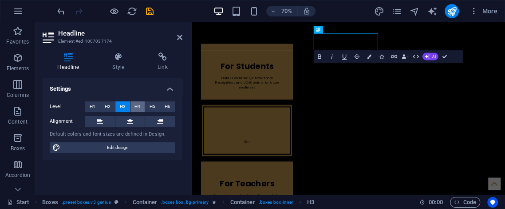
click at [132, 104] on button "H4" at bounding box center [137, 106] width 15 height 11
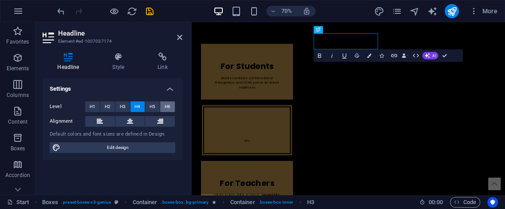
click at [168, 102] on span "H6" at bounding box center [168, 106] width 6 height 11
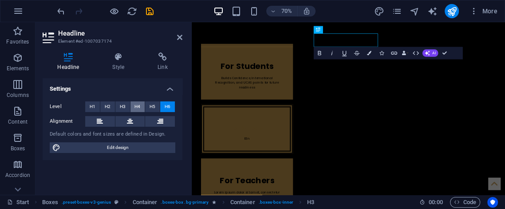
drag, startPoint x: 150, startPoint y: 102, endPoint x: 142, endPoint y: 103, distance: 8.0
click at [144, 102] on div "Level H1 H2 H3 H4 H5 H6 Alignment Default colors and font sizes are defined in …" at bounding box center [113, 127] width 140 height 66
click at [135, 104] on span "H4" at bounding box center [137, 106] width 6 height 11
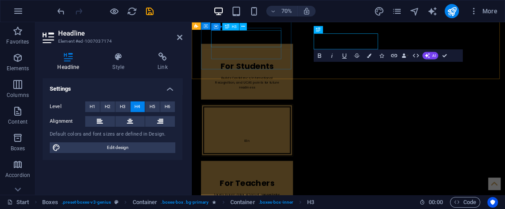
click at [267, 71] on div "For Students" at bounding box center [270, 83] width 103 height 24
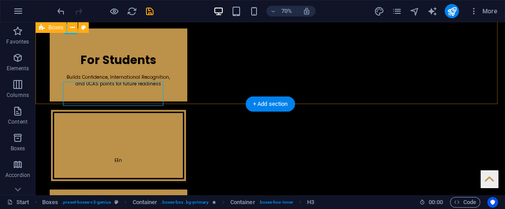
scroll to position [256, 0]
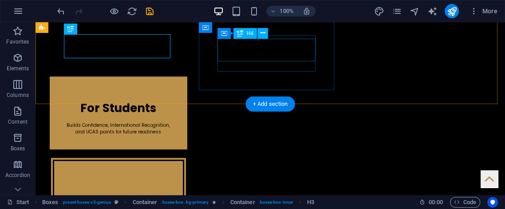
click at [169, 178] on div "For Schools" at bounding box center [118, 189] width 100 height 23
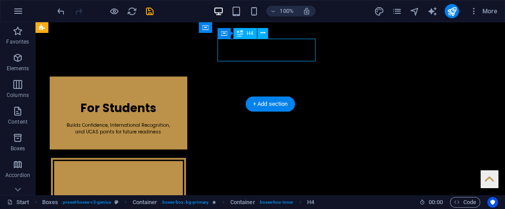
click at [169, 178] on div "For Schools" at bounding box center [118, 189] width 100 height 23
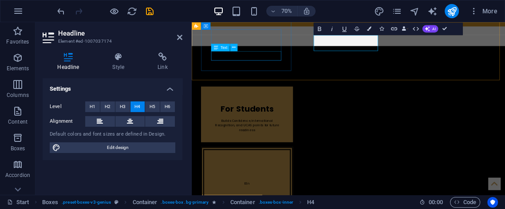
scroll to position [206, 0]
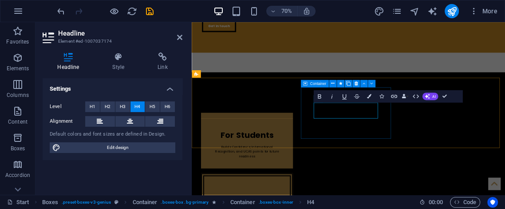
drag, startPoint x: 349, startPoint y: 123, endPoint x: 408, endPoint y: 87, distance: 69.6
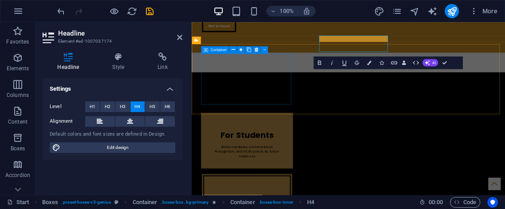
scroll to position [254, 0]
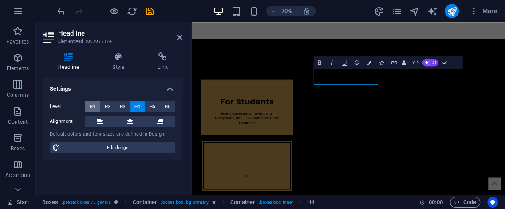
click at [90, 104] on span "H1" at bounding box center [93, 106] width 6 height 11
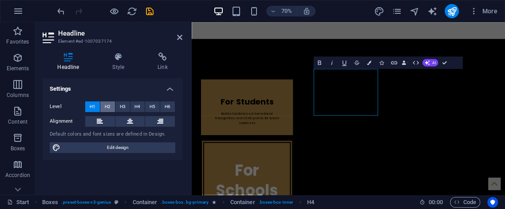
click at [102, 108] on button "H2" at bounding box center [107, 106] width 15 height 11
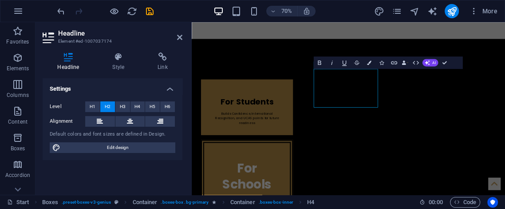
drag, startPoint x: 124, startPoint y: 107, endPoint x: 135, endPoint y: 100, distance: 12.3
click at [125, 107] on button "H3" at bounding box center [122, 106] width 15 height 11
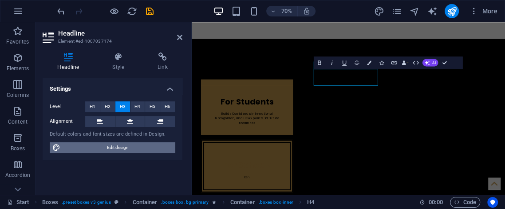
drag, startPoint x: 114, startPoint y: 149, endPoint x: 115, endPoint y: 145, distance: 4.6
click at [114, 148] on span "Edit design" at bounding box center [118, 147] width 110 height 11
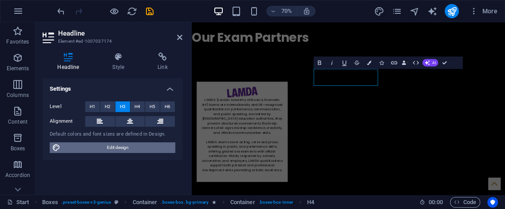
select select "px"
select select "400"
select select "px"
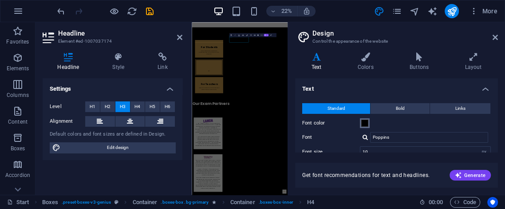
click at [364, 124] on span at bounding box center [364, 122] width 7 height 7
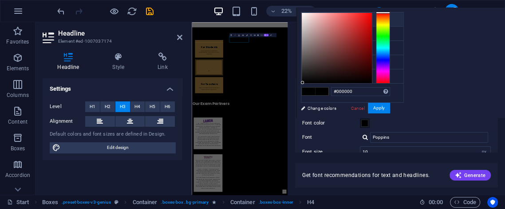
click at [364, 122] on span at bounding box center [364, 122] width 7 height 7
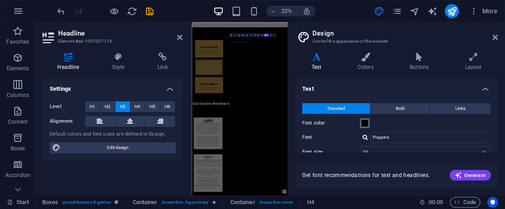
click at [365, 119] on span at bounding box center [364, 122] width 7 height 7
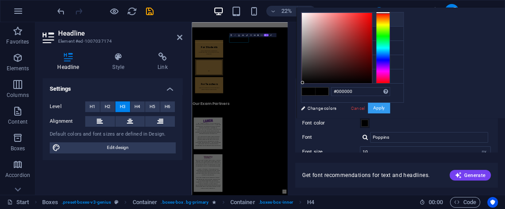
click at [373, 106] on button "Apply" at bounding box center [379, 108] width 22 height 11
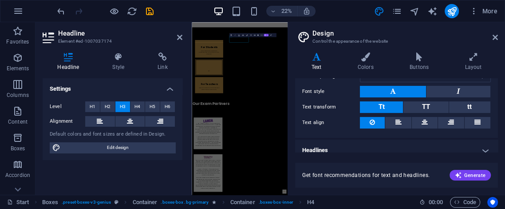
scroll to position [126, 0]
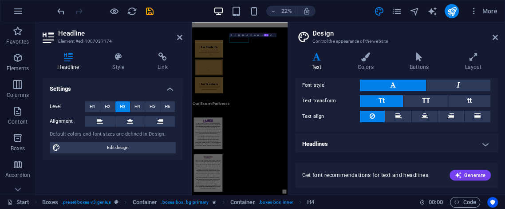
click at [490, 37] on header "Design Control the appearance of the website" at bounding box center [397, 33] width 201 height 23
drag, startPoint x: 494, startPoint y: 37, endPoint x: 421, endPoint y: 25, distance: 74.2
click at [494, 37] on icon at bounding box center [495, 37] width 5 height 7
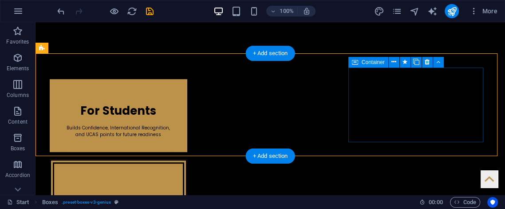
scroll to position [206, 0]
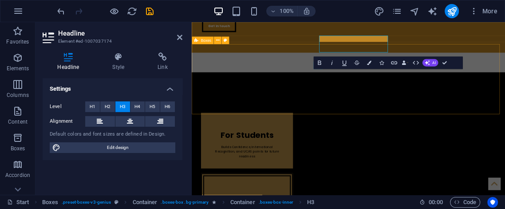
scroll to position [254, 0]
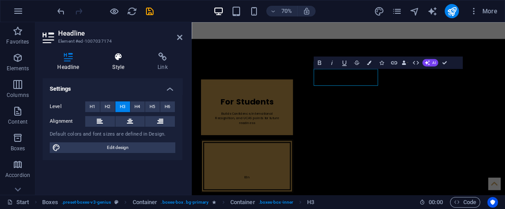
click at [121, 66] on h4 "Style" at bounding box center [120, 61] width 45 height 19
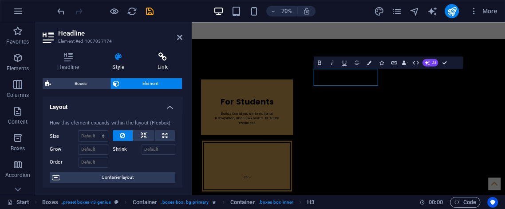
click at [168, 64] on h4 "Link" at bounding box center [162, 61] width 39 height 19
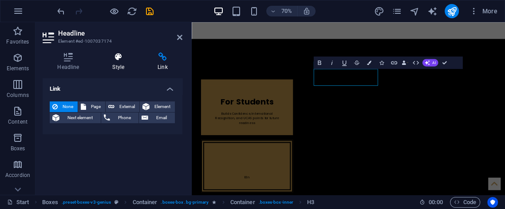
click at [121, 63] on h4 "Style" at bounding box center [120, 61] width 45 height 19
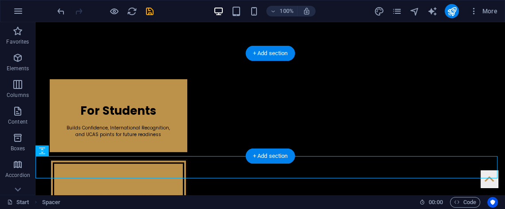
scroll to position [206, 0]
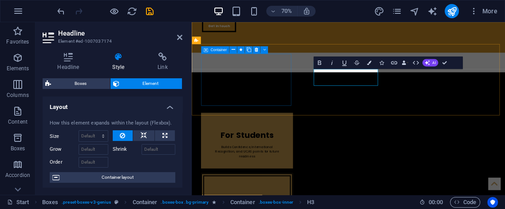
scroll to position [254, 0]
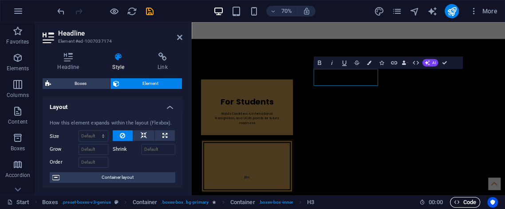
click at [459, 197] on span "Code" at bounding box center [465, 202] width 22 height 11
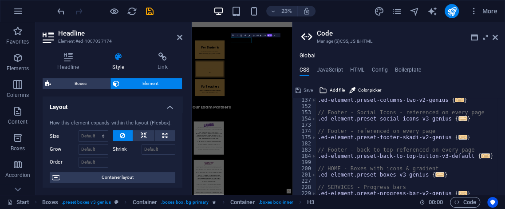
scroll to position [88, 0]
drag, startPoint x: 367, startPoint y: 124, endPoint x: 357, endPoint y: 129, distance: 10.7
click at [357, 129] on div ".ed-element.preset-columns-two-v2-genius { ... } // Footer - Social Icons - ref…" at bounding box center [406, 151] width 181 height 109
type textarea "// Footer - referenced on every page"
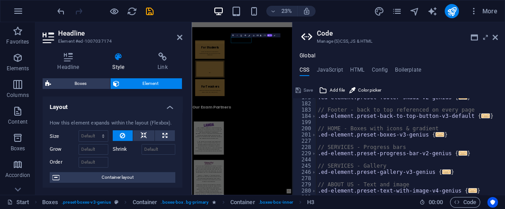
scroll to position [0, 0]
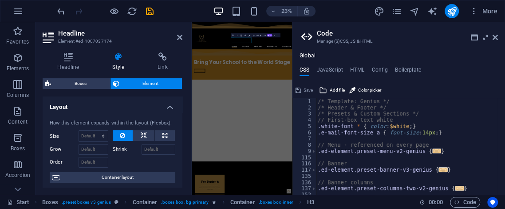
scroll to position [578, 0]
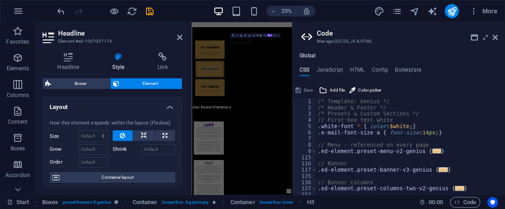
click at [400, 126] on div "/* Template: Genius */ /* Header & Footer */ /* Presets & Custom Sections */ //…" at bounding box center [406, 152] width 181 height 109
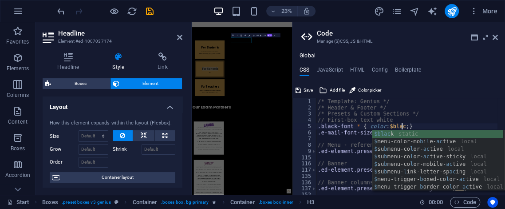
scroll to position [0, 7]
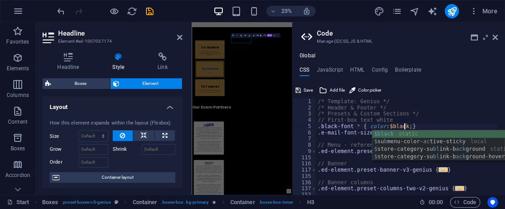
click at [505, 98] on div at bounding box center [500, 146] width 10 height 96
click at [478, 93] on div ".black-font * { color: $black; } 1 2 3 4 5 6 7 8 9 115 116 117 135 136 137 152 …" at bounding box center [398, 138] width 213 height 111
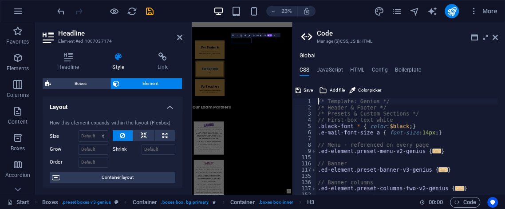
scroll to position [0, 5]
type textarea "/* Template: Genius */"
click at [498, 36] on aside "Code Manage (S)CSS, JS & HTML Global CSS JavaScript HTML Config Boilerplate /* …" at bounding box center [398, 108] width 213 height 172
click at [498, 35] on aside "Code Manage (S)CSS, JS & HTML Global CSS JavaScript HTML Config Boilerplate /* …" at bounding box center [398, 108] width 213 height 172
click at [494, 36] on icon at bounding box center [495, 37] width 5 height 7
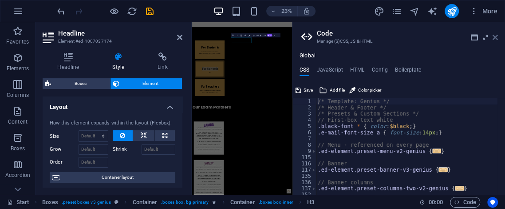
scroll to position [254, 0]
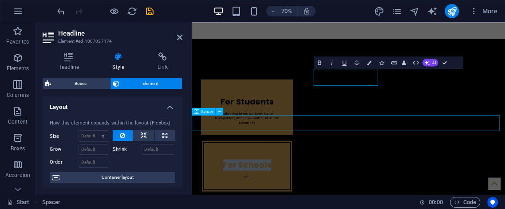
scroll to position [206, 0]
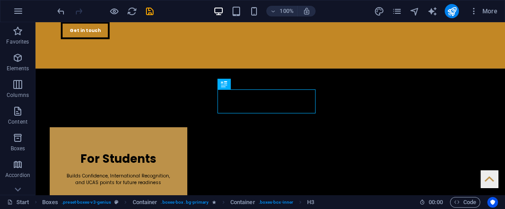
click at [54, 6] on div "100% More" at bounding box center [252, 10] width 504 height 21
click at [61, 13] on icon "undo" at bounding box center [61, 11] width 10 height 10
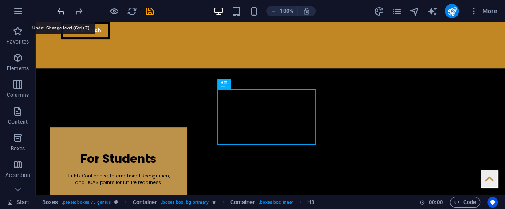
click at [61, 13] on icon "undo" at bounding box center [61, 11] width 10 height 10
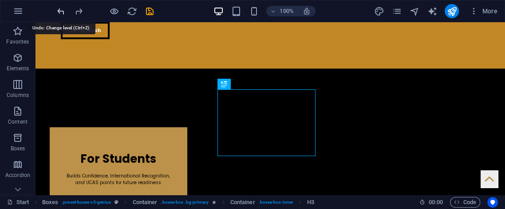
click at [61, 13] on icon "undo" at bounding box center [61, 11] width 10 height 10
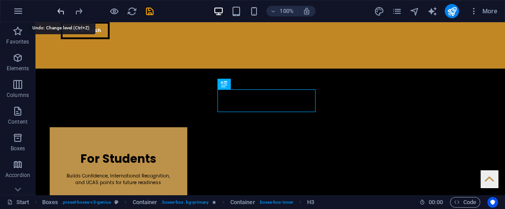
click at [61, 13] on icon "undo" at bounding box center [61, 11] width 10 height 10
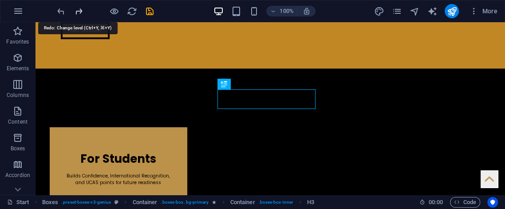
click at [76, 13] on icon "redo" at bounding box center [79, 11] width 10 height 10
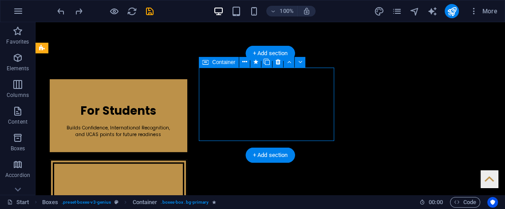
select select "px"
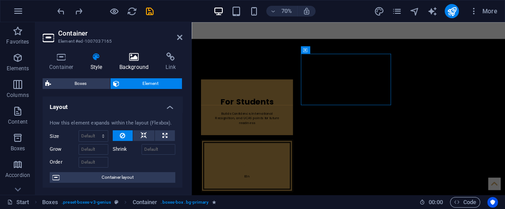
click at [127, 62] on h4 "Background" at bounding box center [136, 61] width 47 height 19
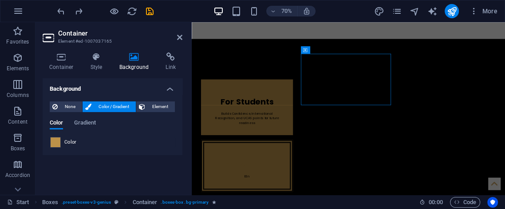
click at [56, 139] on span at bounding box center [56, 142] width 10 height 10
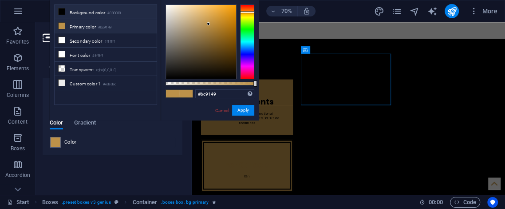
click at [102, 9] on li "Background color #000000" at bounding box center [106, 12] width 102 height 14
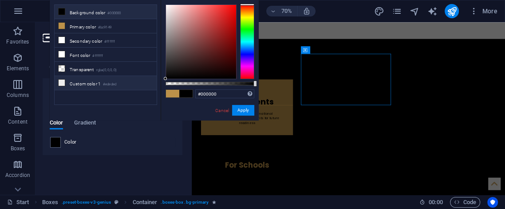
click at [76, 78] on li "Custom color 1 #ededed" at bounding box center [106, 83] width 102 height 14
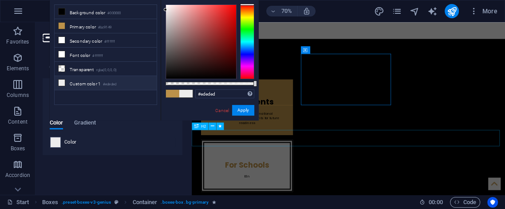
drag, startPoint x: 387, startPoint y: 178, endPoint x: 489, endPoint y: 126, distance: 114.1
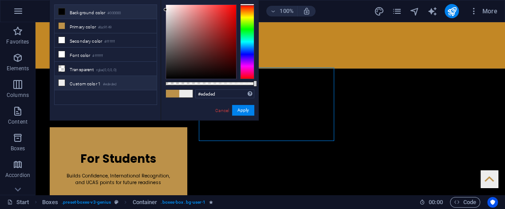
click at [107, 17] on li "Background color #000000" at bounding box center [106, 12] width 102 height 14
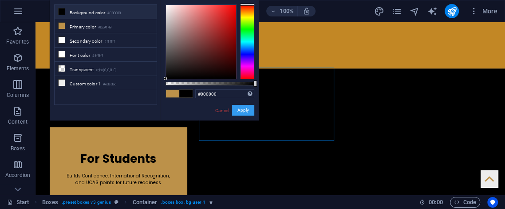
click at [248, 107] on button "Apply" at bounding box center [243, 110] width 22 height 11
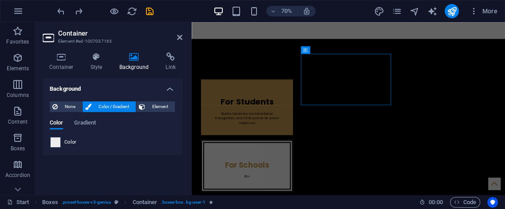
click at [53, 144] on span at bounding box center [56, 142] width 10 height 10
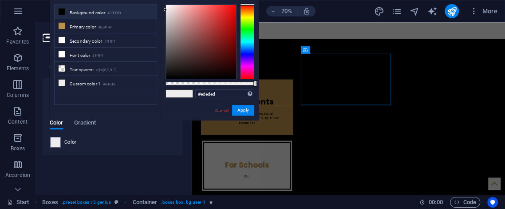
click at [70, 13] on li "Background color #000000" at bounding box center [106, 12] width 102 height 14
type input "#000000"
click at [237, 109] on button "Apply" at bounding box center [243, 110] width 22 height 11
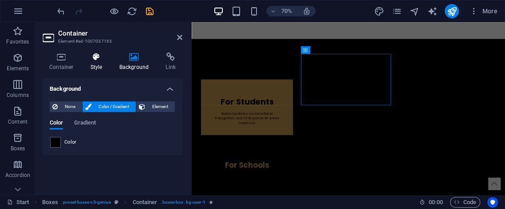
click at [107, 56] on icon at bounding box center [96, 56] width 25 height 9
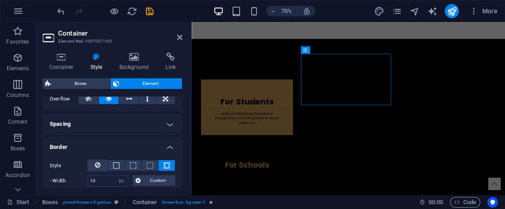
scroll to position [164, 0]
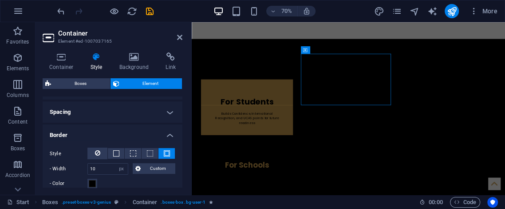
click at [97, 187] on div "- Color" at bounding box center [113, 183] width 126 height 11
drag, startPoint x: 91, startPoint y: 184, endPoint x: 88, endPoint y: 177, distance: 7.3
click at [91, 182] on span at bounding box center [92, 183] width 7 height 7
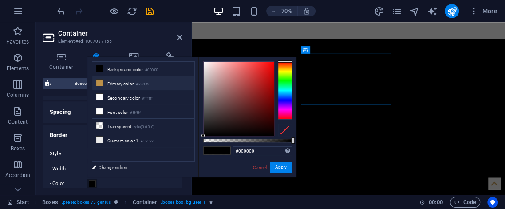
click at [126, 78] on li "Primary color #bc9149" at bounding box center [143, 83] width 102 height 14
type input "#bc9149"
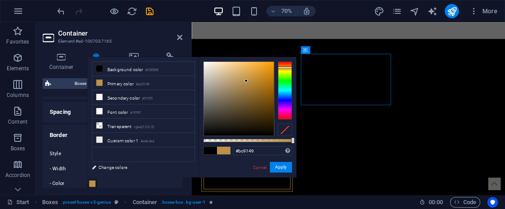
click at [276, 160] on div "#bc9149 Supported formats #0852ed rgb(8, 82, 237) rgba(8, 82, 237, 90%) hsv(221…" at bounding box center [247, 181] width 98 height 249
click at [281, 162] on button "Apply" at bounding box center [281, 167] width 22 height 11
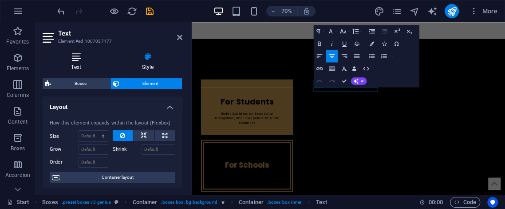
click at [73, 66] on h4 "Text" at bounding box center [78, 61] width 71 height 19
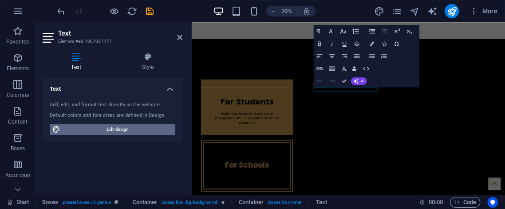
click at [109, 130] on span "Edit design" at bounding box center [118, 129] width 110 height 11
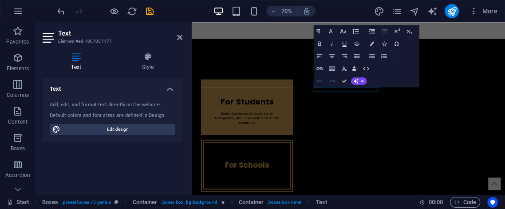
scroll to position [601, 0]
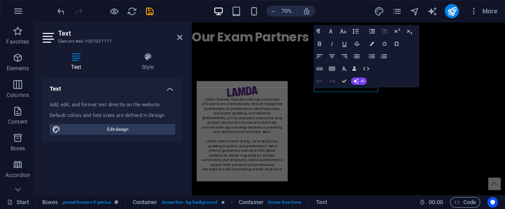
select select "px"
select select "400"
select select "px"
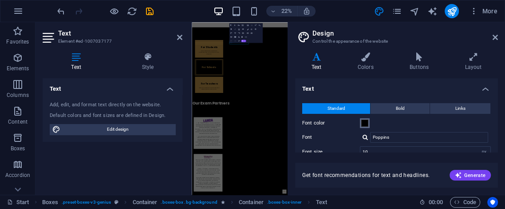
click at [365, 123] on span at bounding box center [364, 122] width 7 height 7
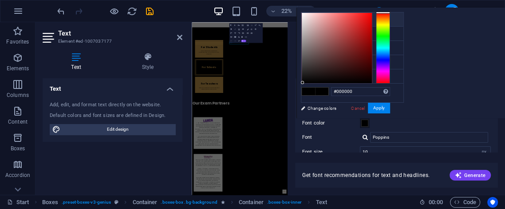
drag, startPoint x: 300, startPoint y: 81, endPoint x: 306, endPoint y: 30, distance: 51.4
click at [291, 0] on body "super-curriculum.com Start Favorites Elements Columns Content Boxes Accordion T…" at bounding box center [252, 104] width 505 height 209
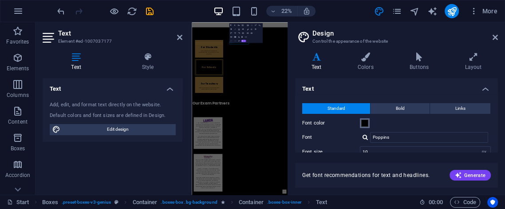
click at [362, 121] on span at bounding box center [364, 122] width 7 height 7
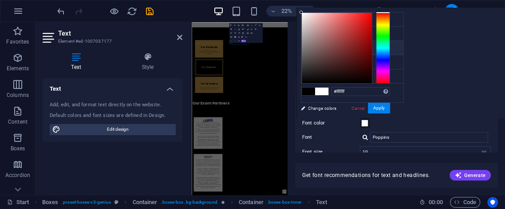
drag, startPoint x: 322, startPoint y: 66, endPoint x: 293, endPoint y: -18, distance: 88.7
click at [293, 0] on html "super-curriculum.com Start Favorites Elements Columns Content Boxes Accordion T…" at bounding box center [252, 104] width 505 height 209
type input "#ffffff"
click at [381, 106] on button "Apply" at bounding box center [379, 108] width 22 height 11
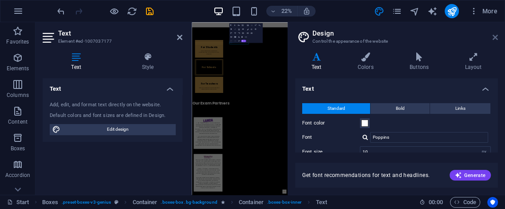
click at [493, 38] on icon at bounding box center [495, 37] width 5 height 7
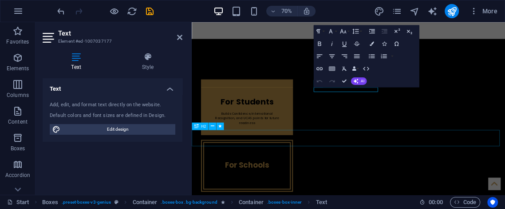
drag, startPoint x: 490, startPoint y: 185, endPoint x: 541, endPoint y: 122, distance: 81.5
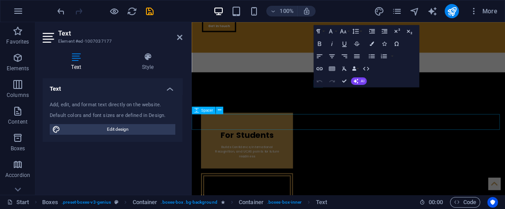
scroll to position [254, 0]
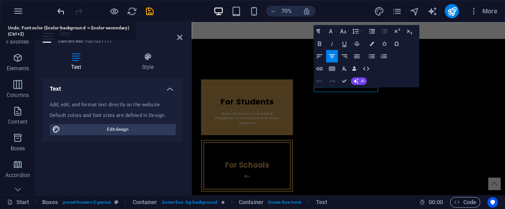
click at [58, 12] on icon "undo" at bounding box center [61, 11] width 10 height 10
click at [59, 10] on icon "undo" at bounding box center [61, 11] width 10 height 10
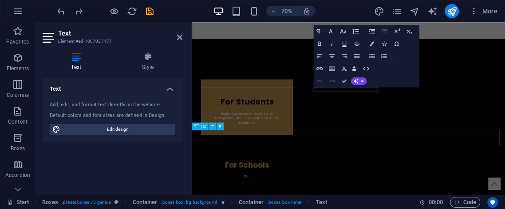
scroll to position [206, 0]
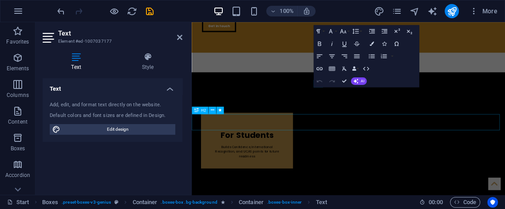
scroll to position [254, 0]
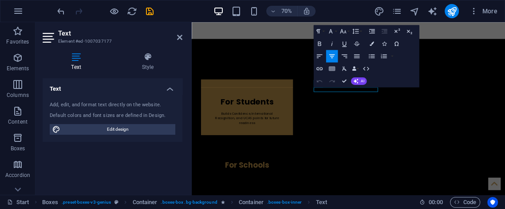
click at [157, 60] on icon at bounding box center [147, 56] width 69 height 9
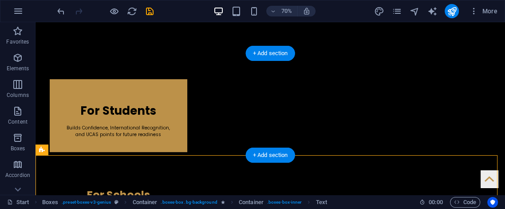
scroll to position [206, 0]
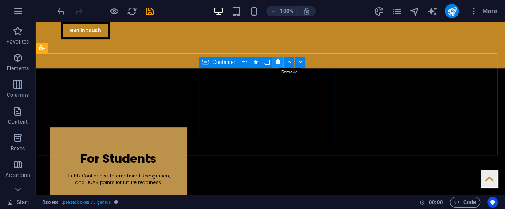
click at [277, 62] on icon at bounding box center [278, 61] width 5 height 9
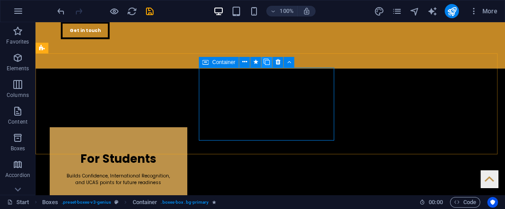
drag, startPoint x: 266, startPoint y: 59, endPoint x: 273, endPoint y: 62, distance: 8.0
click at [266, 59] on icon at bounding box center [267, 61] width 6 height 9
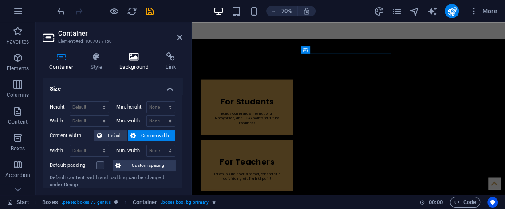
click at [133, 57] on icon at bounding box center [134, 56] width 43 height 9
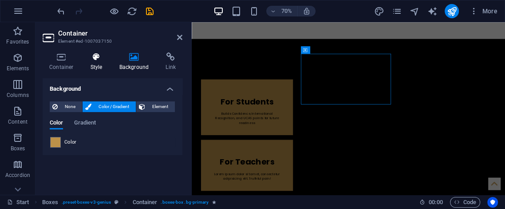
drag, startPoint x: 89, startPoint y: 51, endPoint x: 97, endPoint y: 55, distance: 9.1
click at [92, 51] on div "Container Style Background Link Size Height Default px rem % vh vw Min. height …" at bounding box center [113, 119] width 154 height 149
click at [94, 59] on icon at bounding box center [96, 56] width 25 height 9
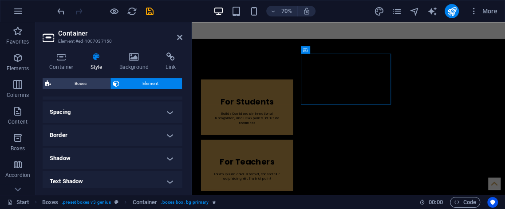
scroll to position [197, 0]
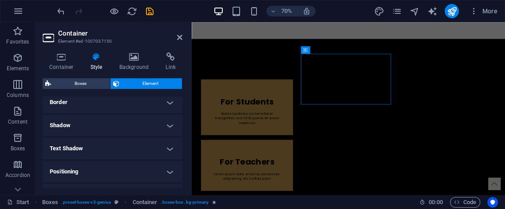
click at [106, 104] on h4 "Border" at bounding box center [113, 101] width 140 height 21
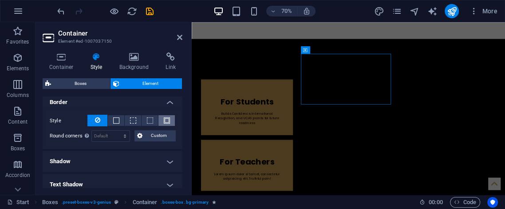
drag, startPoint x: 169, startPoint y: 117, endPoint x: 131, endPoint y: 125, distance: 39.1
click at [169, 117] on button at bounding box center [166, 120] width 16 height 11
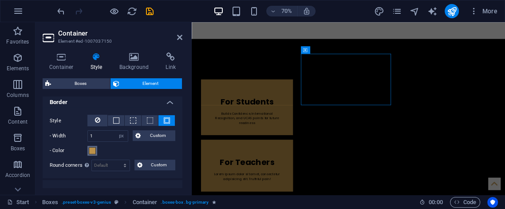
drag, startPoint x: 90, startPoint y: 149, endPoint x: 93, endPoint y: 144, distance: 5.8
click at [91, 147] on span at bounding box center [92, 150] width 7 height 7
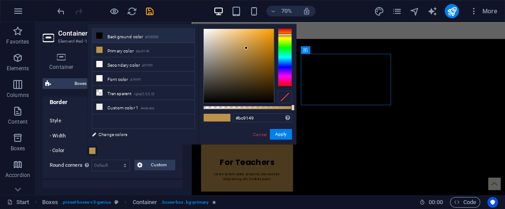
click at [126, 37] on li "Background color #000000" at bounding box center [143, 36] width 102 height 14
type input "#000000"
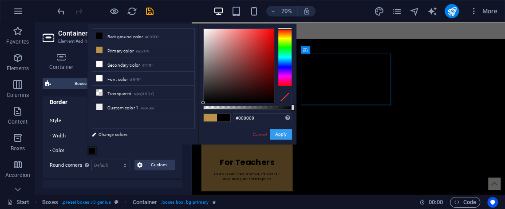
click at [280, 133] on button "Apply" at bounding box center [281, 134] width 22 height 11
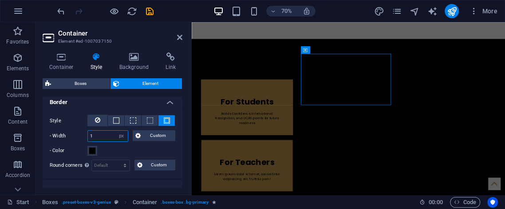
click at [96, 134] on input "1" at bounding box center [108, 135] width 40 height 11
type input "10"
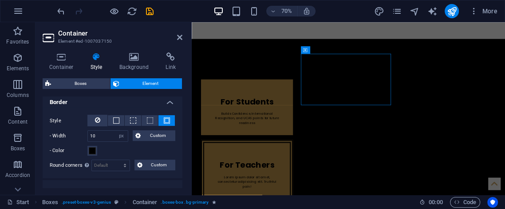
click at [71, 134] on label "- Width" at bounding box center [69, 135] width 38 height 11
drag, startPoint x: 182, startPoint y: 40, endPoint x: 151, endPoint y: 16, distance: 39.0
click at [182, 40] on icon at bounding box center [179, 37] width 5 height 7
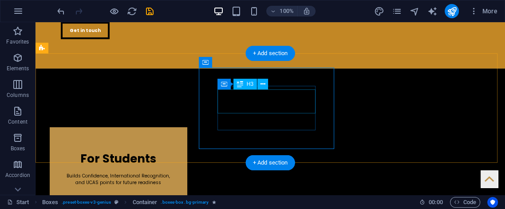
drag, startPoint x: 294, startPoint y: 106, endPoint x: 186, endPoint y: 133, distance: 111.2
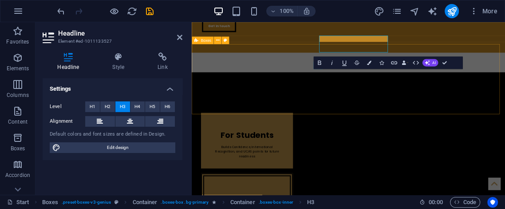
scroll to position [254, 0]
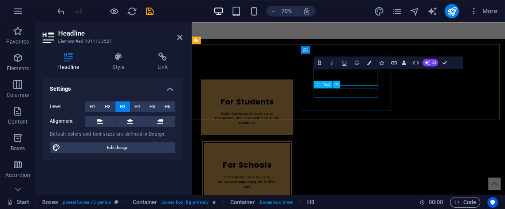
drag, startPoint x: 384, startPoint y: 119, endPoint x: 484, endPoint y: 90, distance: 103.9
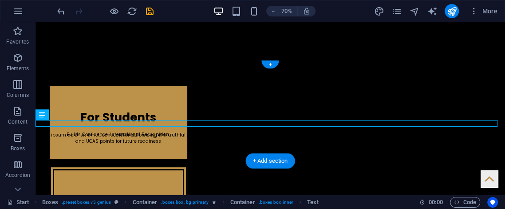
scroll to position [206, 0]
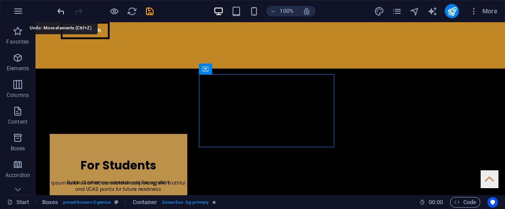
click at [64, 13] on icon "undo" at bounding box center [61, 11] width 10 height 10
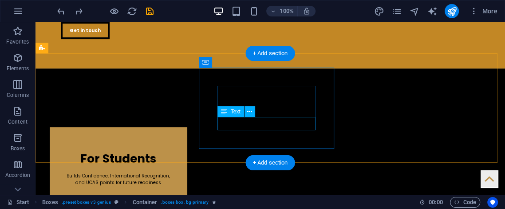
drag, startPoint x: 253, startPoint y: 129, endPoint x: 256, endPoint y: 125, distance: 5.4
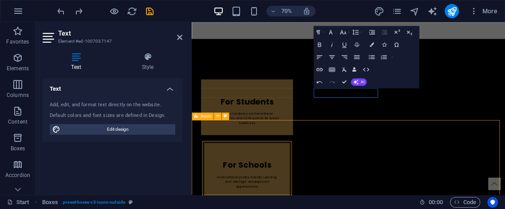
scroll to position [206, 0]
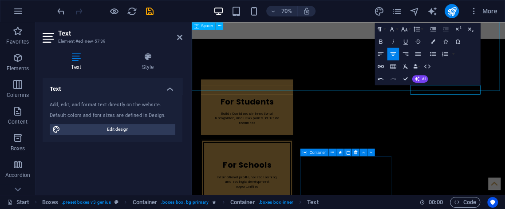
click at [496, 46] on div at bounding box center [416, 101] width 448 height 111
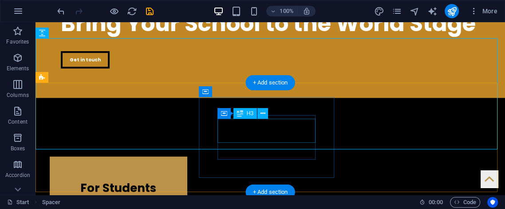
scroll to position [206, 0]
